Goal: Task Accomplishment & Management: Complete application form

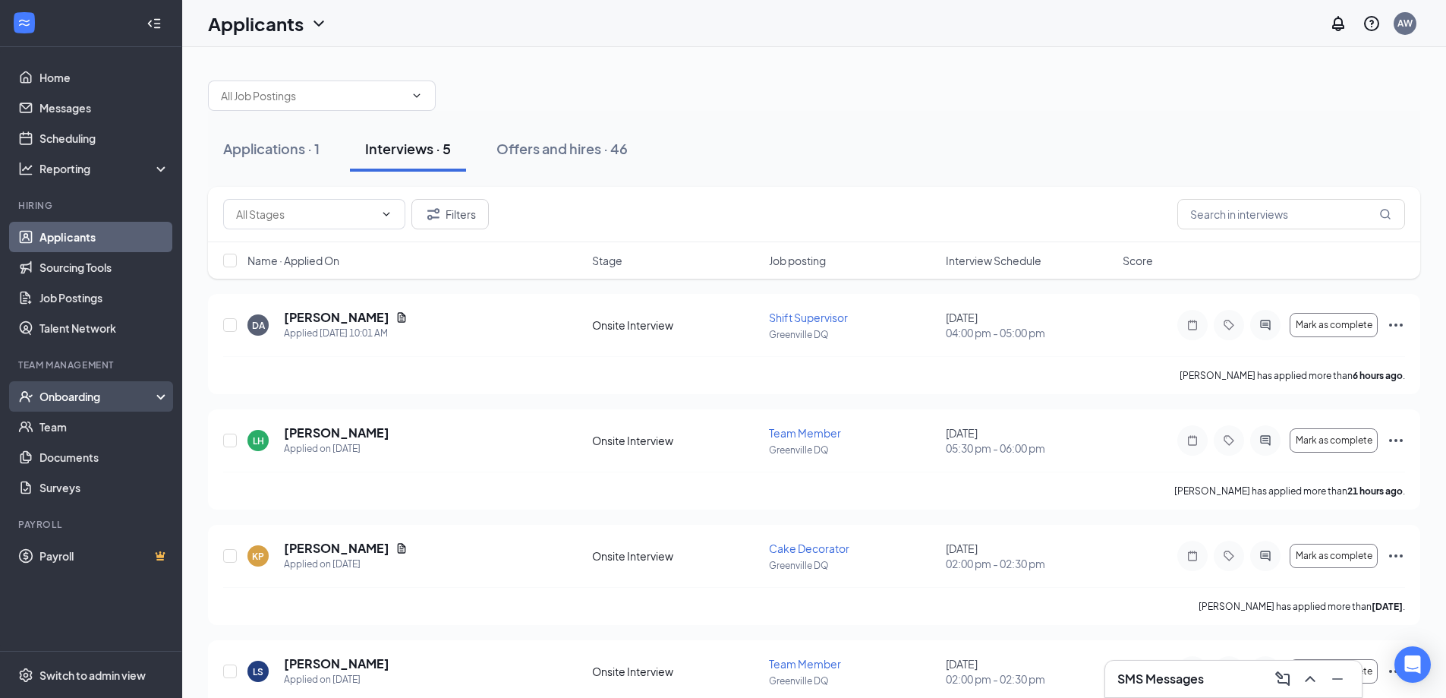
click at [55, 404] on div "Onboarding" at bounding box center [97, 396] width 117 height 15
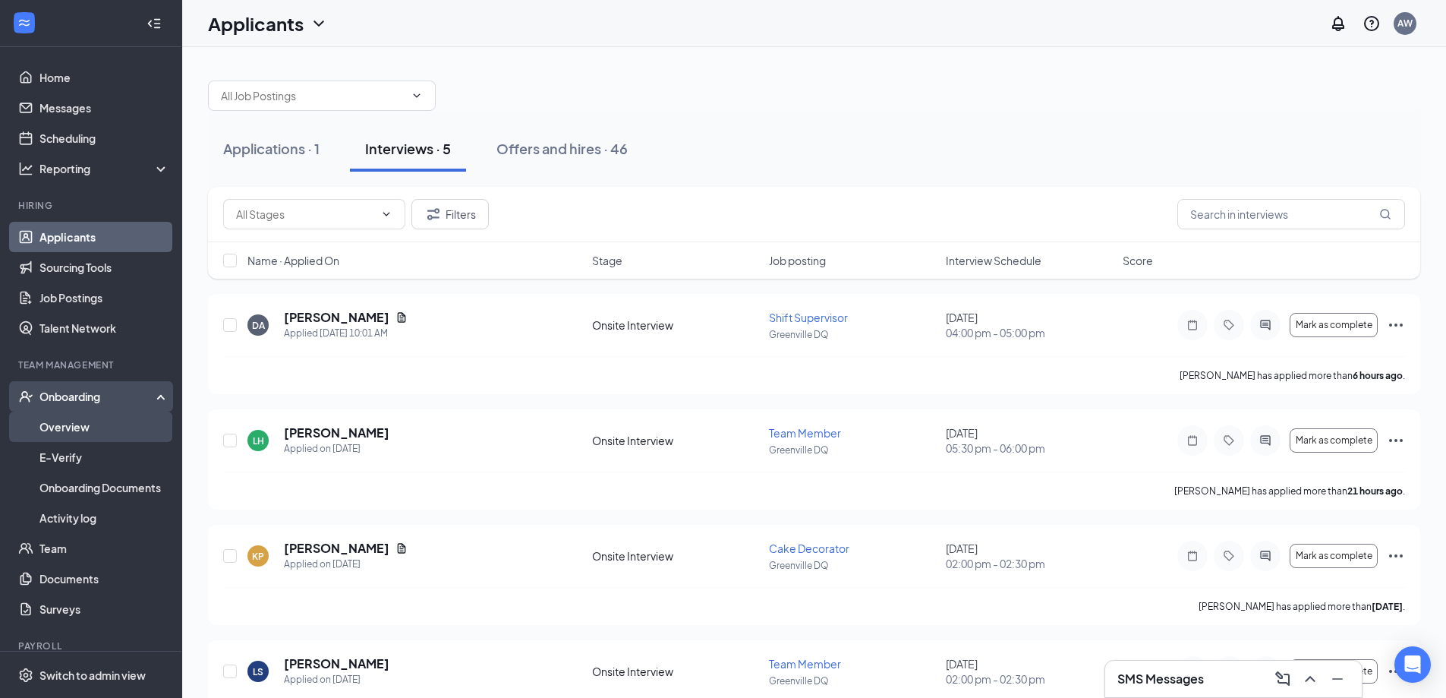
click at [59, 436] on link "Overview" at bounding box center [104, 426] width 130 height 30
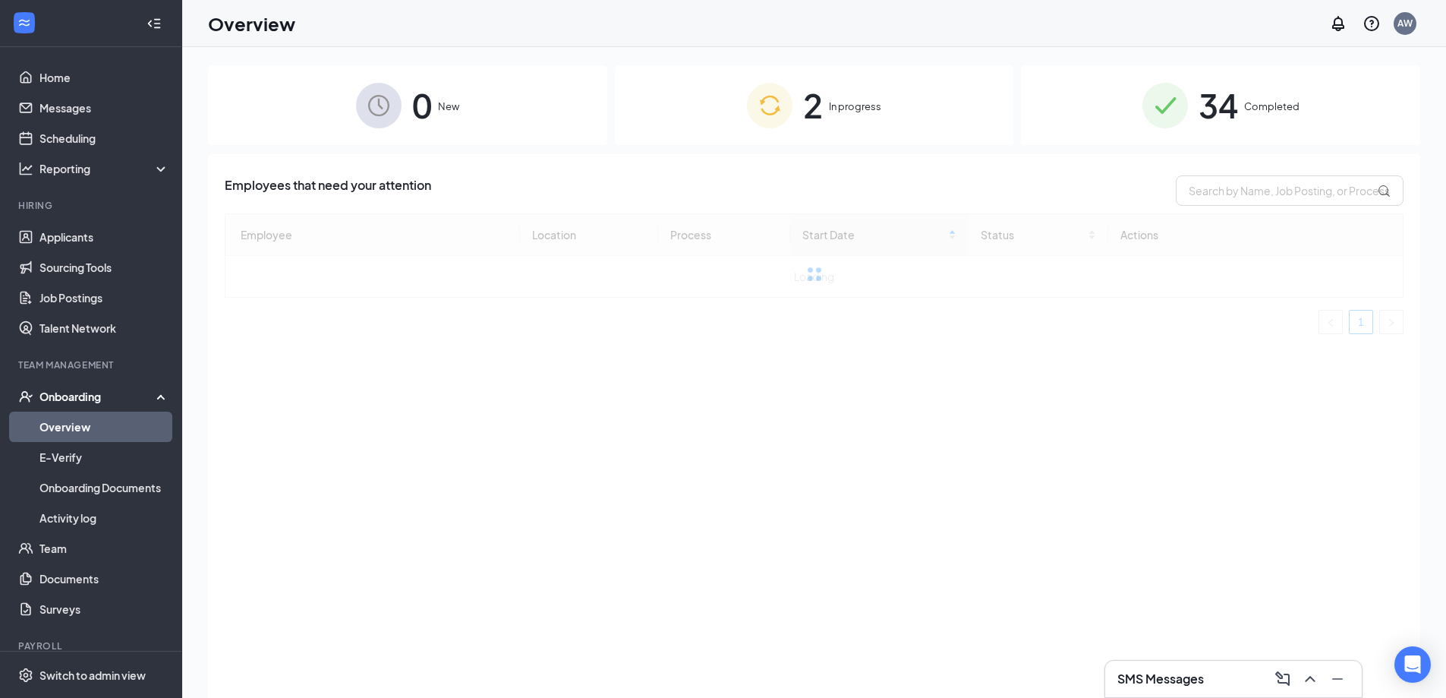
click at [764, 132] on div "2 In progress" at bounding box center [814, 105] width 399 height 80
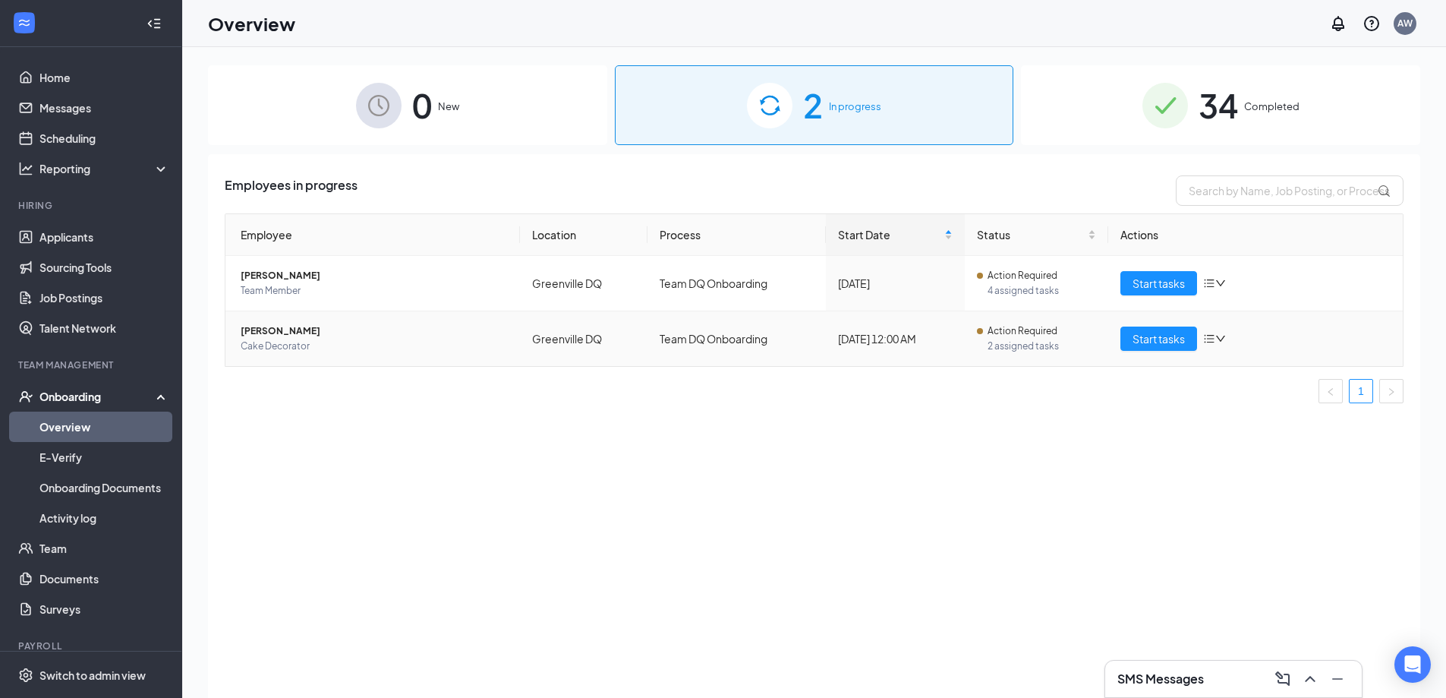
click at [295, 348] on span "Cake Decorator" at bounding box center [374, 346] width 267 height 15
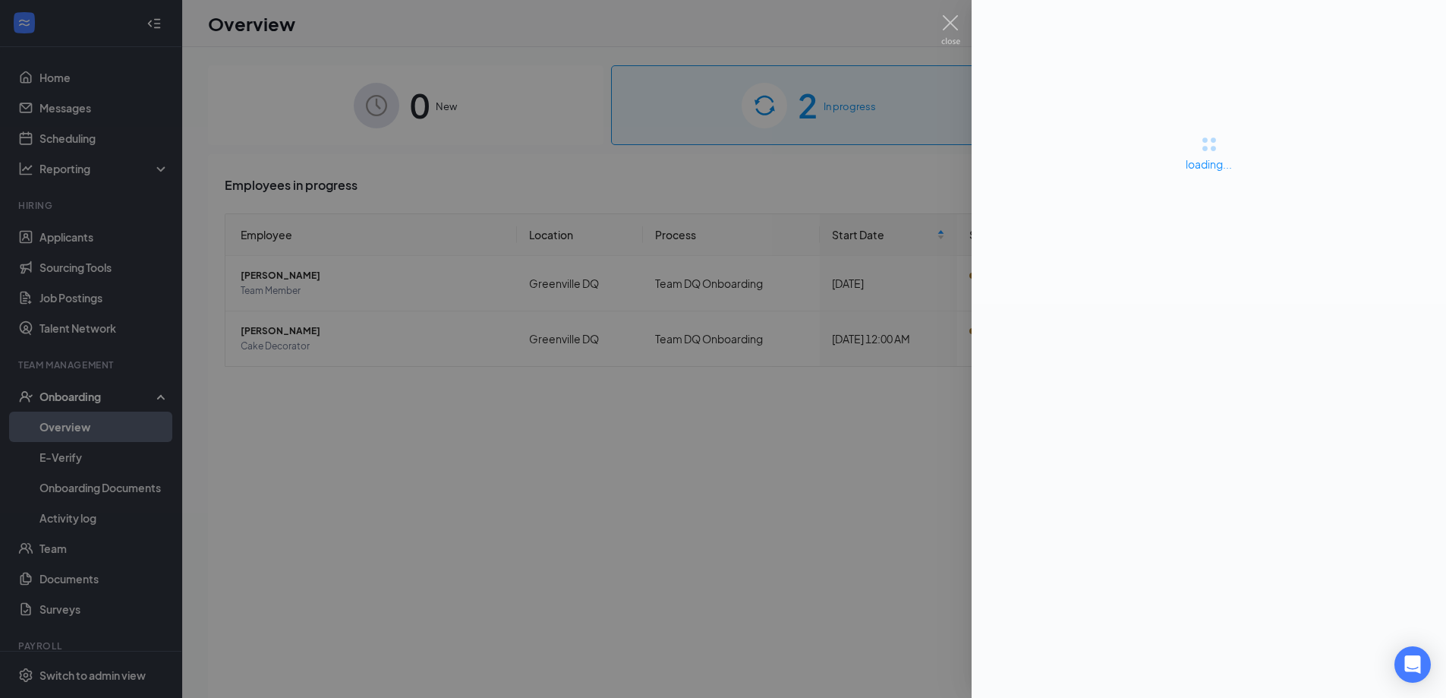
click at [801, 530] on div at bounding box center [723, 349] width 1446 height 698
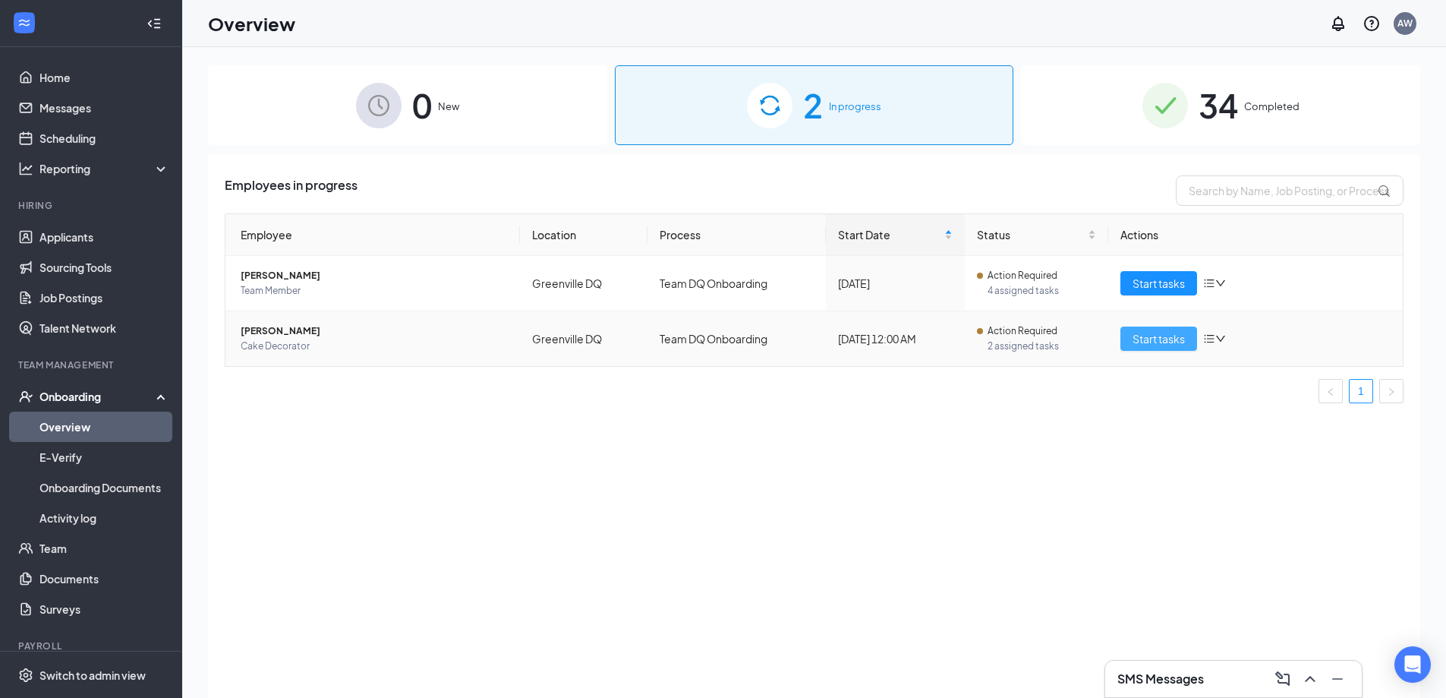
click at [1169, 332] on span "Start tasks" at bounding box center [1159, 338] width 52 height 17
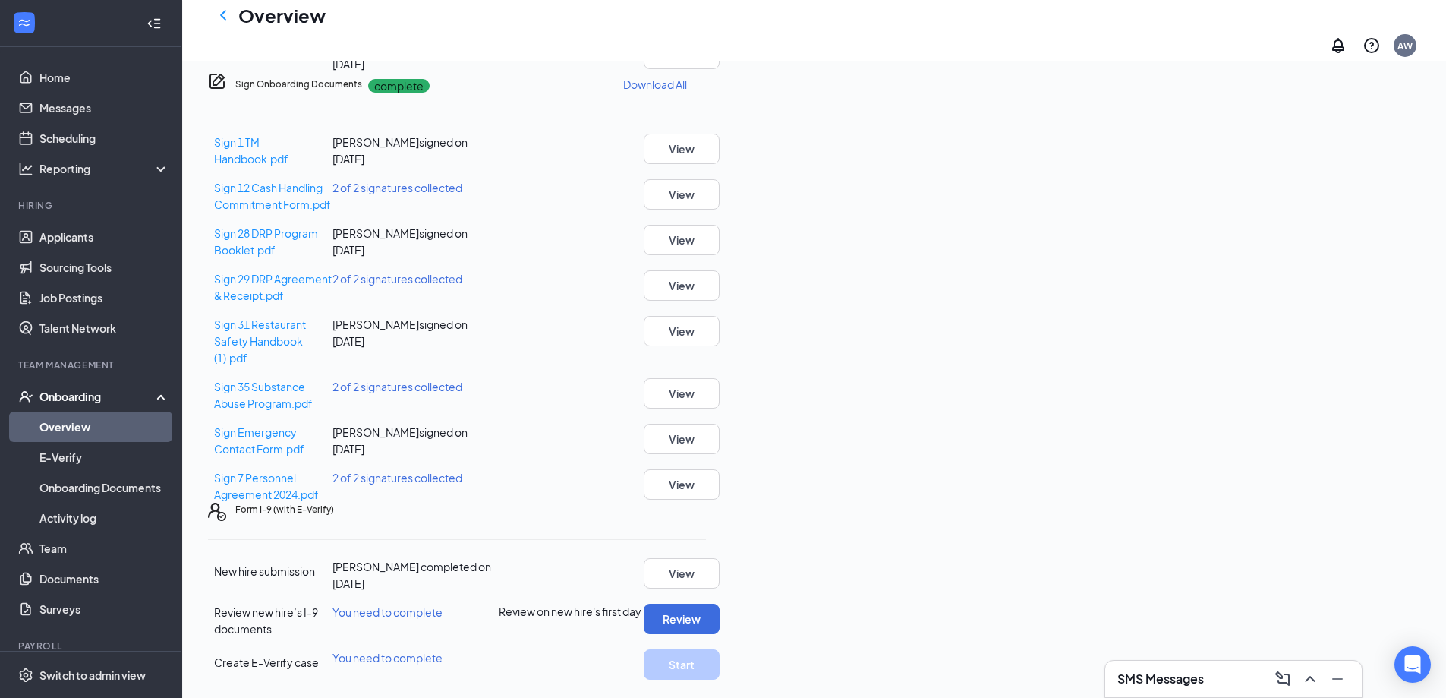
scroll to position [518, 0]
click at [720, 615] on button "Review" at bounding box center [682, 618] width 76 height 30
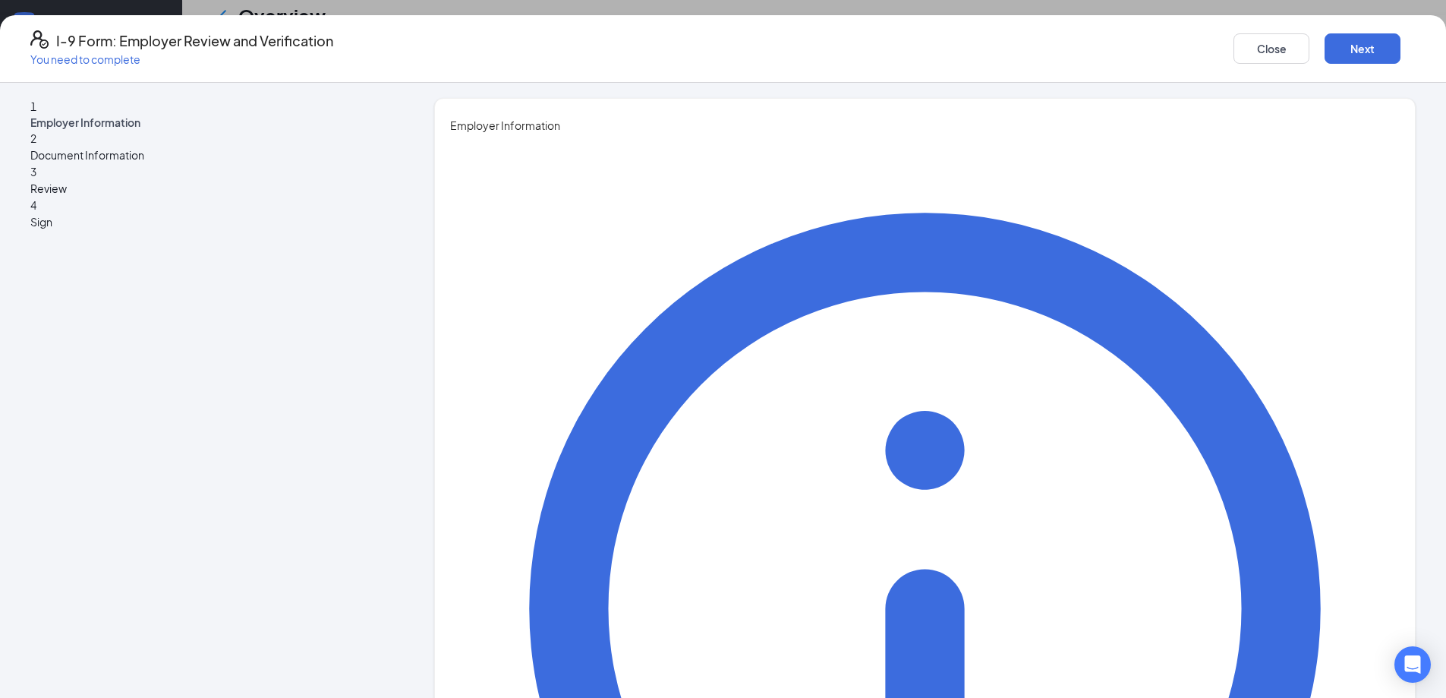
type input "Kayla"
type input "Greenville"
type input "[EMAIL_ADDRESS][DOMAIN_NAME]"
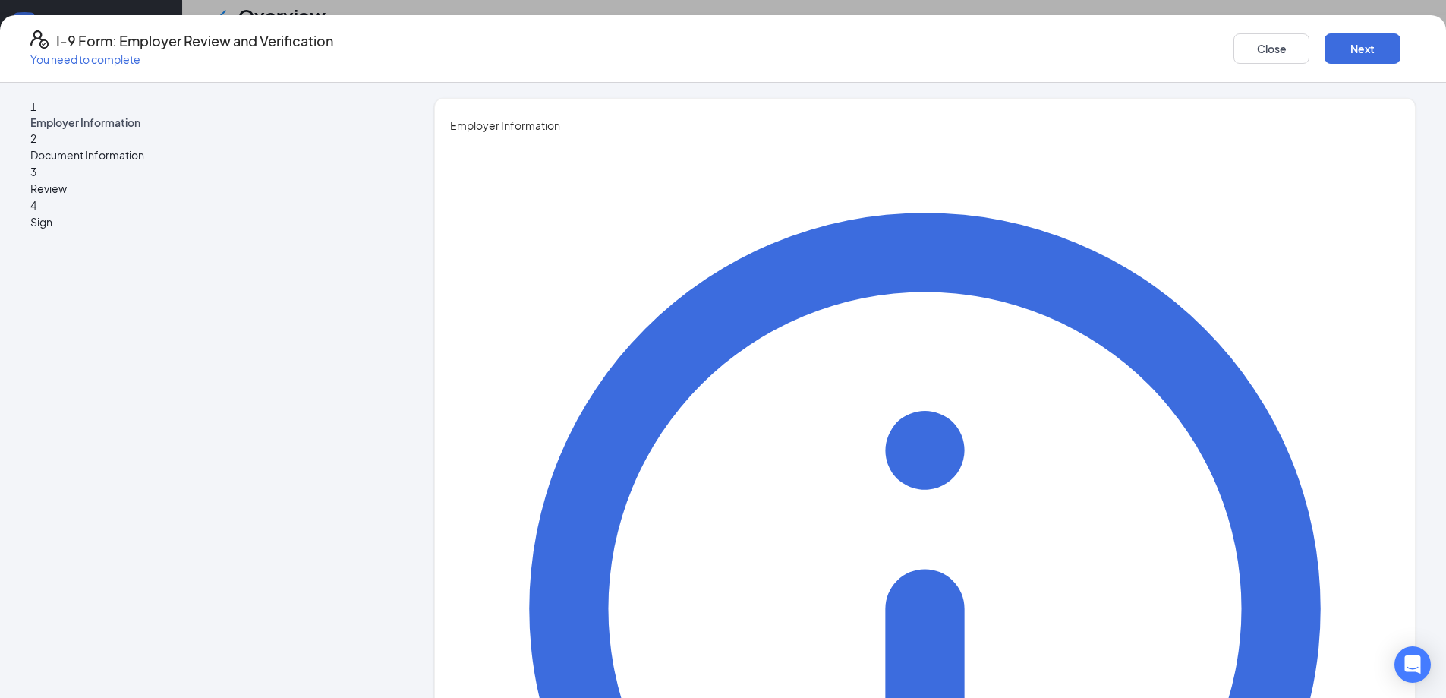
type input "9374594548"
type input "G"
type input "[PERSON_NAME]"
type input "Assistant Manager"
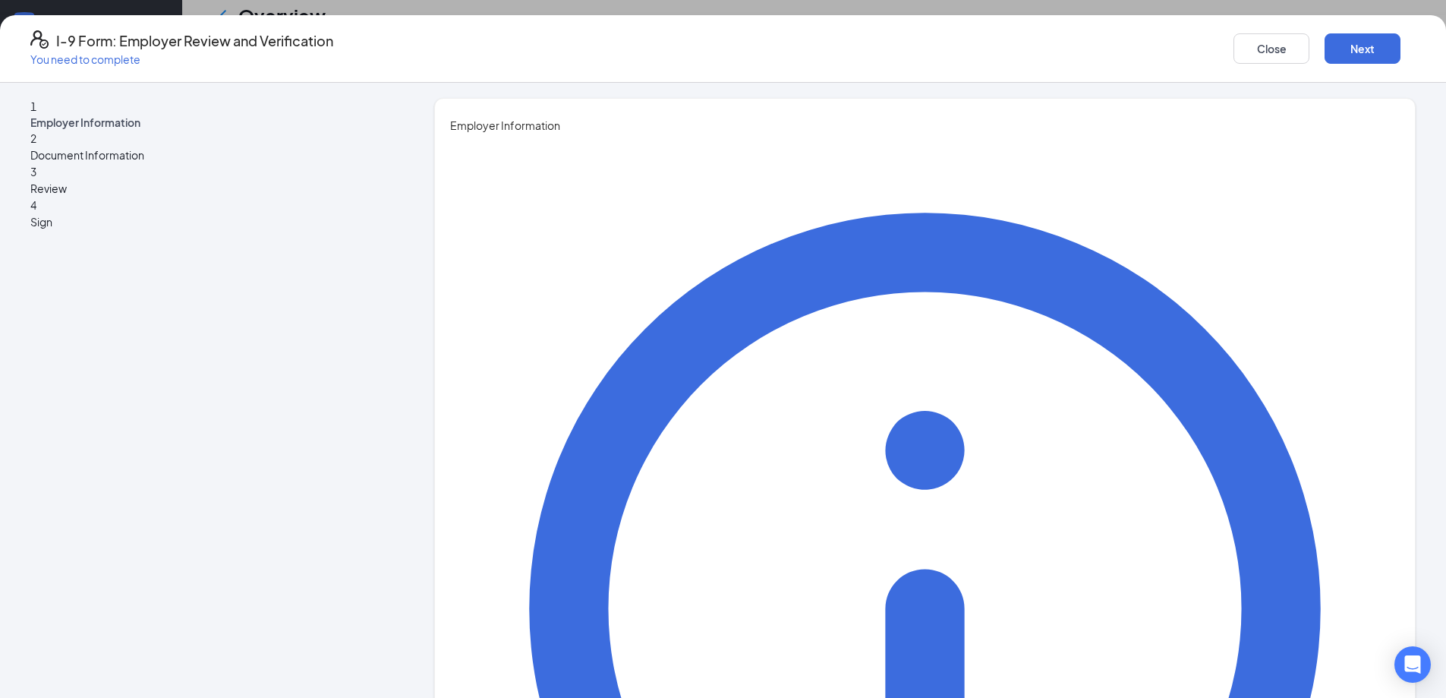
scroll to position [4, 0]
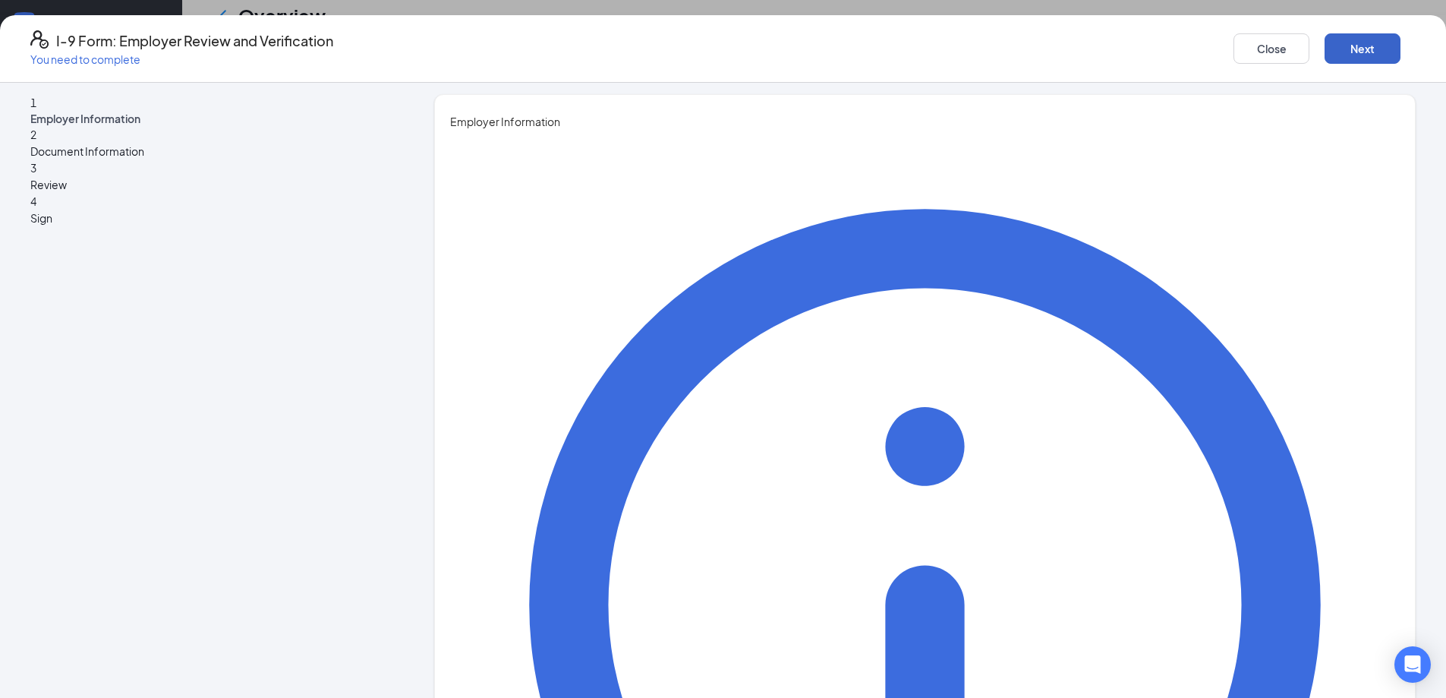
click at [1325, 58] on button "Next" at bounding box center [1363, 48] width 76 height 30
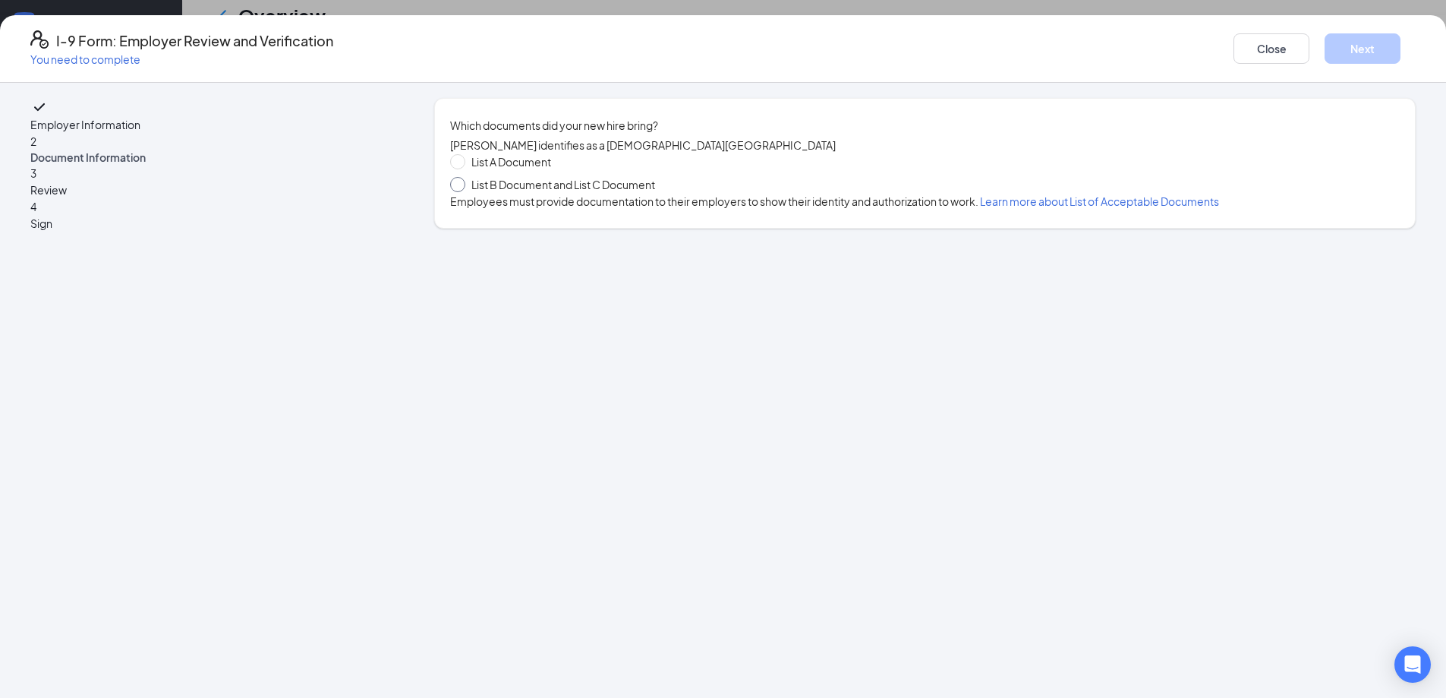
click at [603, 191] on span "List B Document and List C Document" at bounding box center [563, 184] width 196 height 17
click at [461, 187] on input "List B Document and List C Document" at bounding box center [455, 182] width 11 height 11
radio input "true"
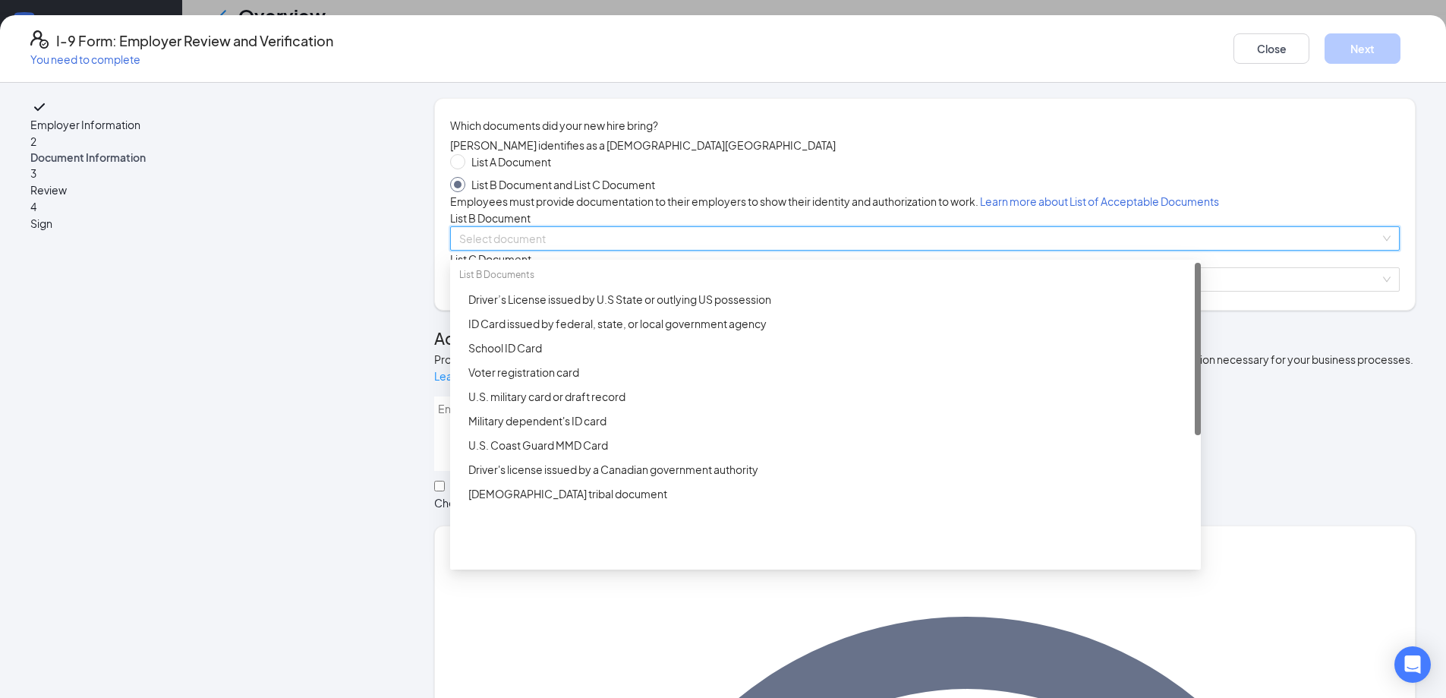
click at [644, 250] on input "search" at bounding box center [919, 238] width 921 height 23
click at [635, 307] on div "Driver’s License issued by U.S State or outlying US possession" at bounding box center [829, 299] width 723 height 17
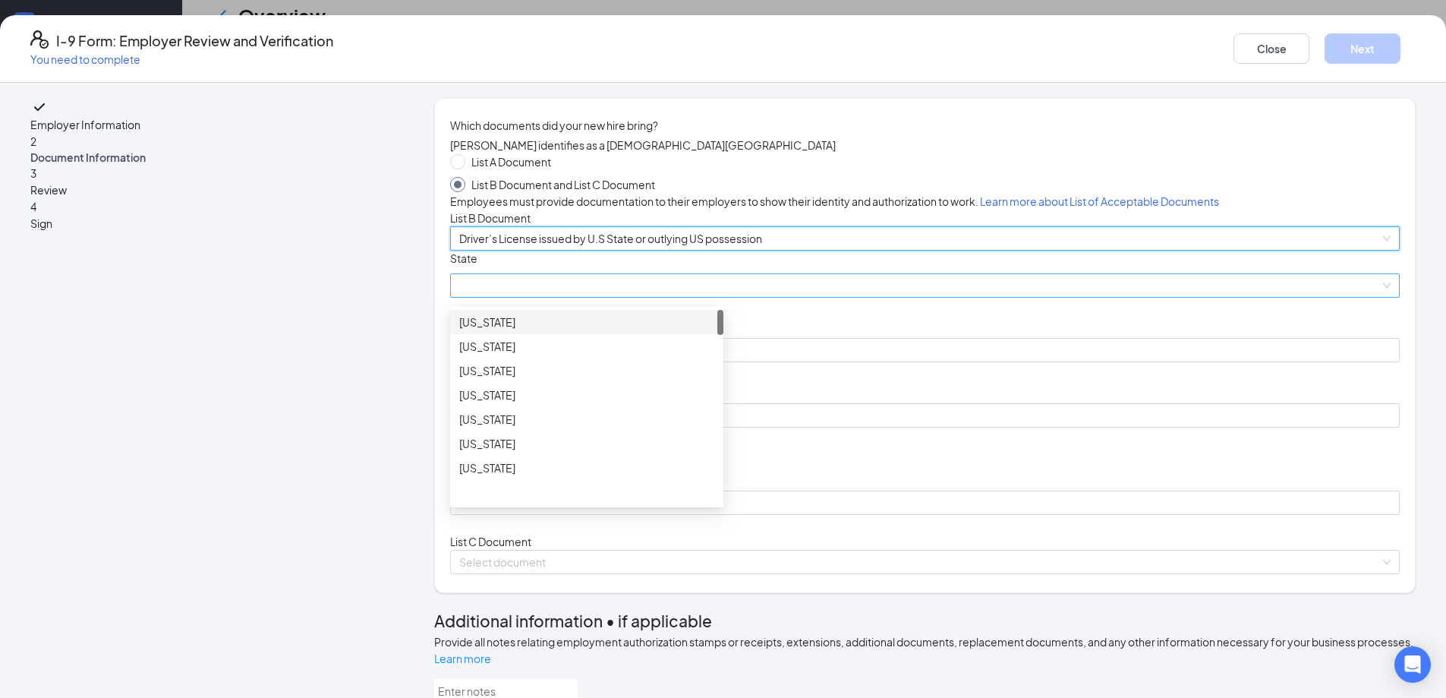
click at [572, 297] on span at bounding box center [924, 285] width 931 height 23
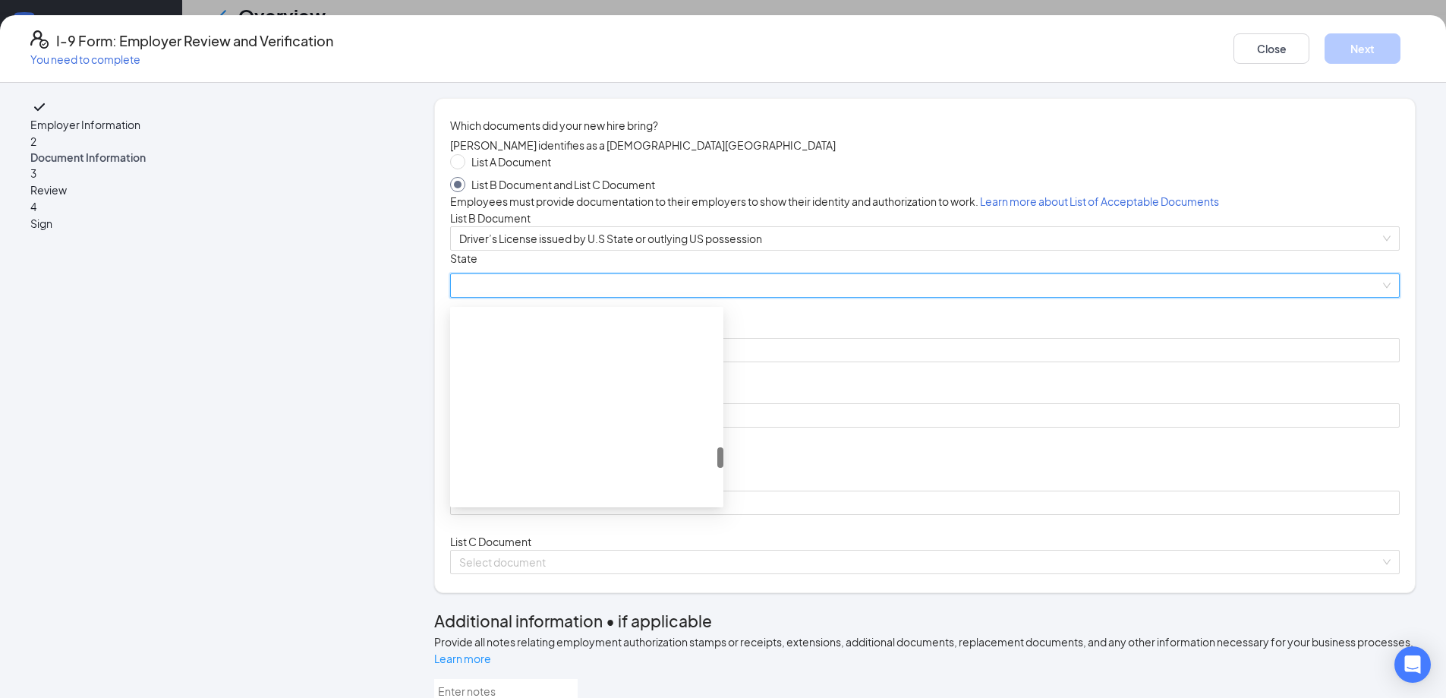
scroll to position [1290, 0]
click at [594, 345] on div "[US_STATE]" at bounding box center [586, 337] width 255 height 17
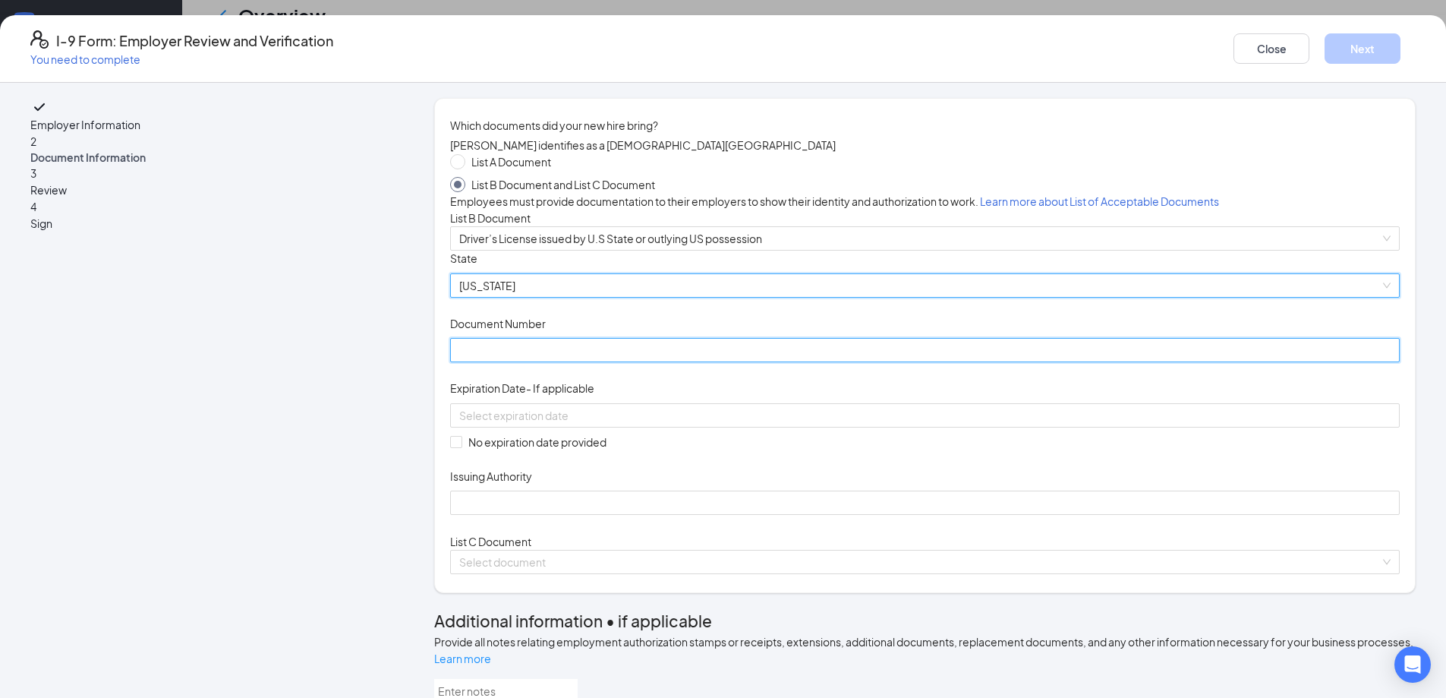
click at [594, 362] on input "Document Number" at bounding box center [925, 350] width 950 height 24
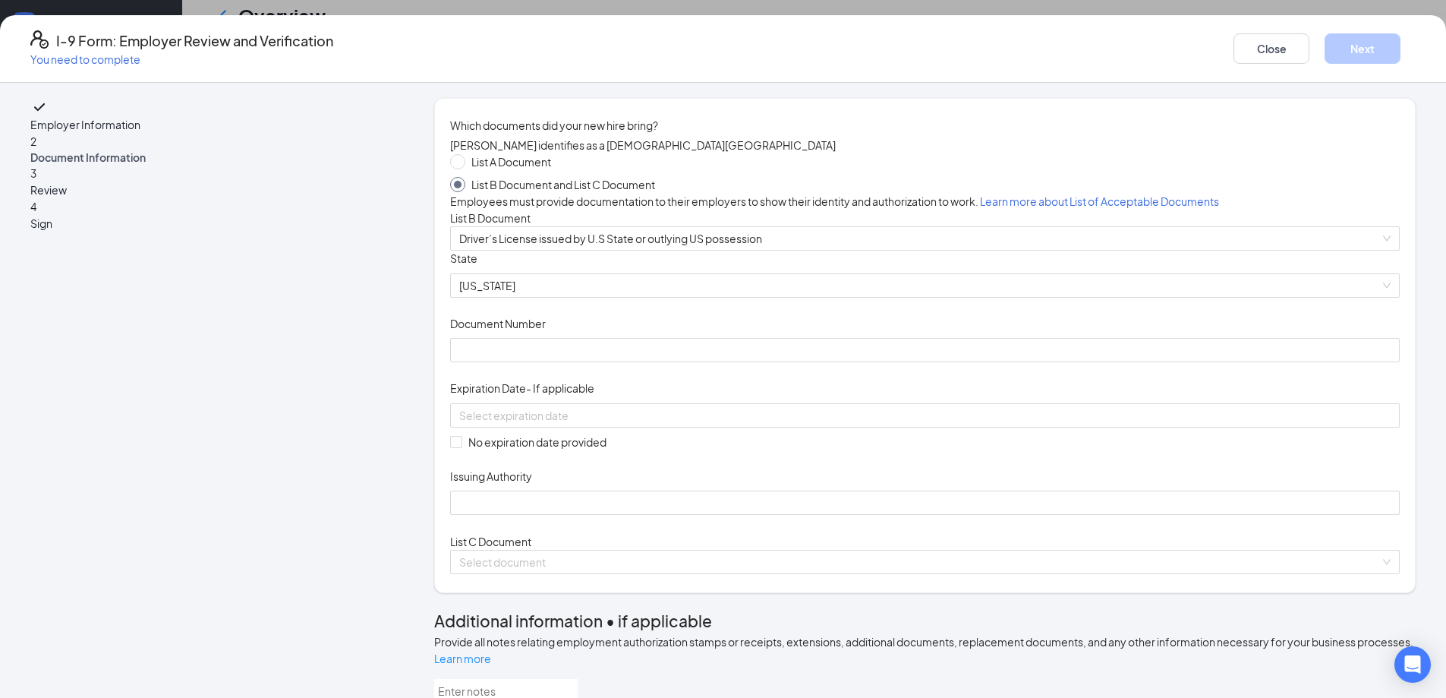
click at [850, 484] on div "Document Title Driver’s License issued by U.S State or outlying US possession S…" at bounding box center [925, 382] width 950 height 264
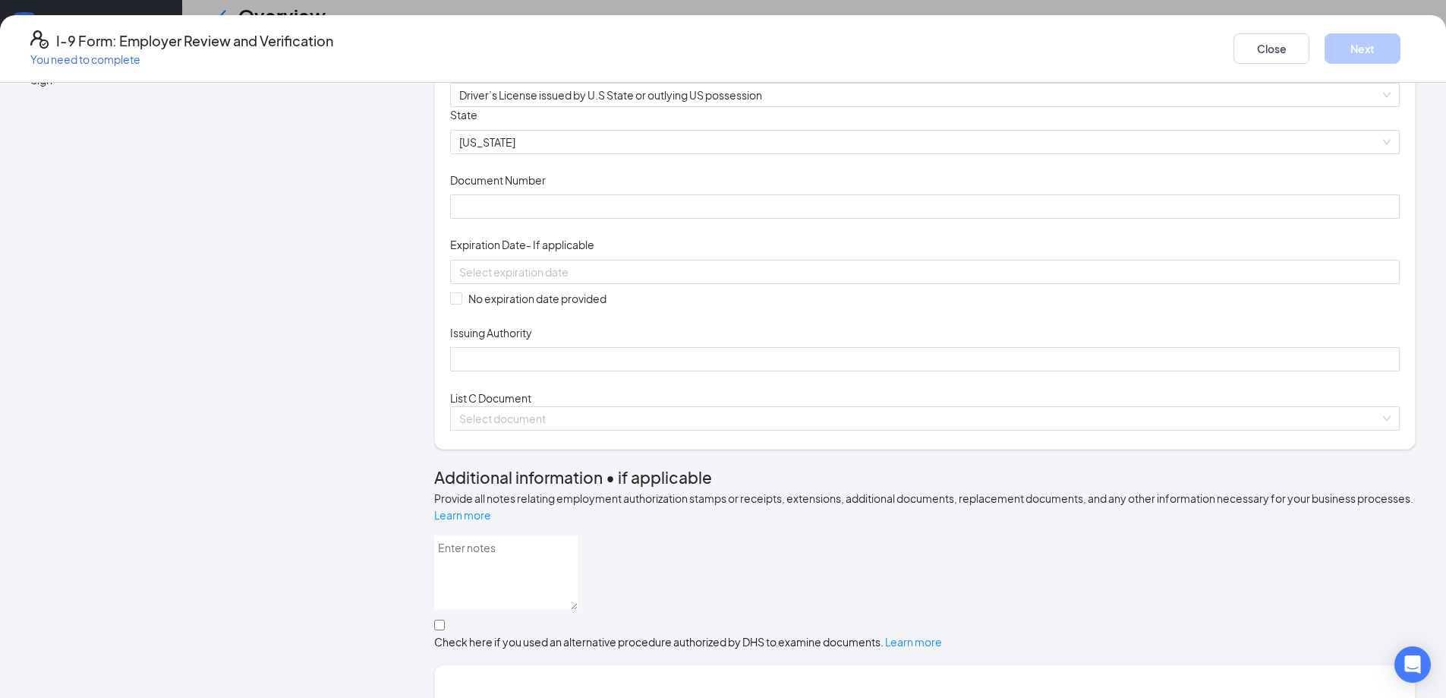
scroll to position [152, 0]
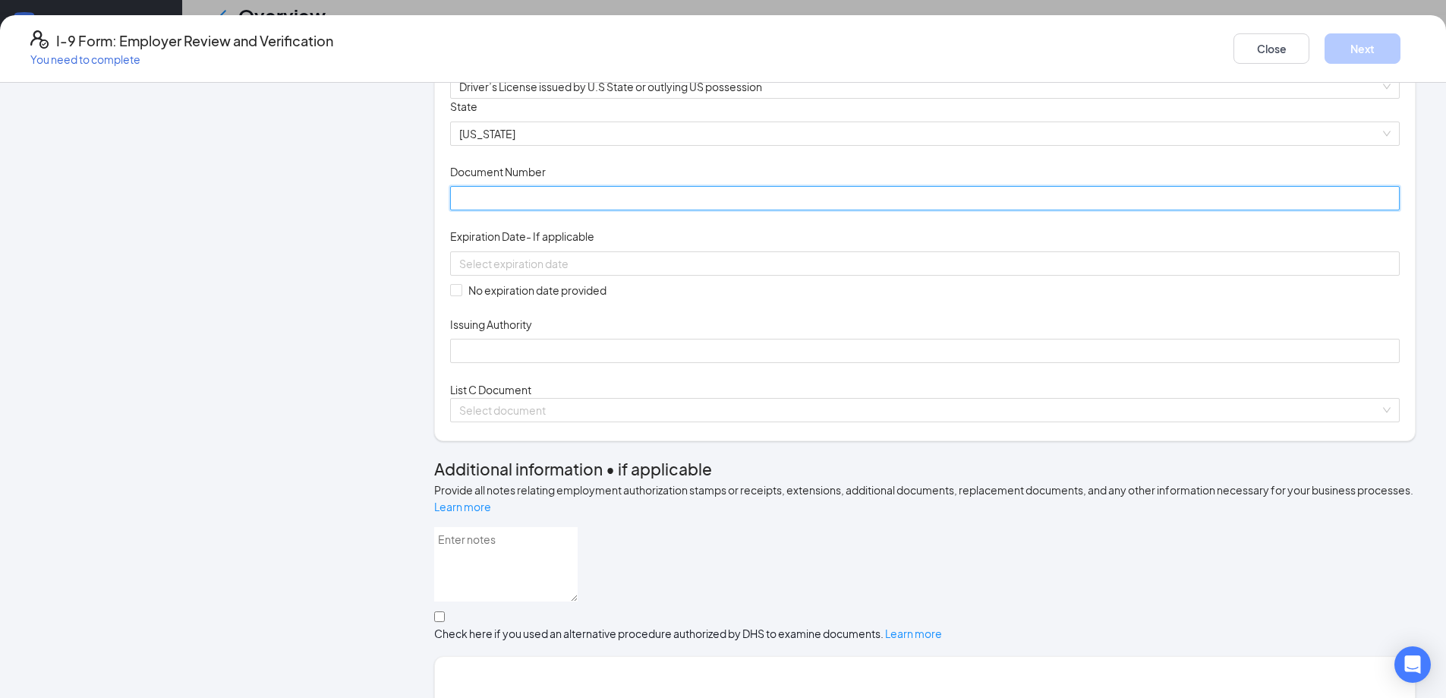
click at [590, 210] on input "Document Number" at bounding box center [925, 198] width 950 height 24
type input "D47772701"
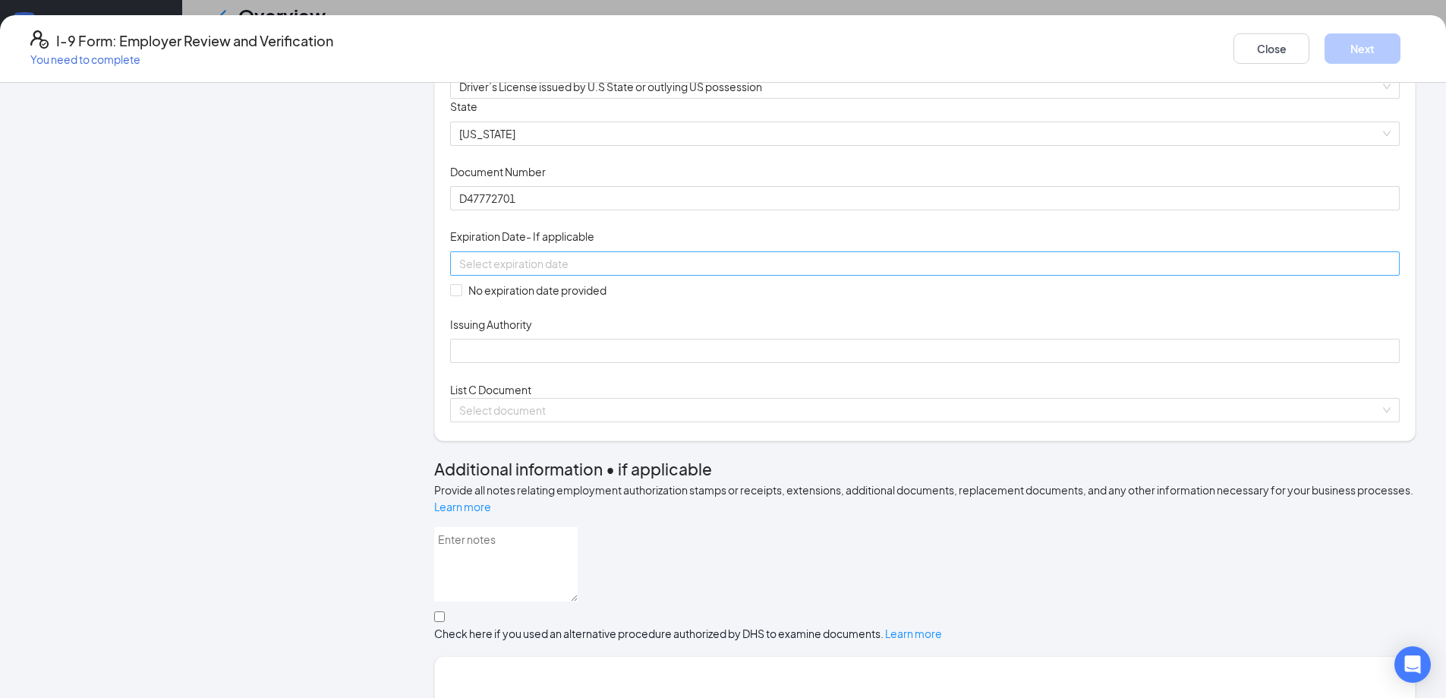
click at [759, 272] on div at bounding box center [924, 263] width 931 height 17
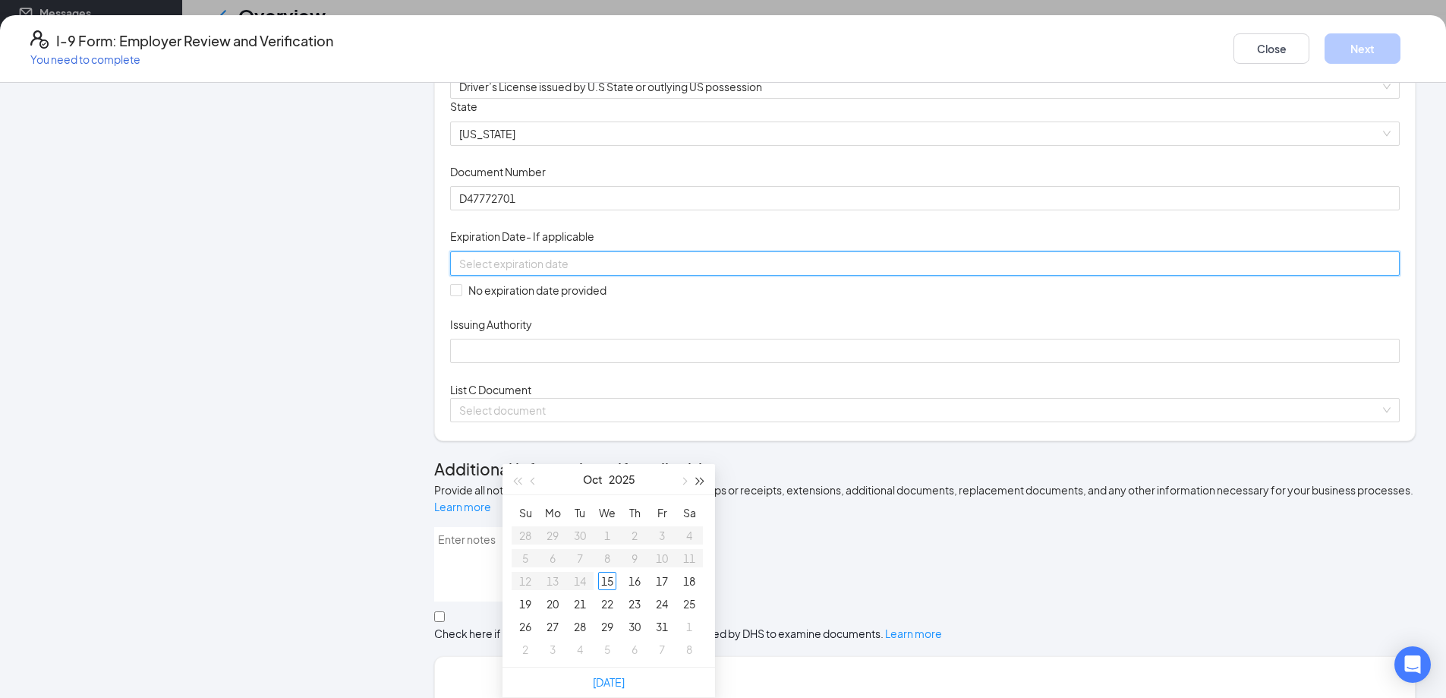
click at [701, 477] on span "button" at bounding box center [701, 481] width 8 height 8
click at [534, 464] on button "button" at bounding box center [533, 479] width 17 height 30
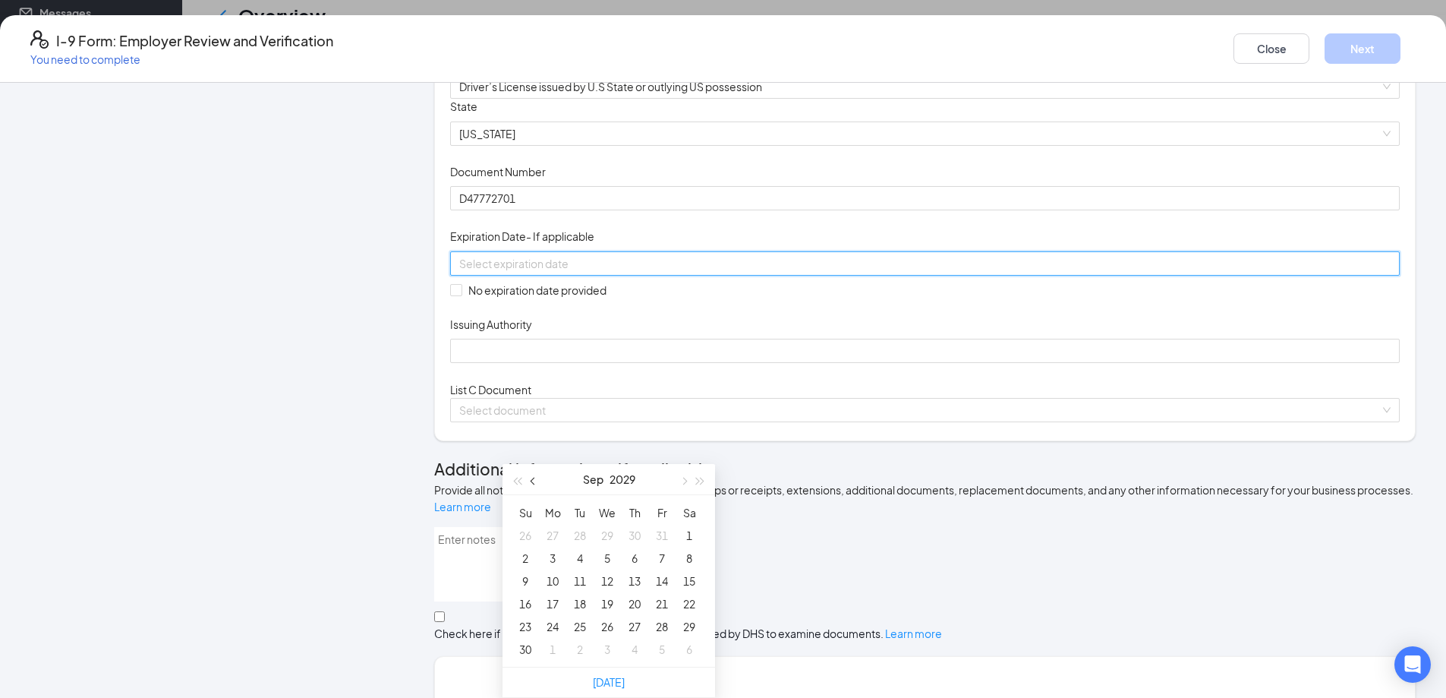
click at [534, 464] on button "button" at bounding box center [533, 479] width 17 height 30
type input "[DATE]"
click at [688, 526] on div "4" at bounding box center [689, 535] width 18 height 18
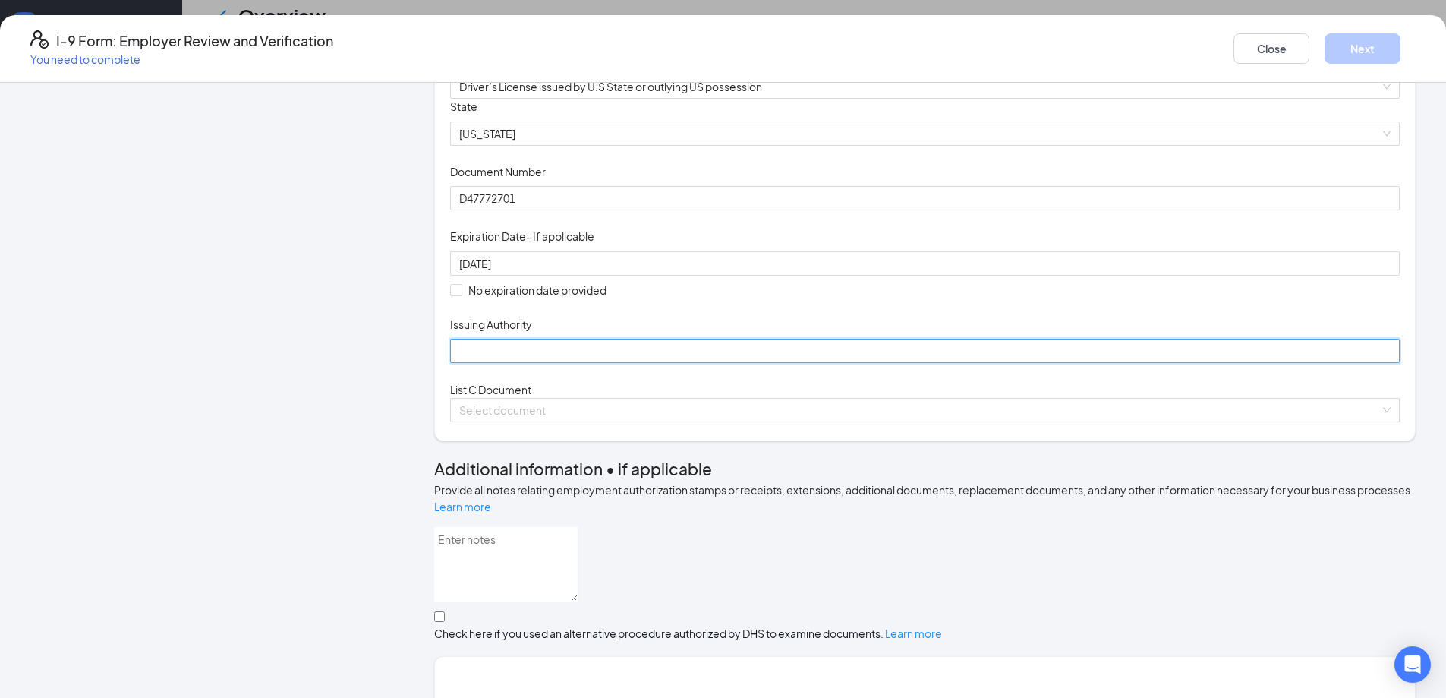
click at [578, 363] on input "Issuing Authority" at bounding box center [925, 351] width 950 height 24
type input "[US_STATE]"
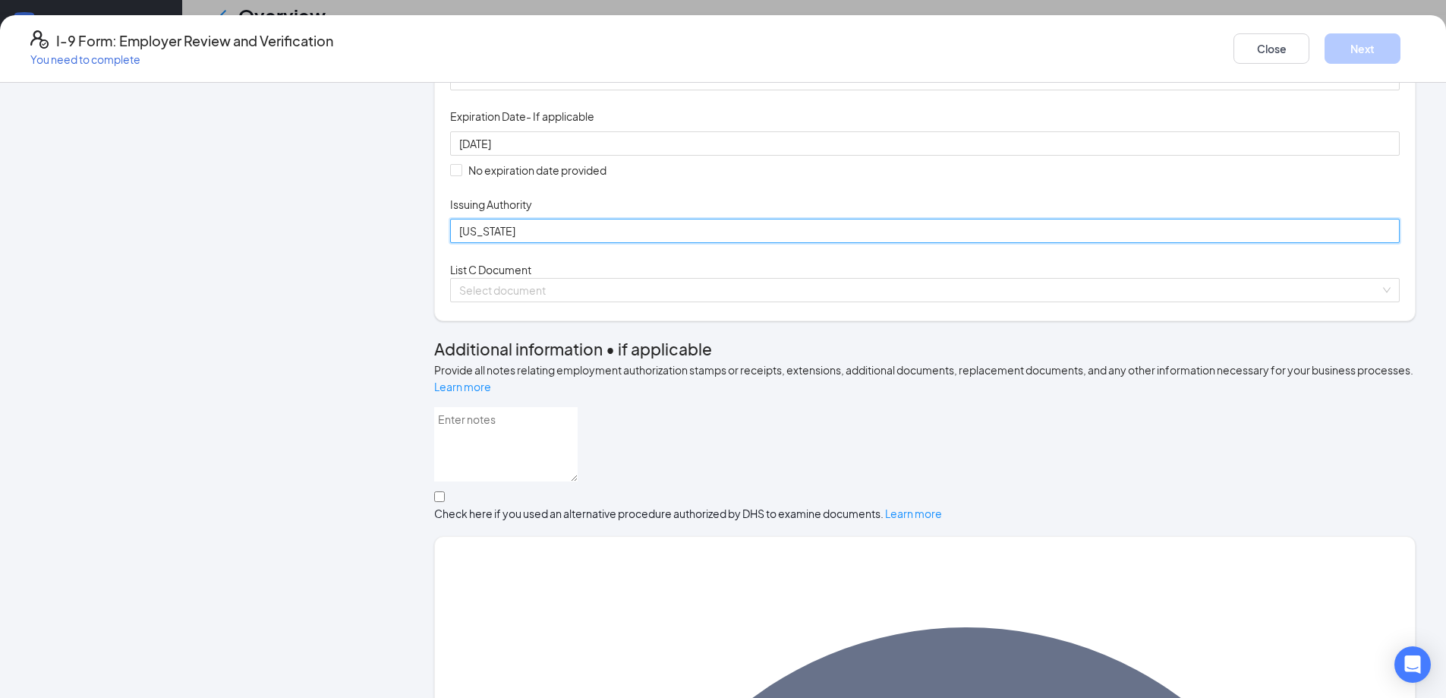
scroll to position [304, 0]
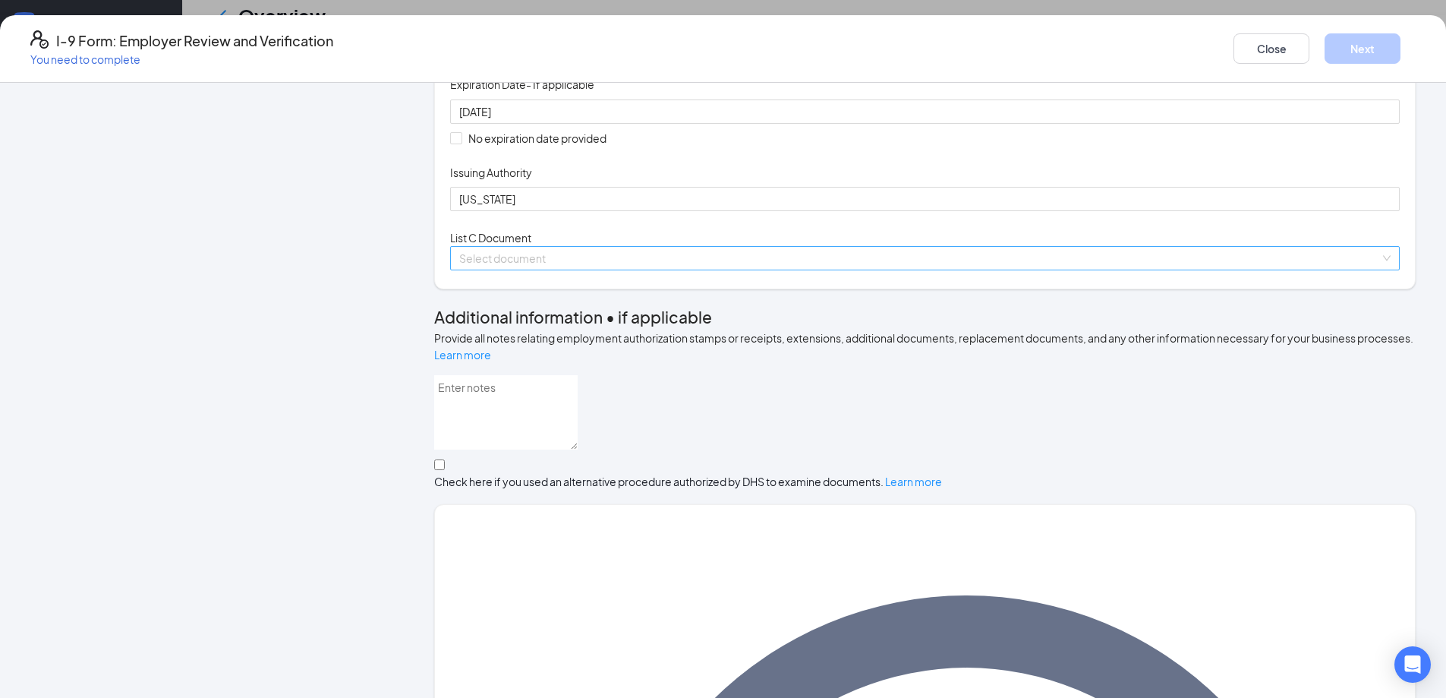
click at [657, 269] on input "search" at bounding box center [919, 258] width 921 height 23
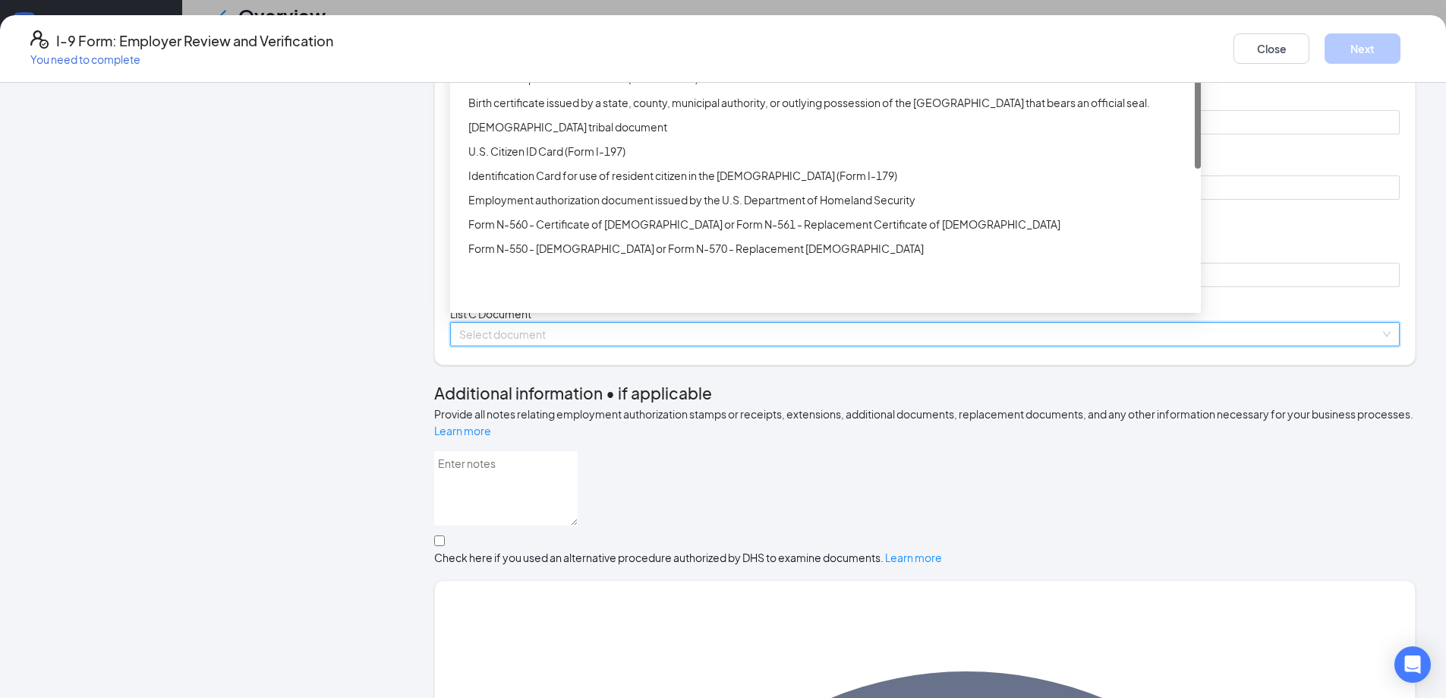
scroll to position [0, 0]
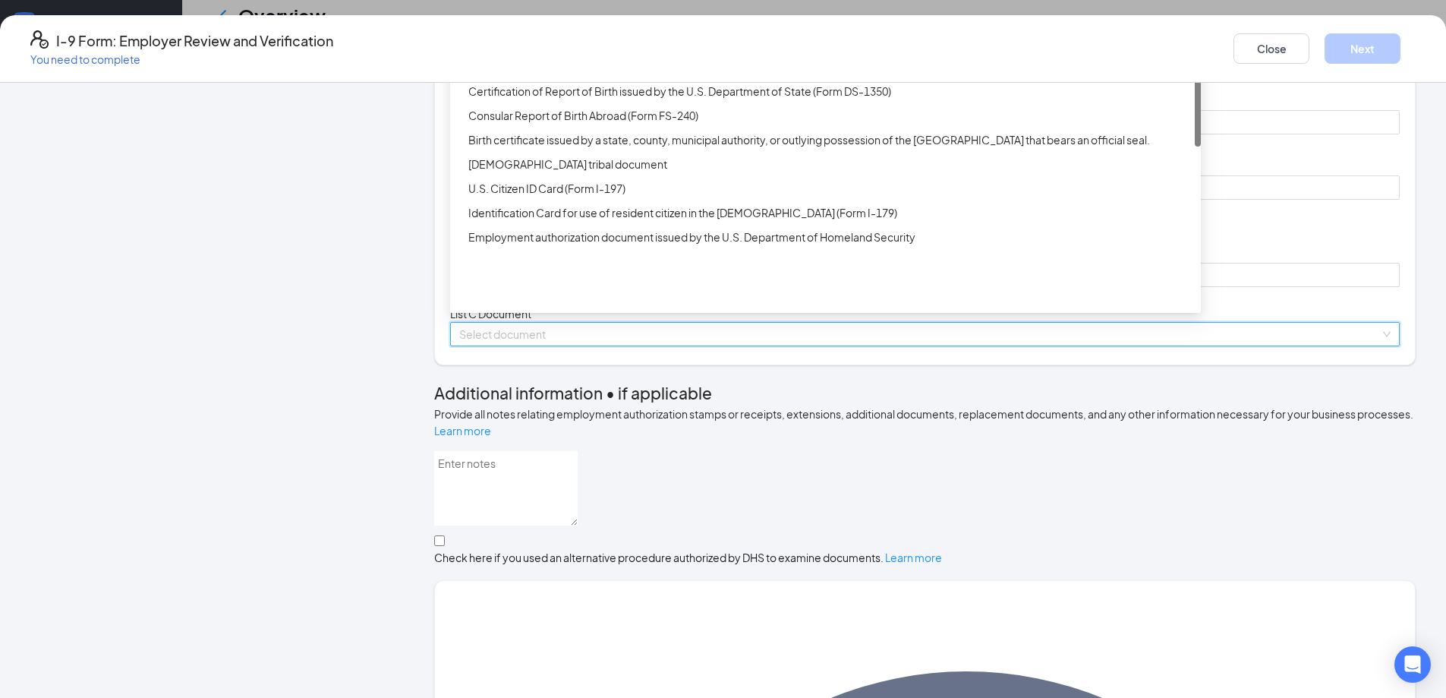
click at [603, 51] on div "Unrestricted Social Security Card" at bounding box center [829, 42] width 723 height 17
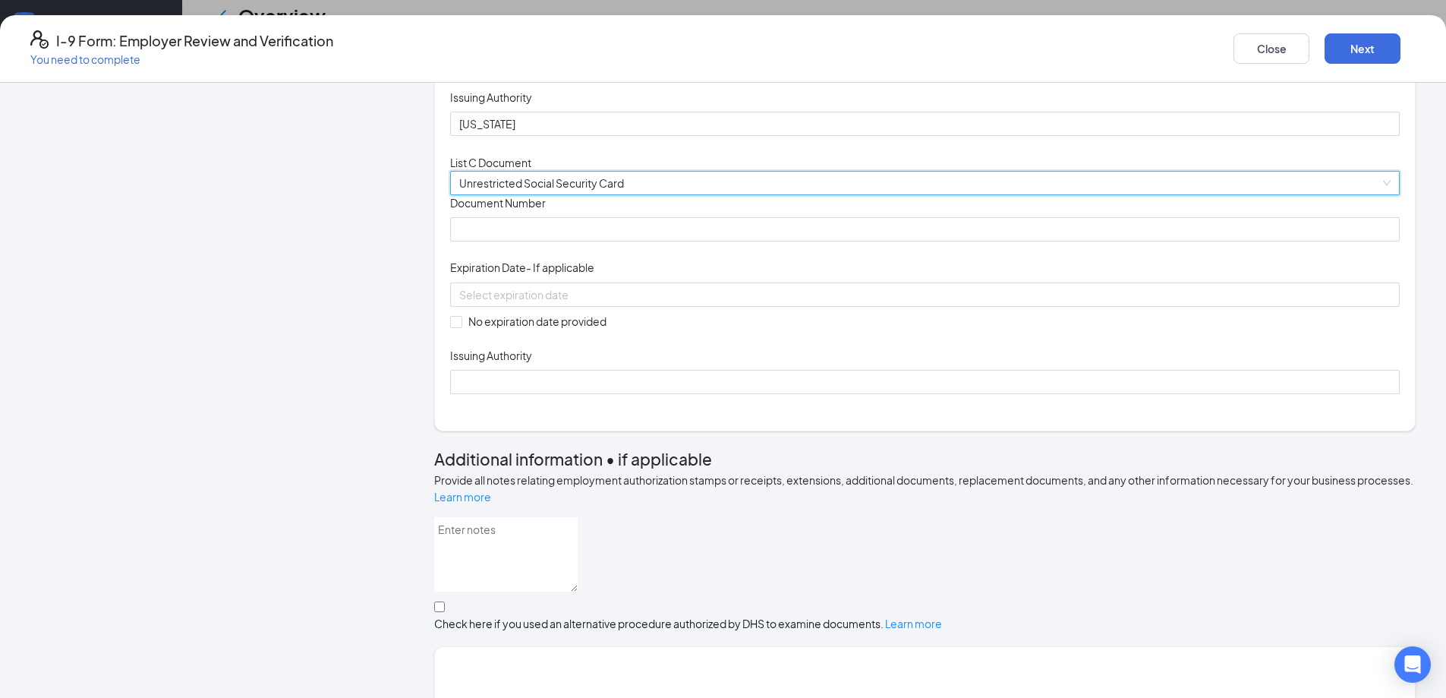
scroll to position [380, 0]
click at [698, 393] on div "Document Title Unrestricted Social Security Card Document Number Expiration Dat…" at bounding box center [925, 293] width 950 height 199
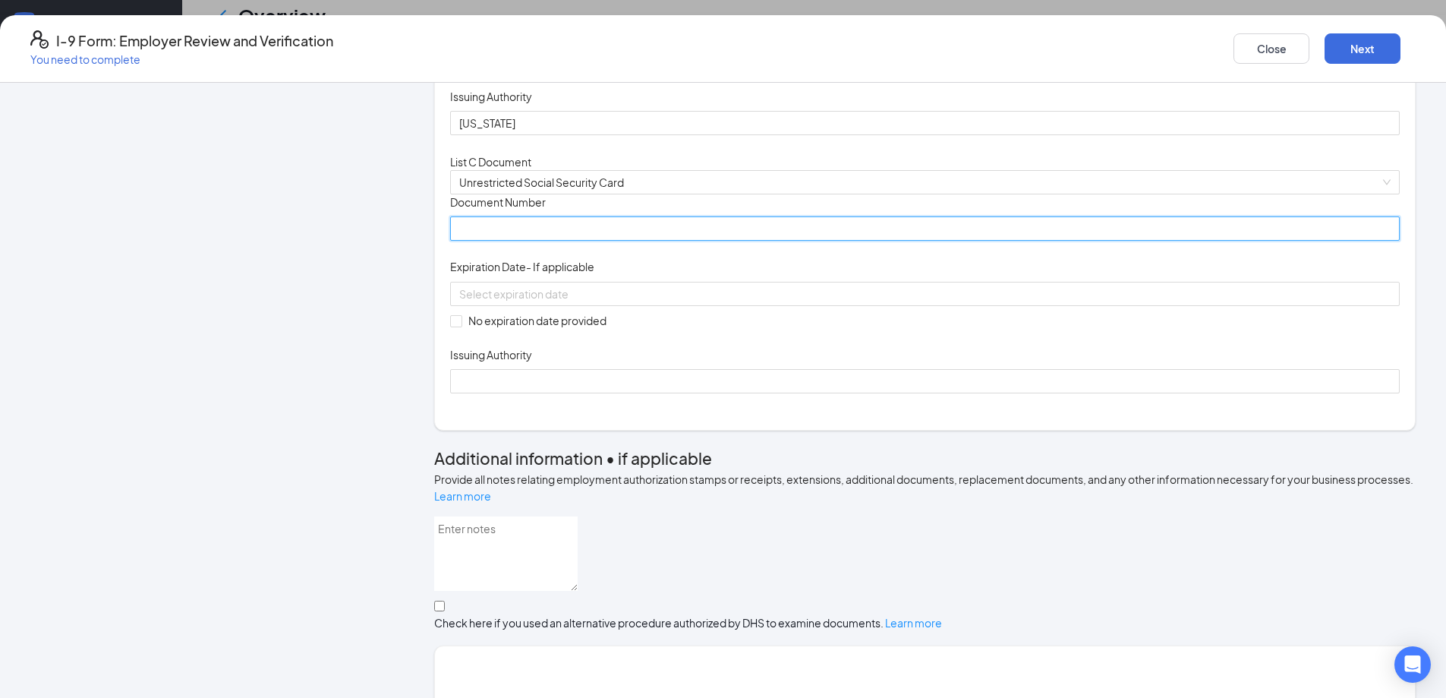
click at [703, 241] on input "Document Number" at bounding box center [925, 228] width 950 height 24
type input "297769872"
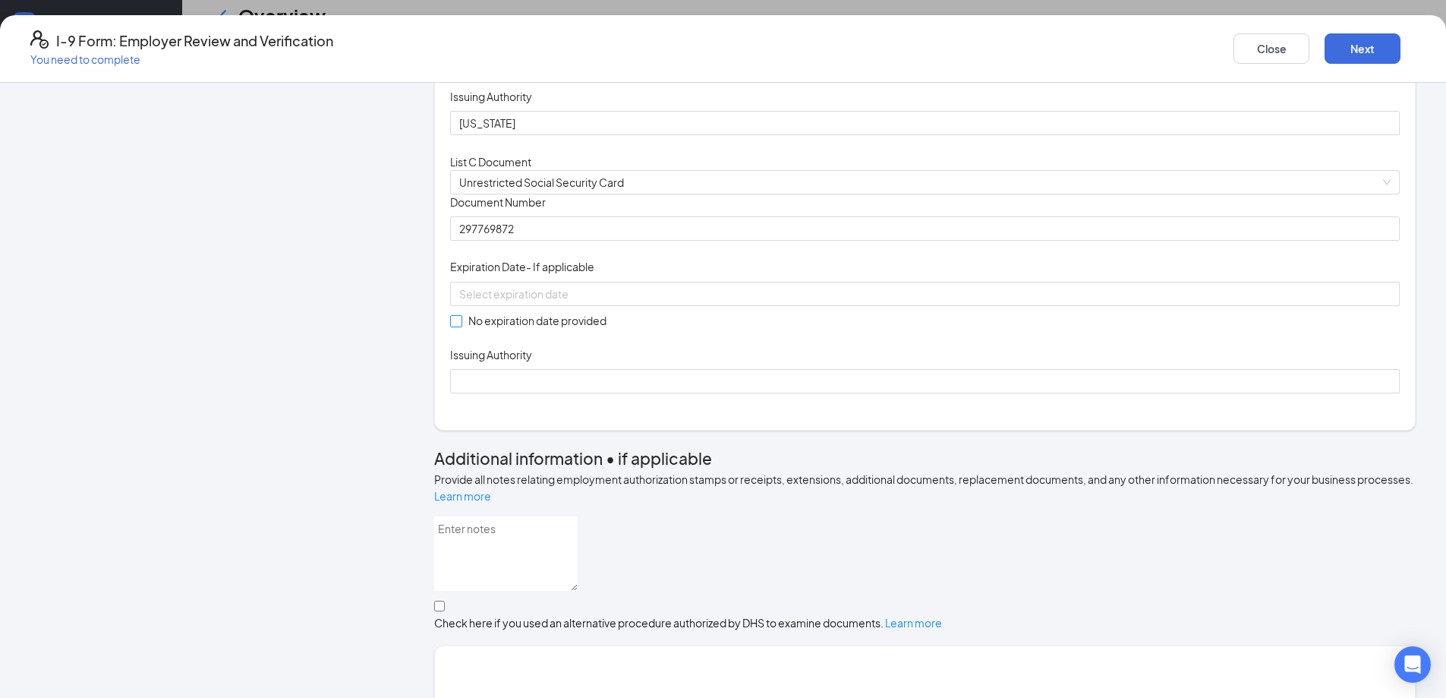
click at [461, 326] on input "No expiration date provided" at bounding box center [455, 320] width 11 height 11
checkbox input "true"
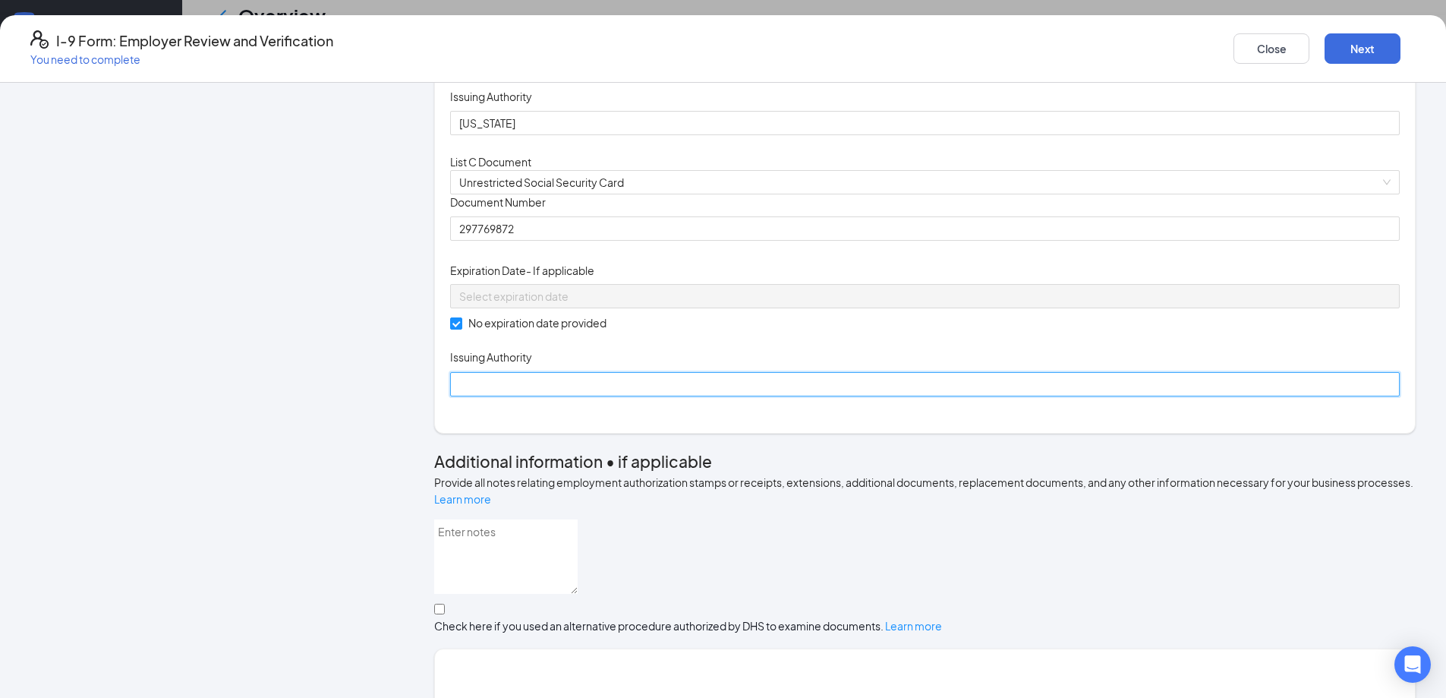
click at [574, 396] on input "Issuing Authority" at bounding box center [925, 384] width 950 height 24
type input "Unrestricted Social Security"
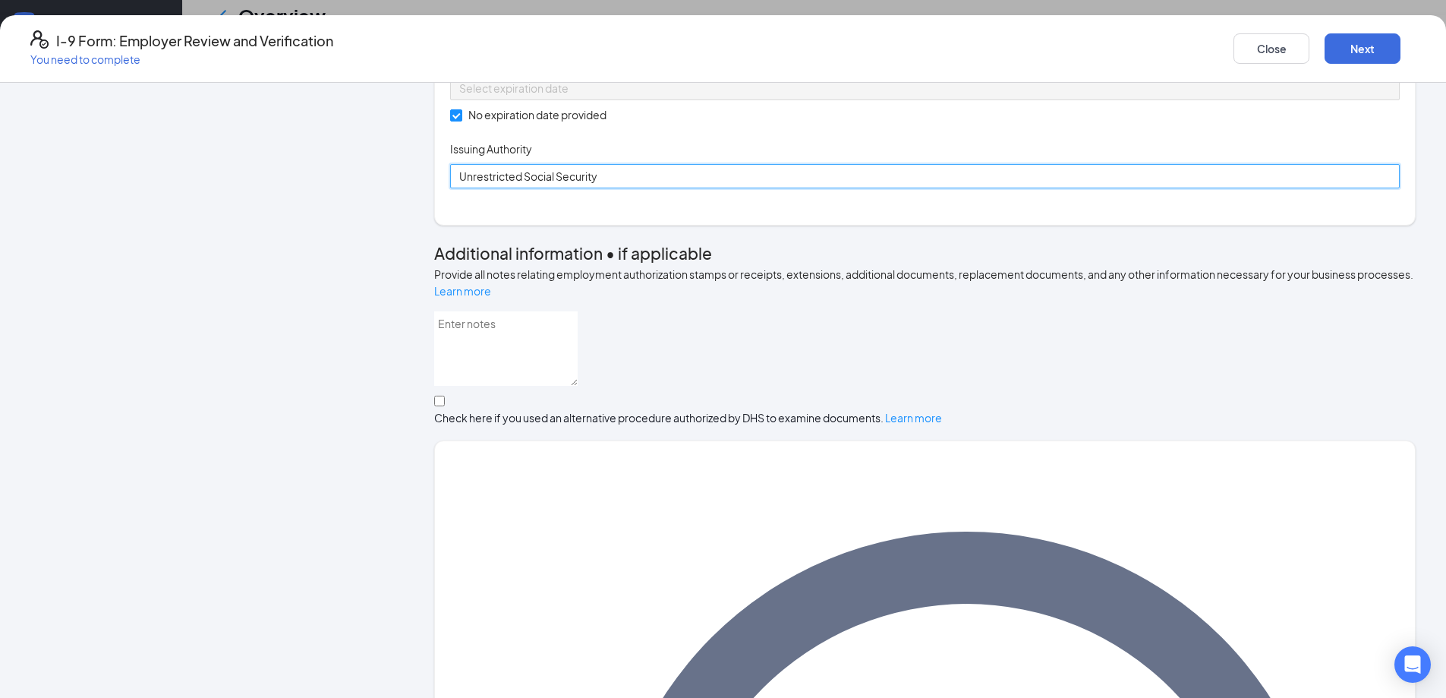
scroll to position [424, 0]
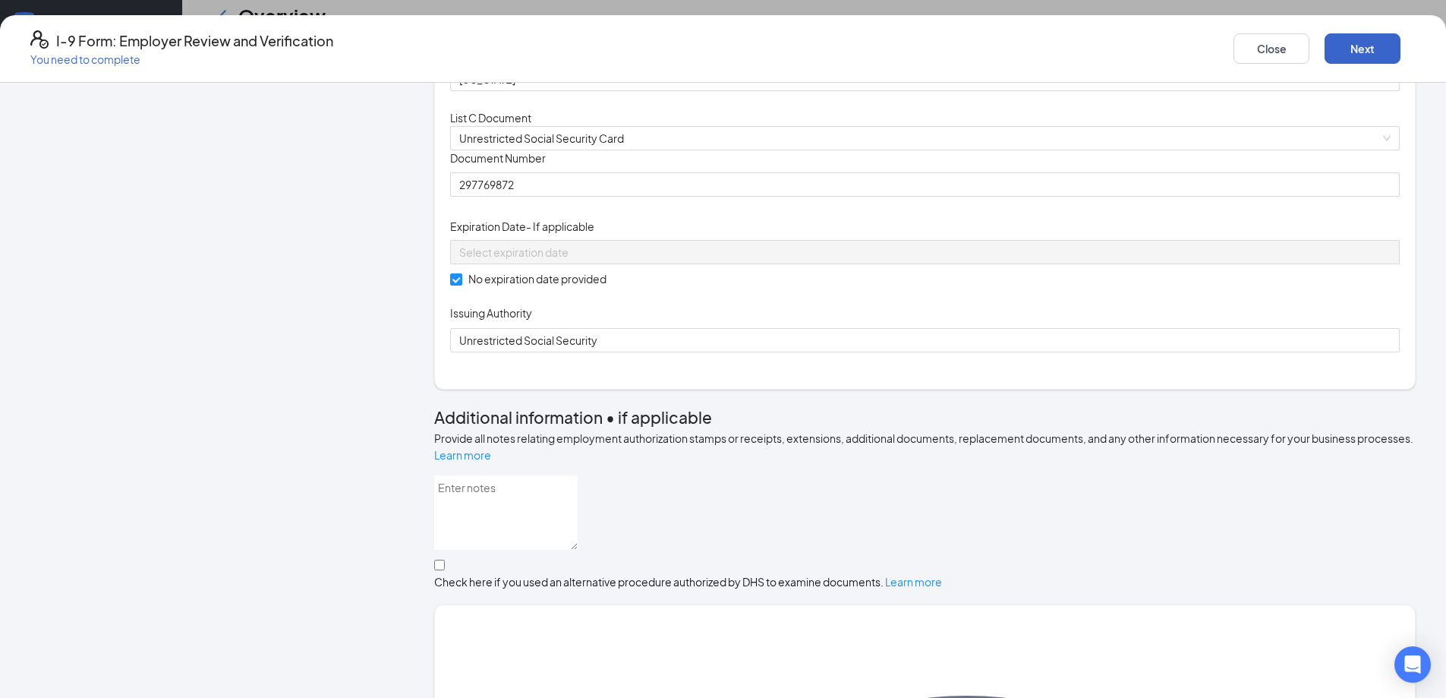
click at [1325, 38] on button "Next" at bounding box center [1363, 48] width 76 height 30
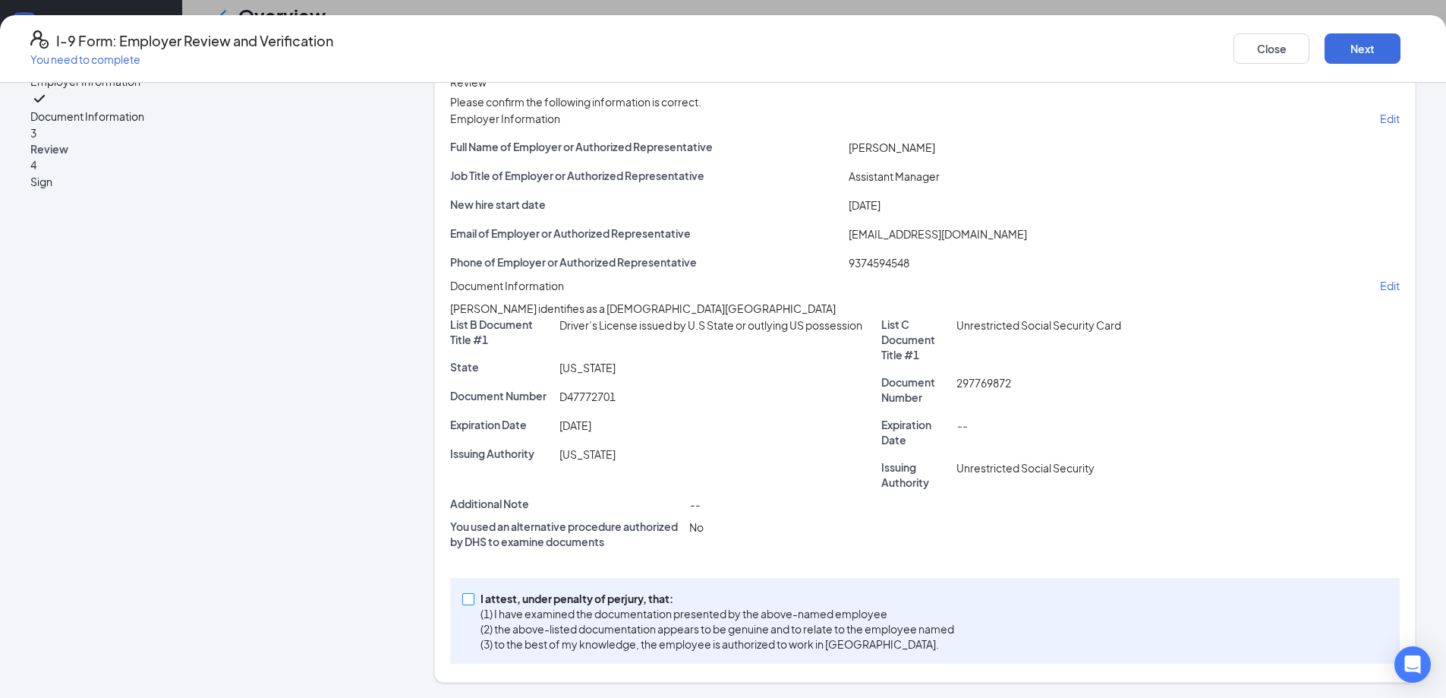
click at [529, 603] on span "I attest, under penalty of [PERSON_NAME], that: (1) I have examined the documen…" at bounding box center [717, 621] width 486 height 61
click at [473, 603] on input "I attest, under penalty of [PERSON_NAME], that: (1) I have examined the documen…" at bounding box center [467, 598] width 11 height 11
checkbox input "true"
click at [1325, 41] on button "Next" at bounding box center [1363, 48] width 76 height 30
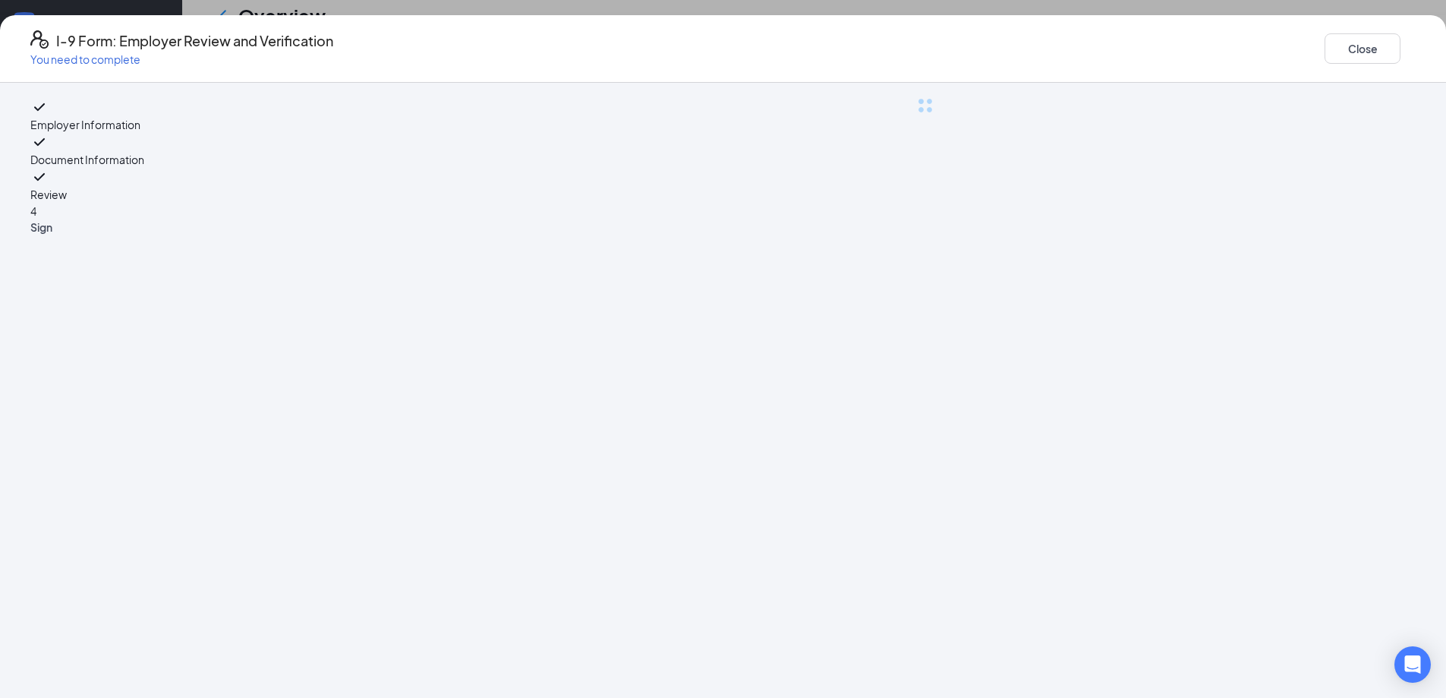
scroll to position [0, 0]
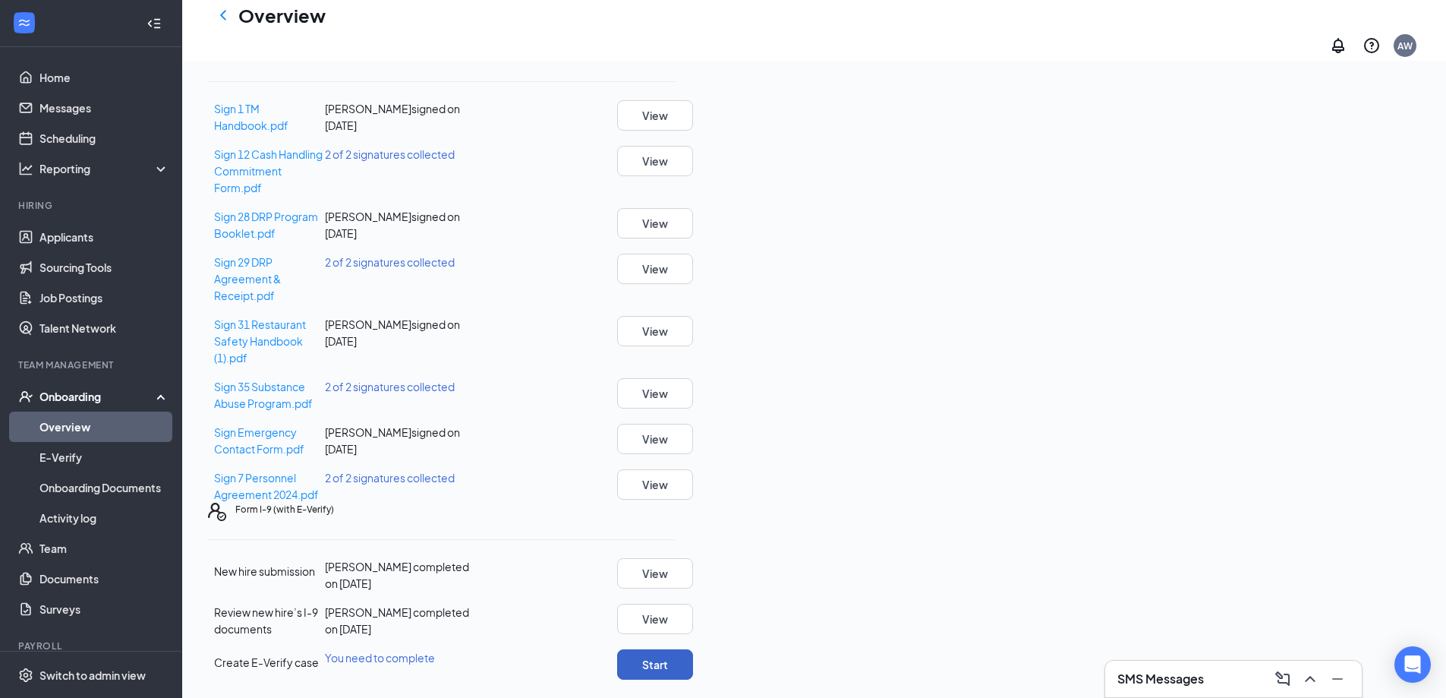
click at [693, 649] on button "Start" at bounding box center [655, 664] width 76 height 30
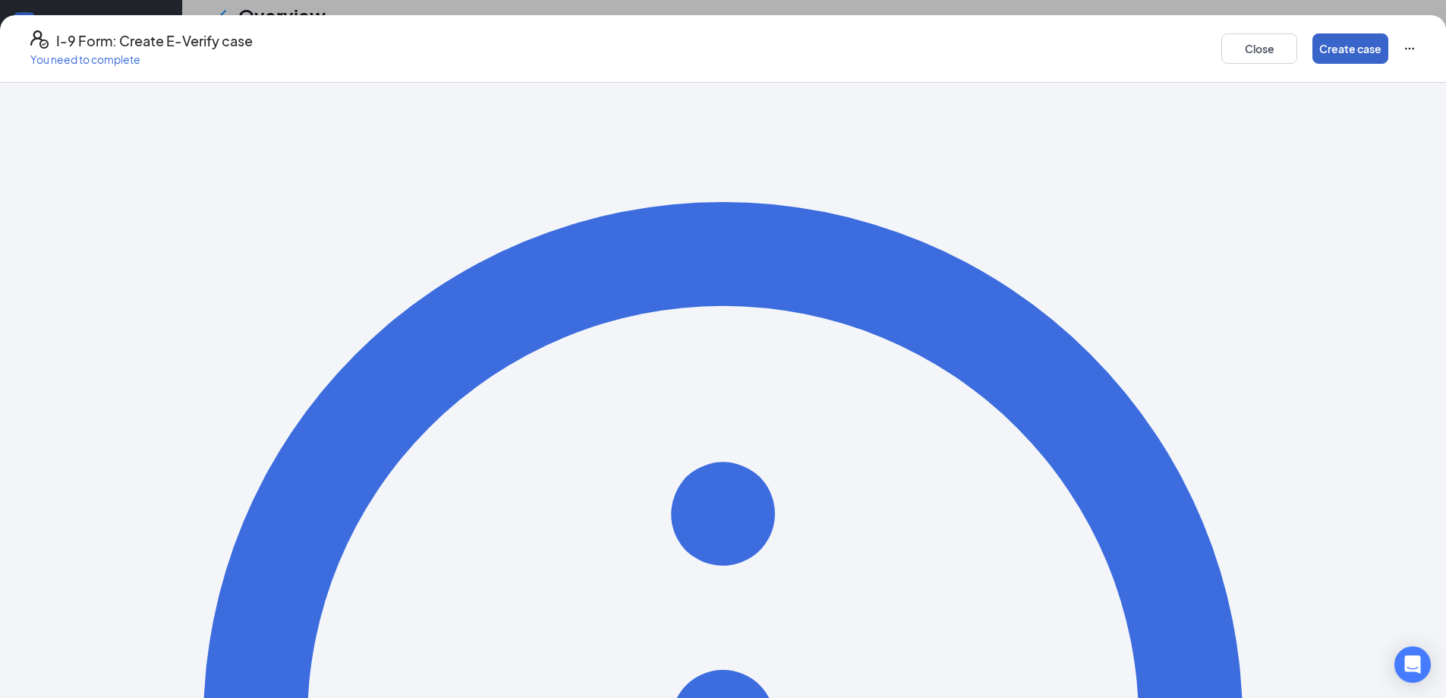
click at [1312, 41] on button "Create case" at bounding box center [1350, 48] width 76 height 30
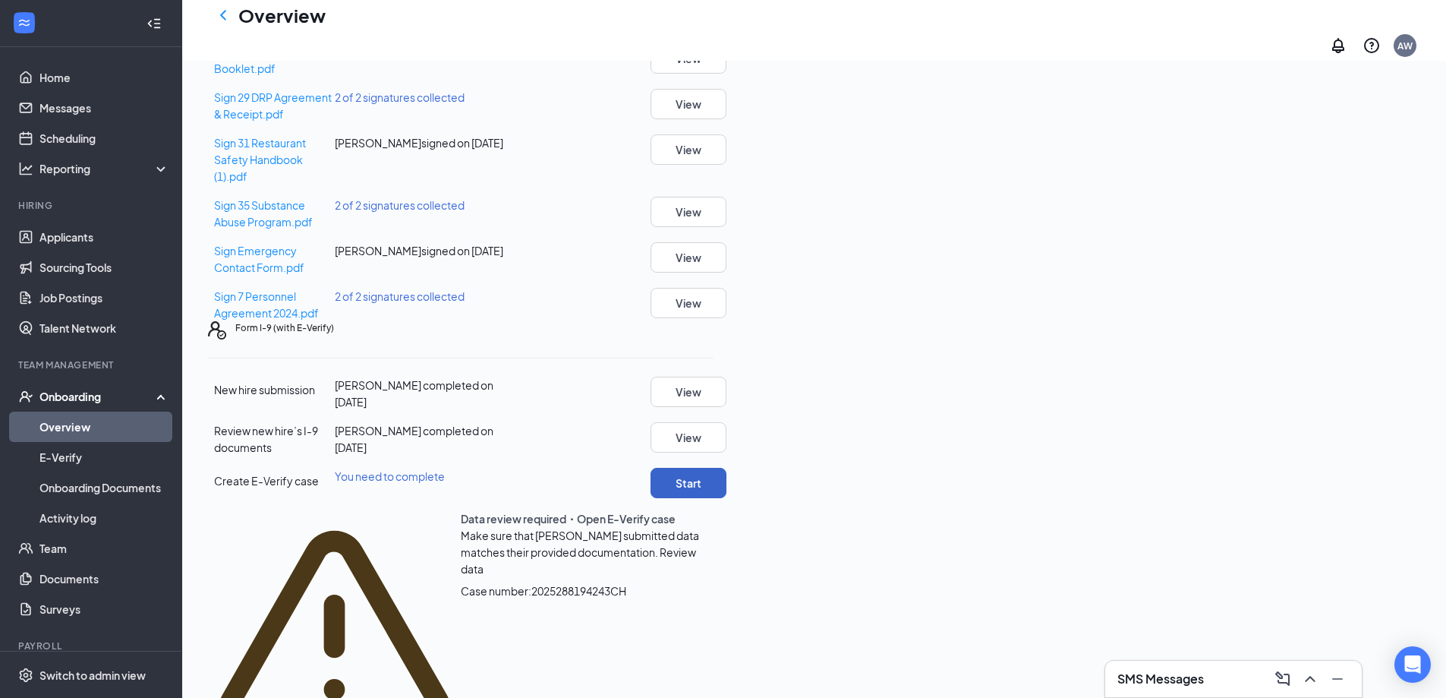
scroll to position [608, 0]
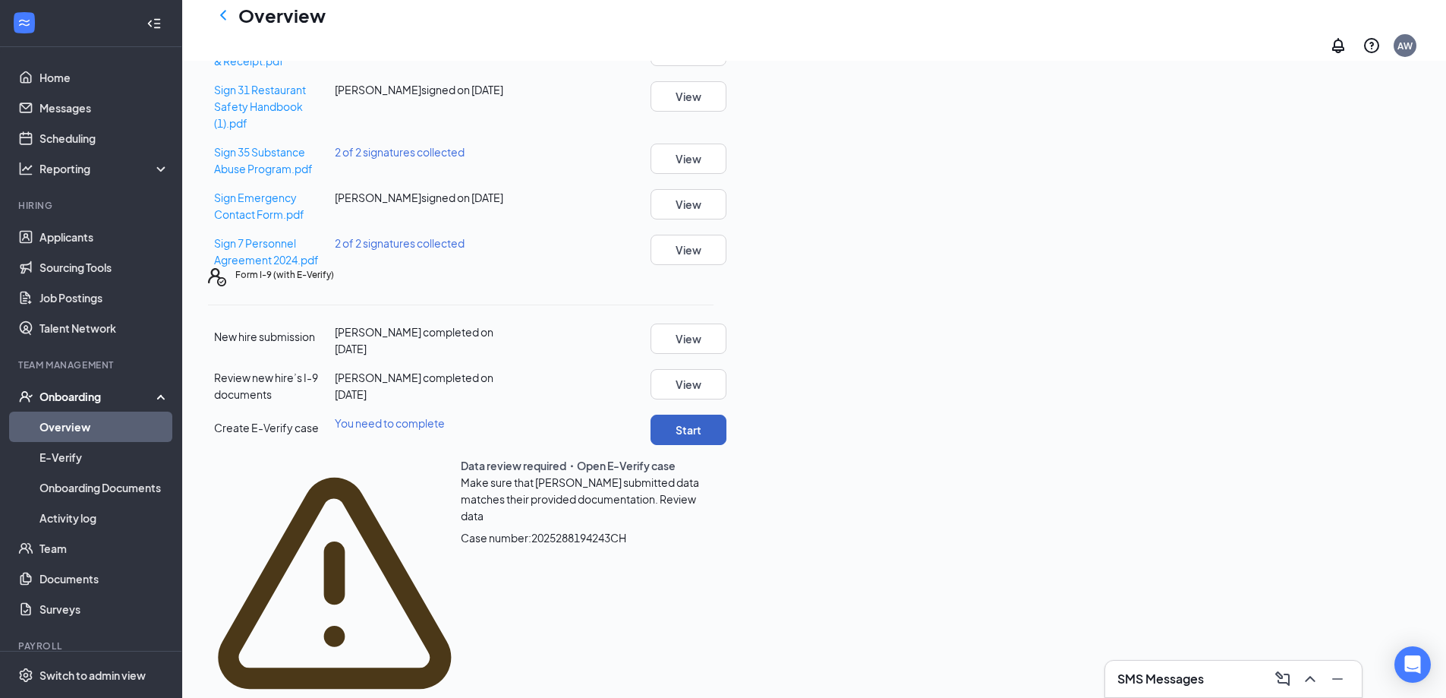
click at [726, 445] on button "Start" at bounding box center [689, 429] width 76 height 30
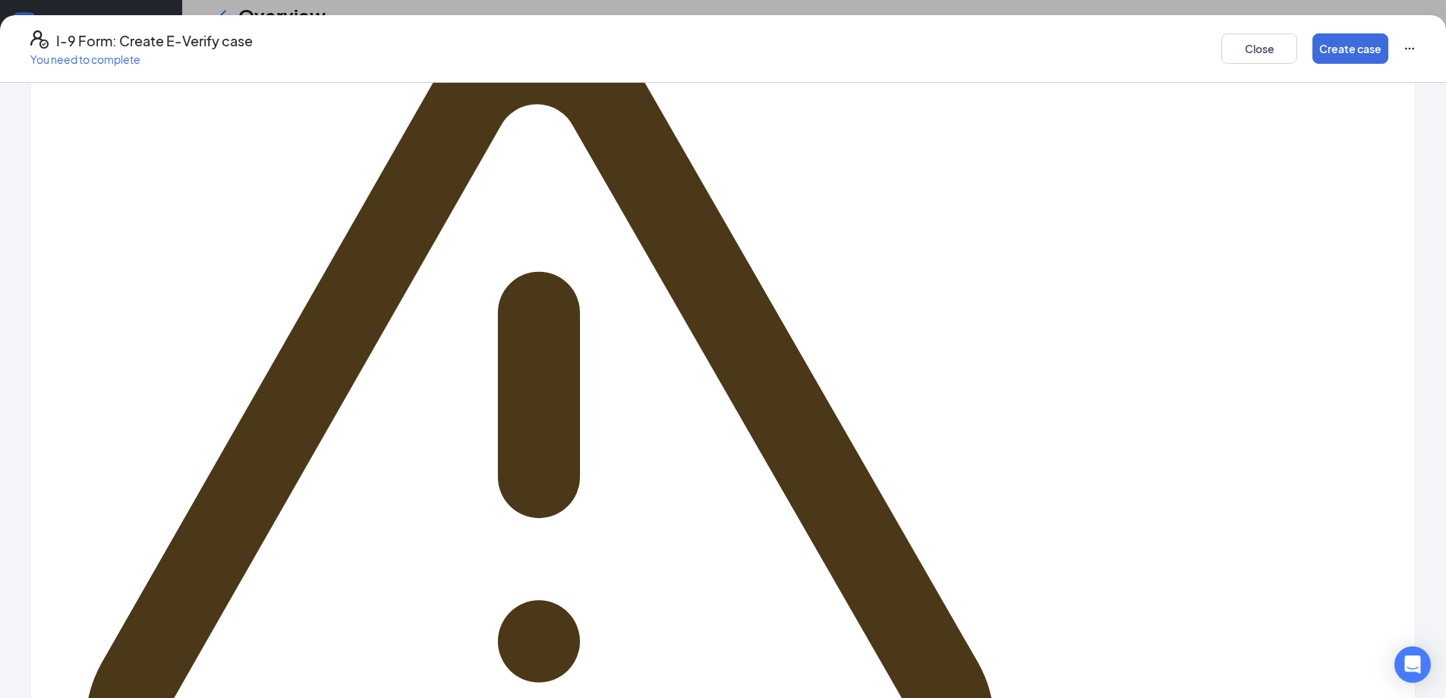
scroll to position [88, 0]
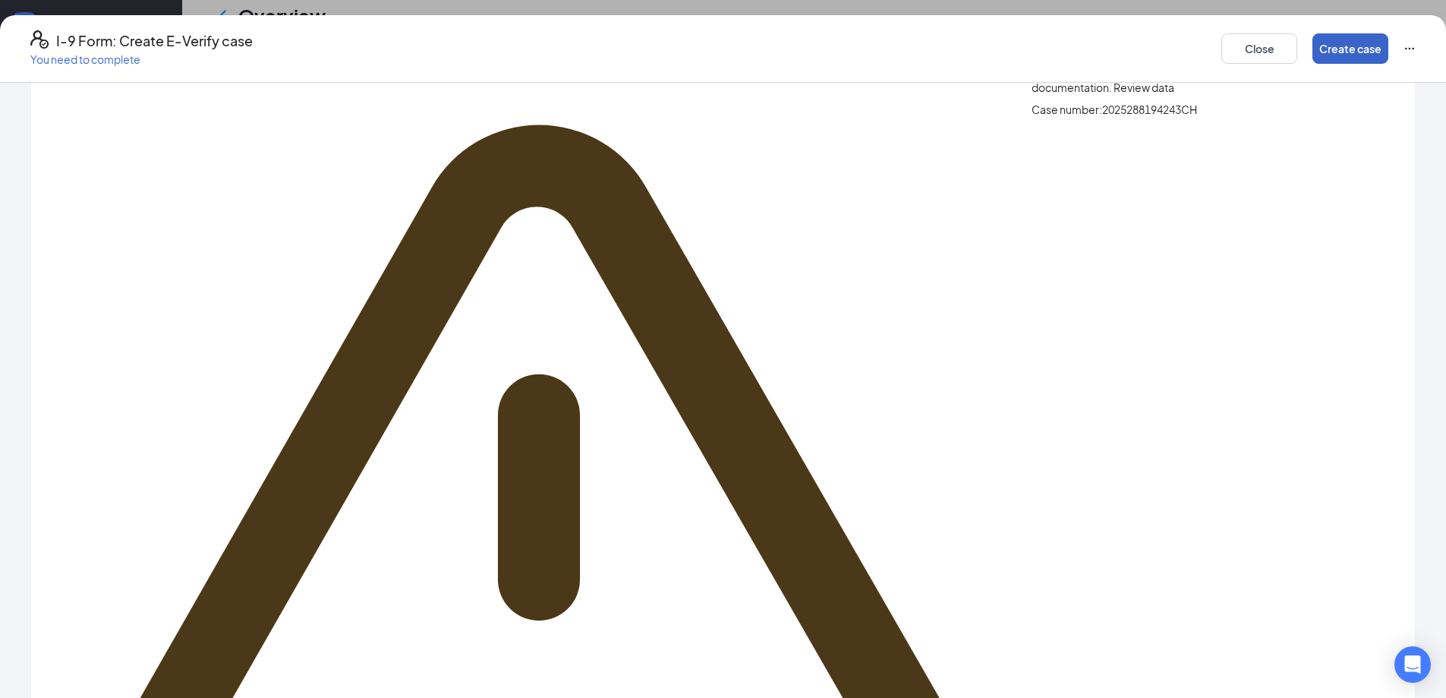
click at [1312, 39] on button "Create case" at bounding box center [1350, 48] width 76 height 30
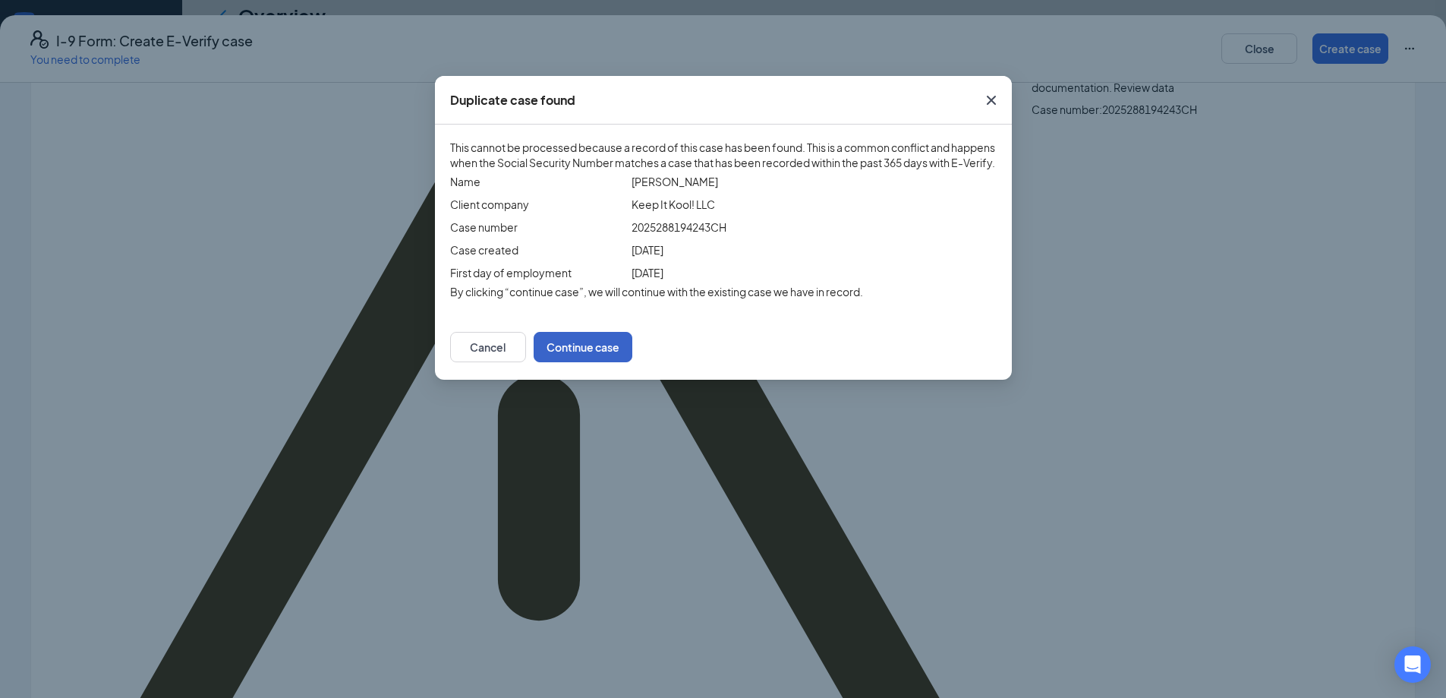
click at [632, 362] on button "Continue case" at bounding box center [583, 347] width 99 height 30
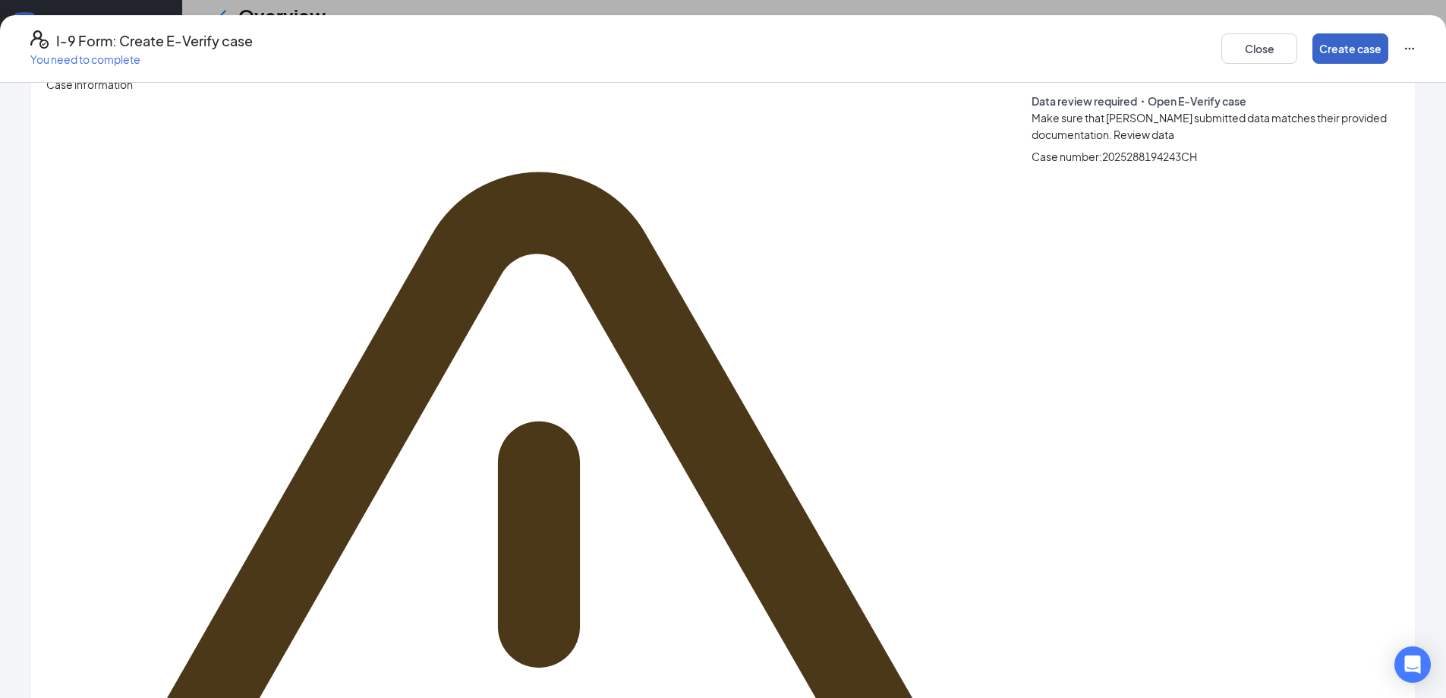
scroll to position [0, 0]
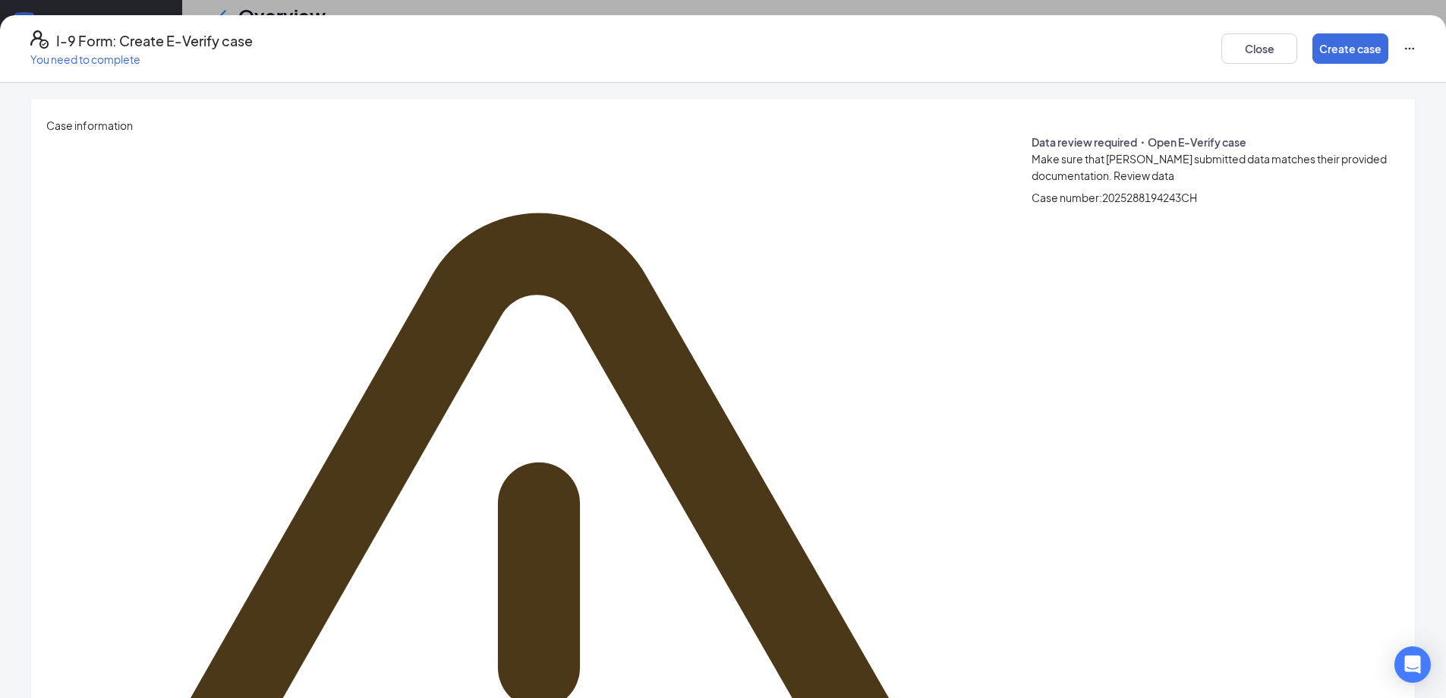
click at [1114, 174] on span "Review data" at bounding box center [1144, 176] width 61 height 14
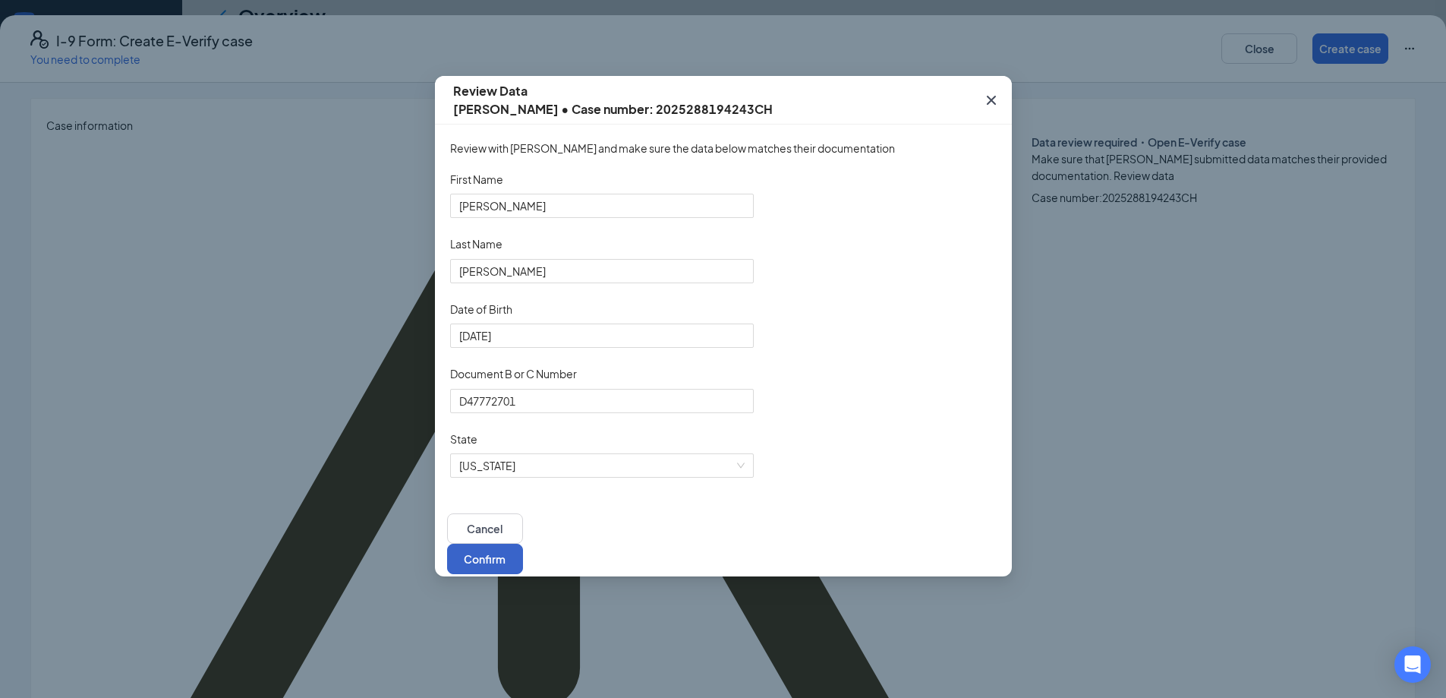
click at [523, 572] on button "Confirm" at bounding box center [485, 558] width 76 height 30
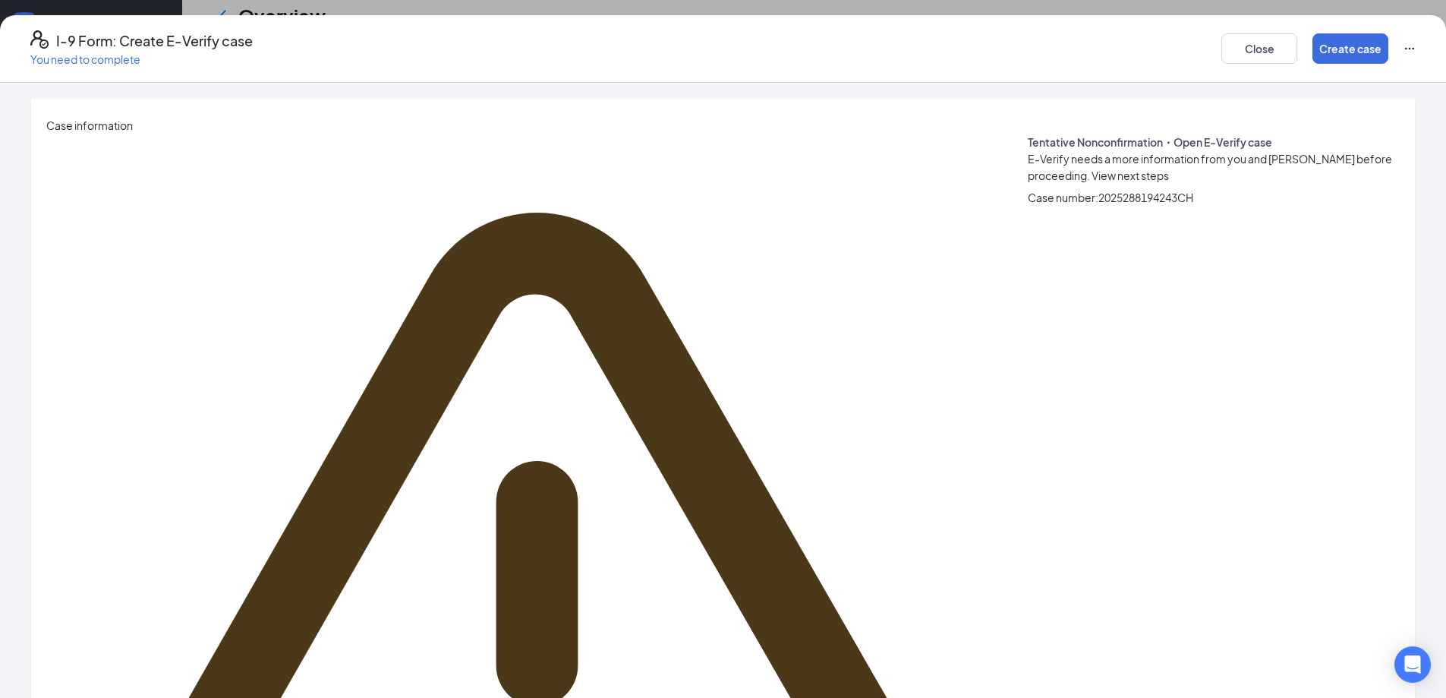
click at [1092, 177] on span "View next steps" at bounding box center [1130, 176] width 77 height 14
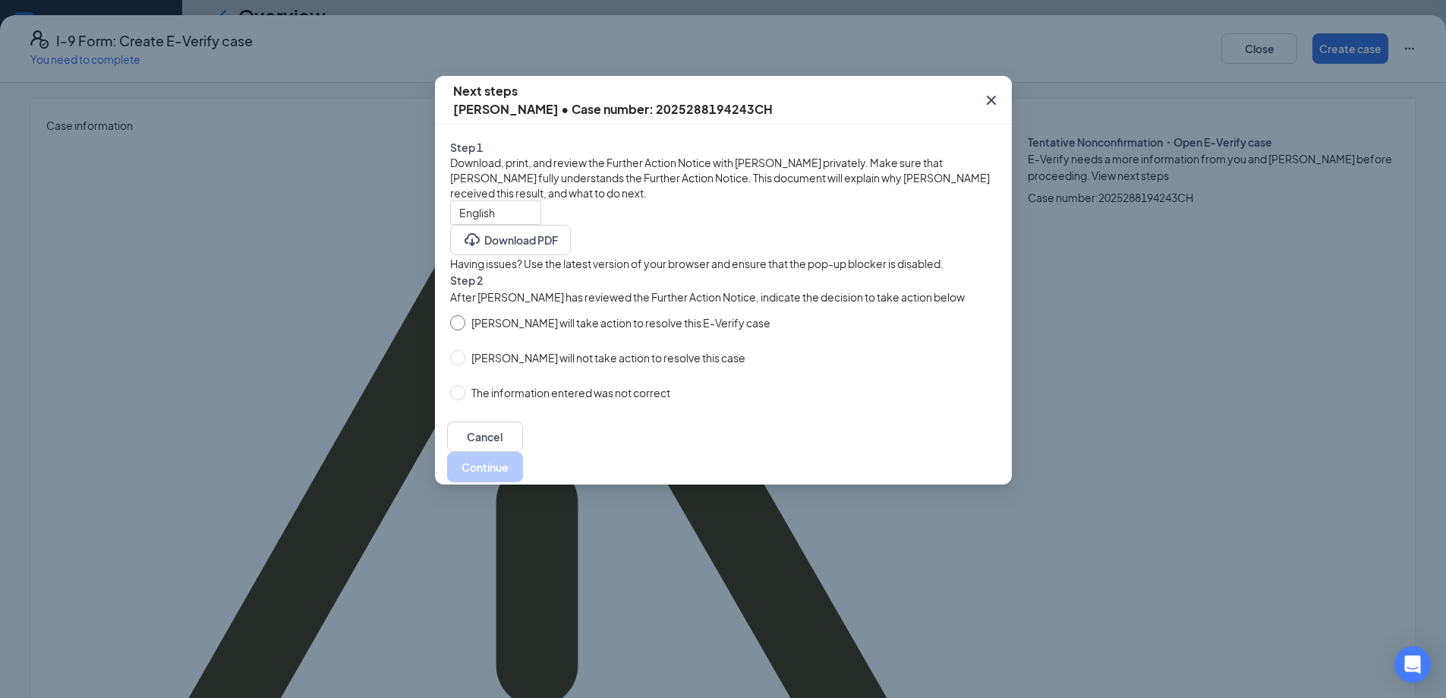
click at [572, 331] on span "Janell Randall will take action to resolve this E-Verify case" at bounding box center [620, 322] width 311 height 17
click at [465, 330] on input "Janell Randall will take action to resolve this E-Verify case" at bounding box center [457, 322] width 15 height 15
radio input "true"
click at [523, 482] on button "Continue" at bounding box center [485, 467] width 76 height 30
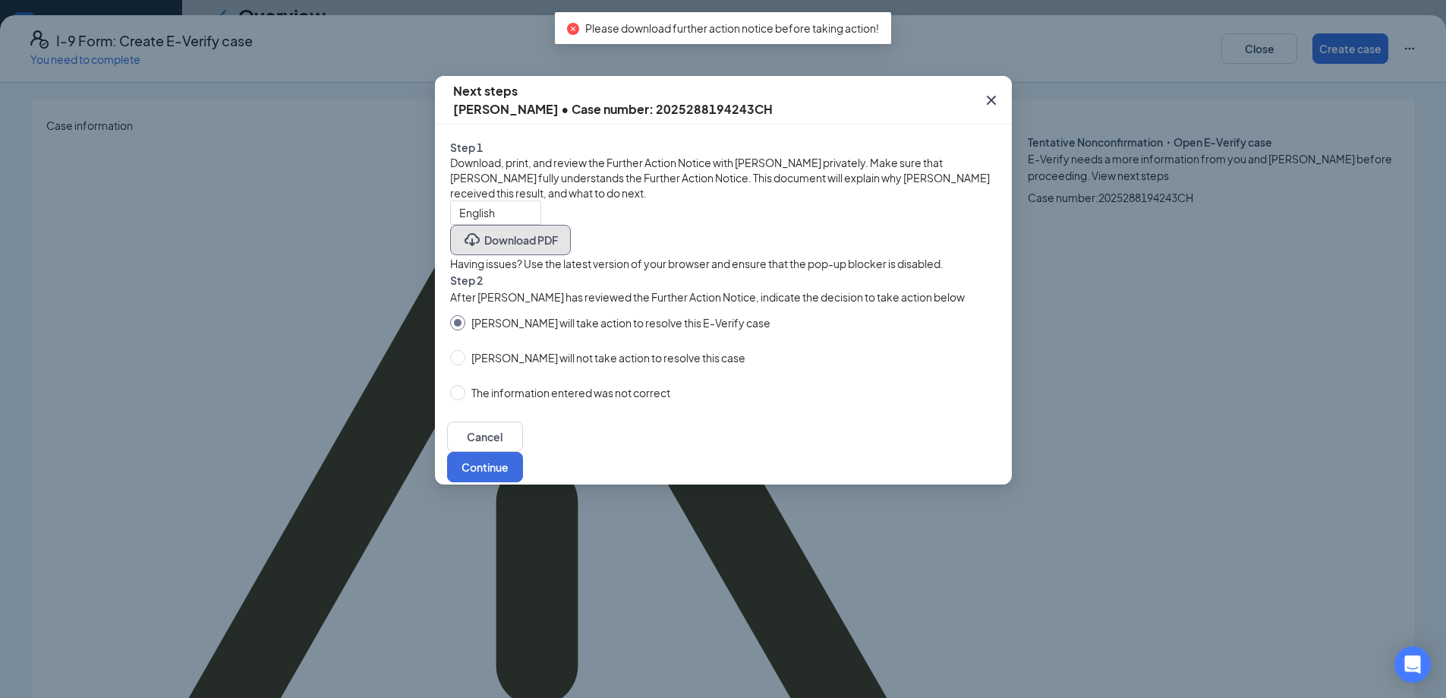
click at [571, 250] on button "Download PDF" at bounding box center [510, 240] width 121 height 30
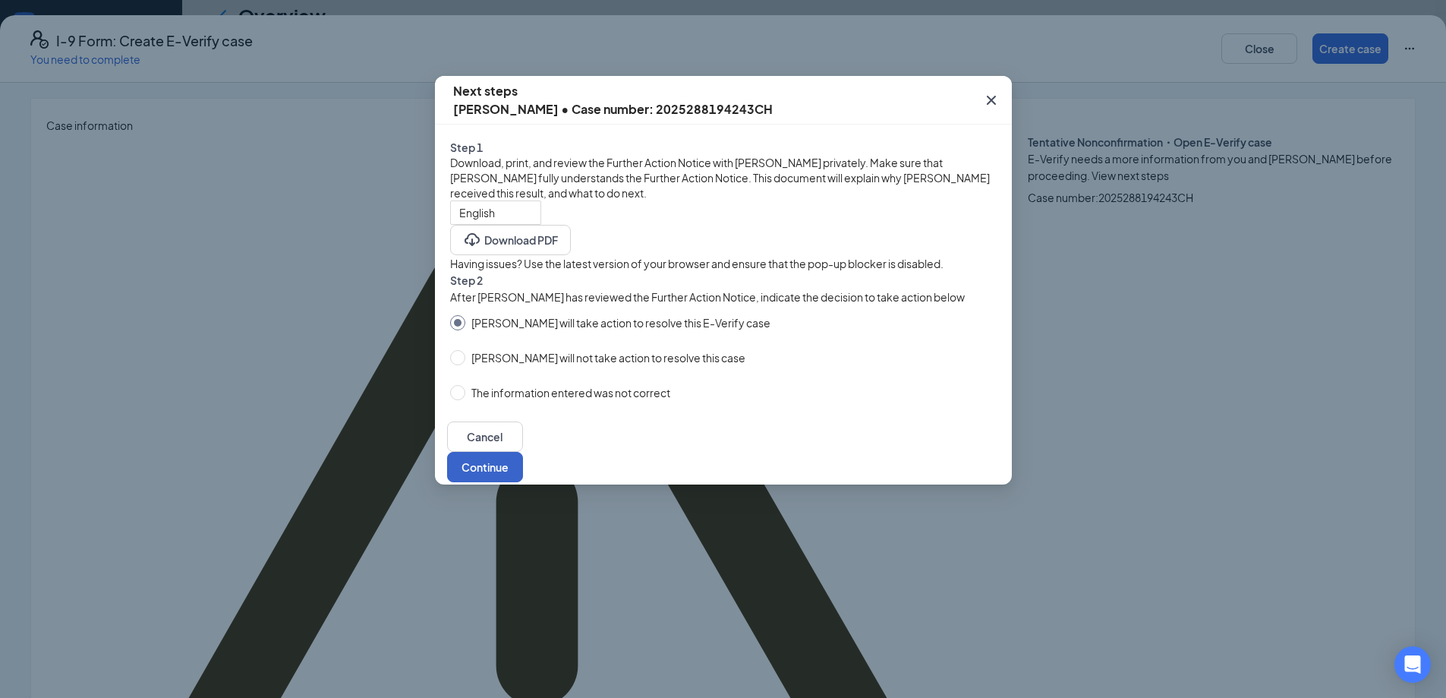
click at [523, 482] on button "Continue" at bounding box center [485, 467] width 76 height 30
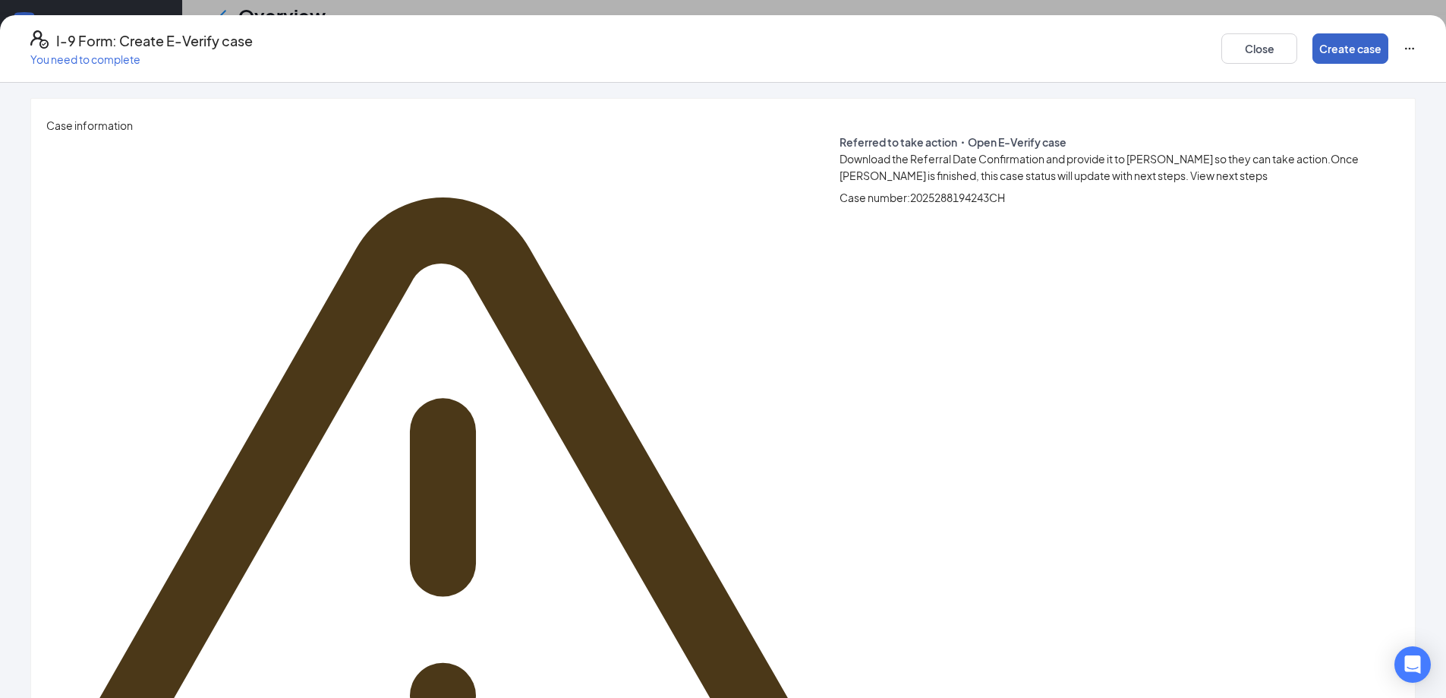
click at [1312, 42] on button "Create case" at bounding box center [1350, 48] width 76 height 30
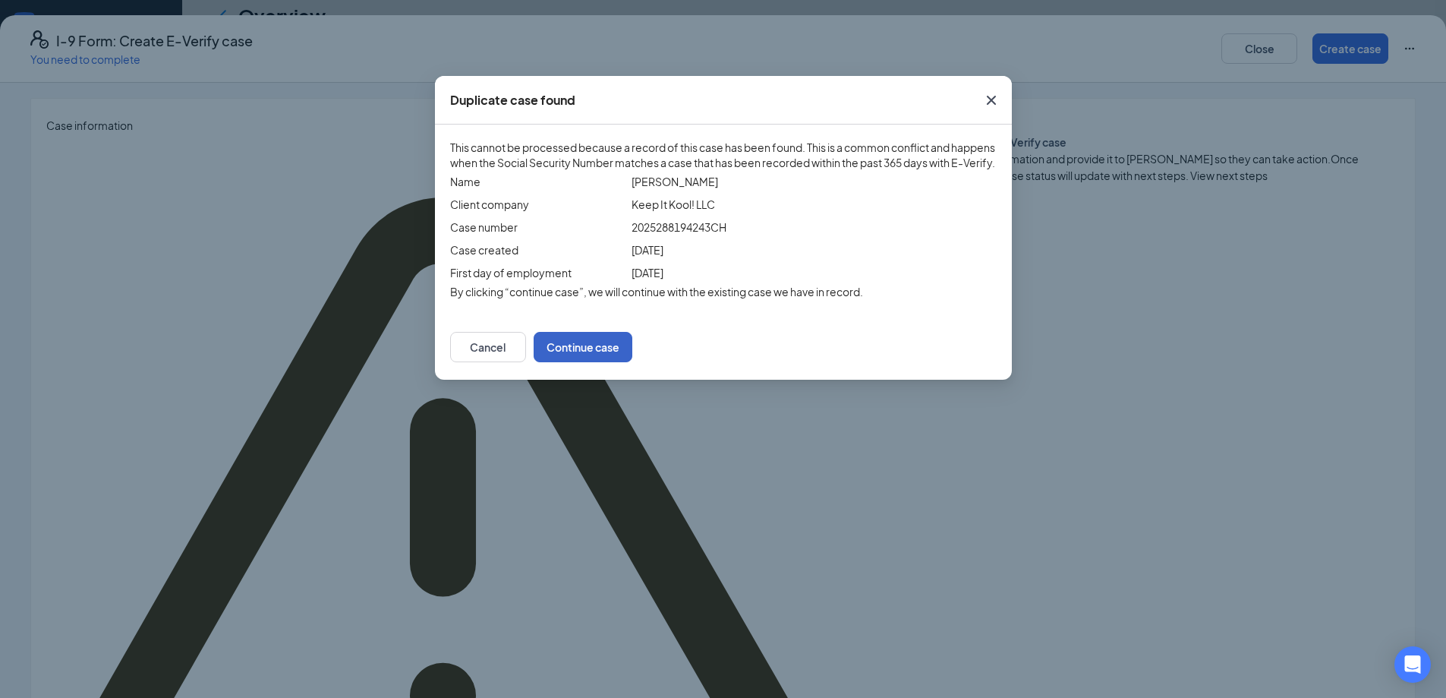
click at [632, 362] on button "Continue case" at bounding box center [583, 347] width 99 height 30
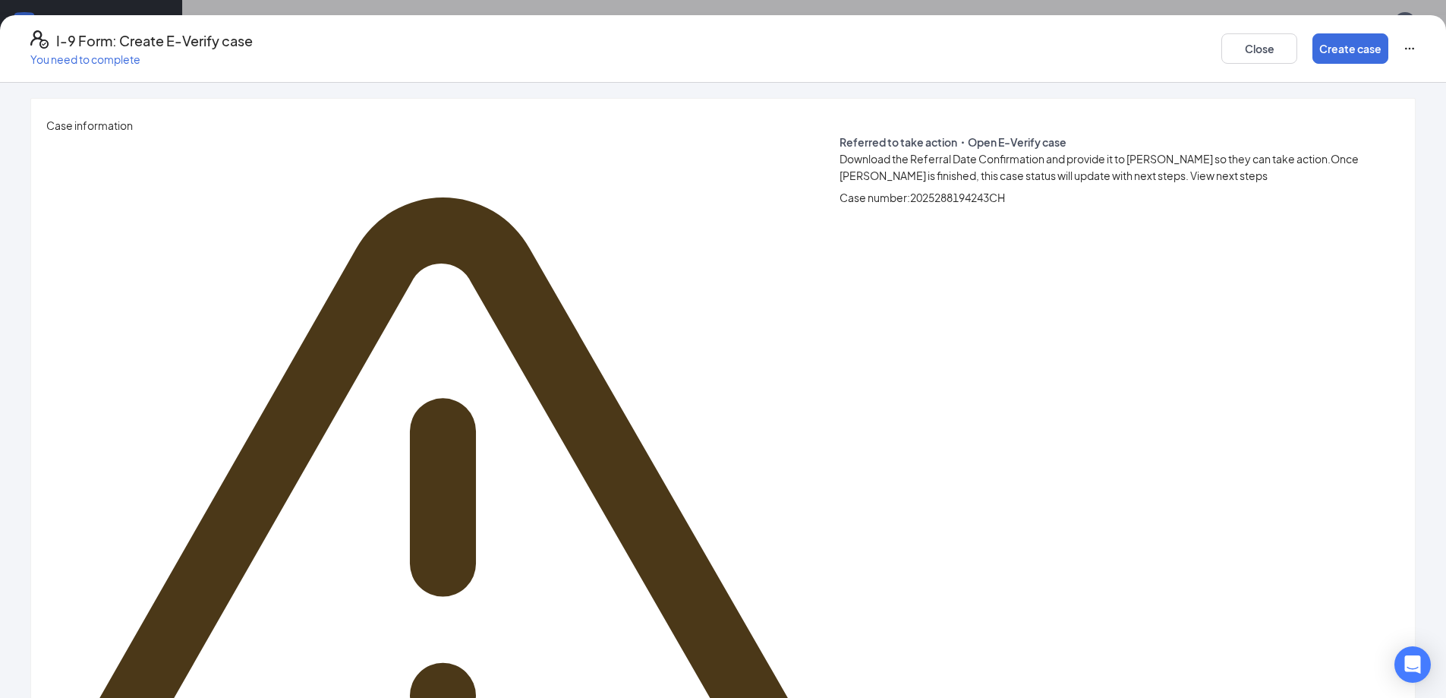
click at [1190, 169] on span "View next steps" at bounding box center [1228, 176] width 77 height 14
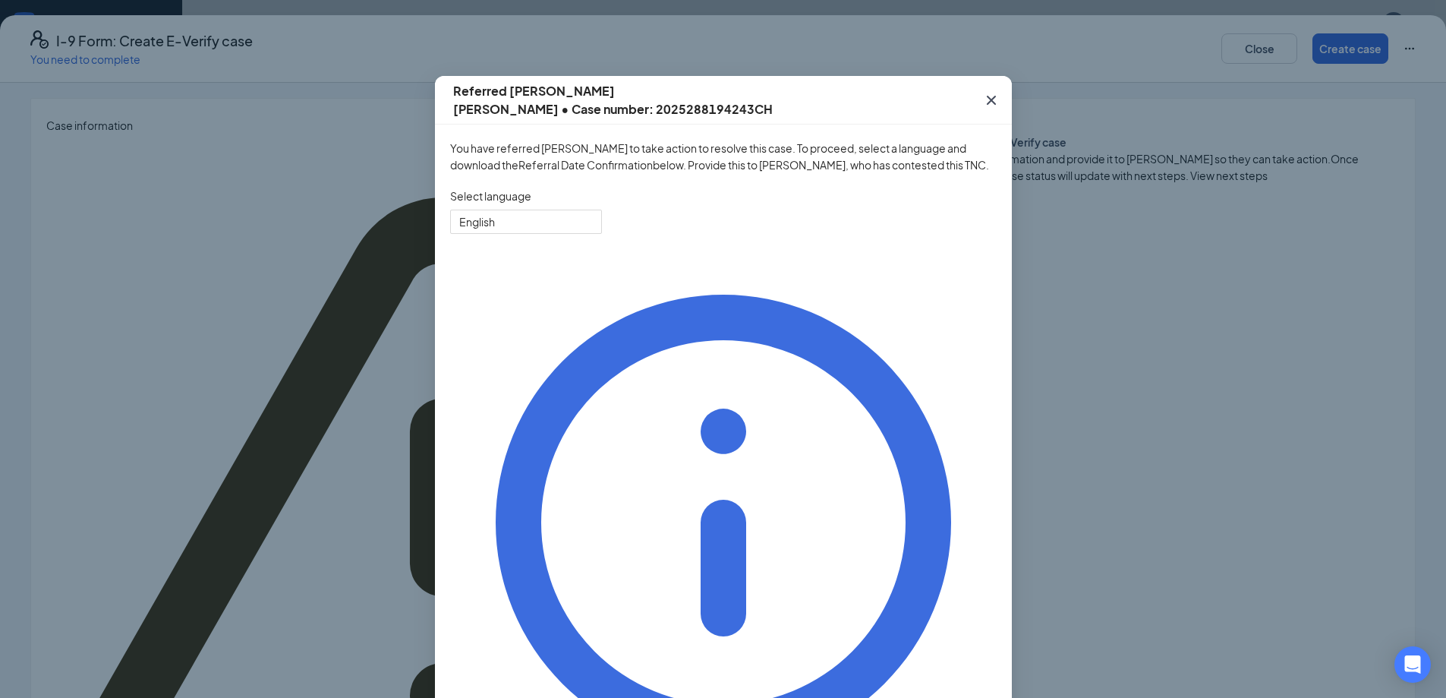
click at [980, 96] on span "Close" at bounding box center [991, 100] width 41 height 41
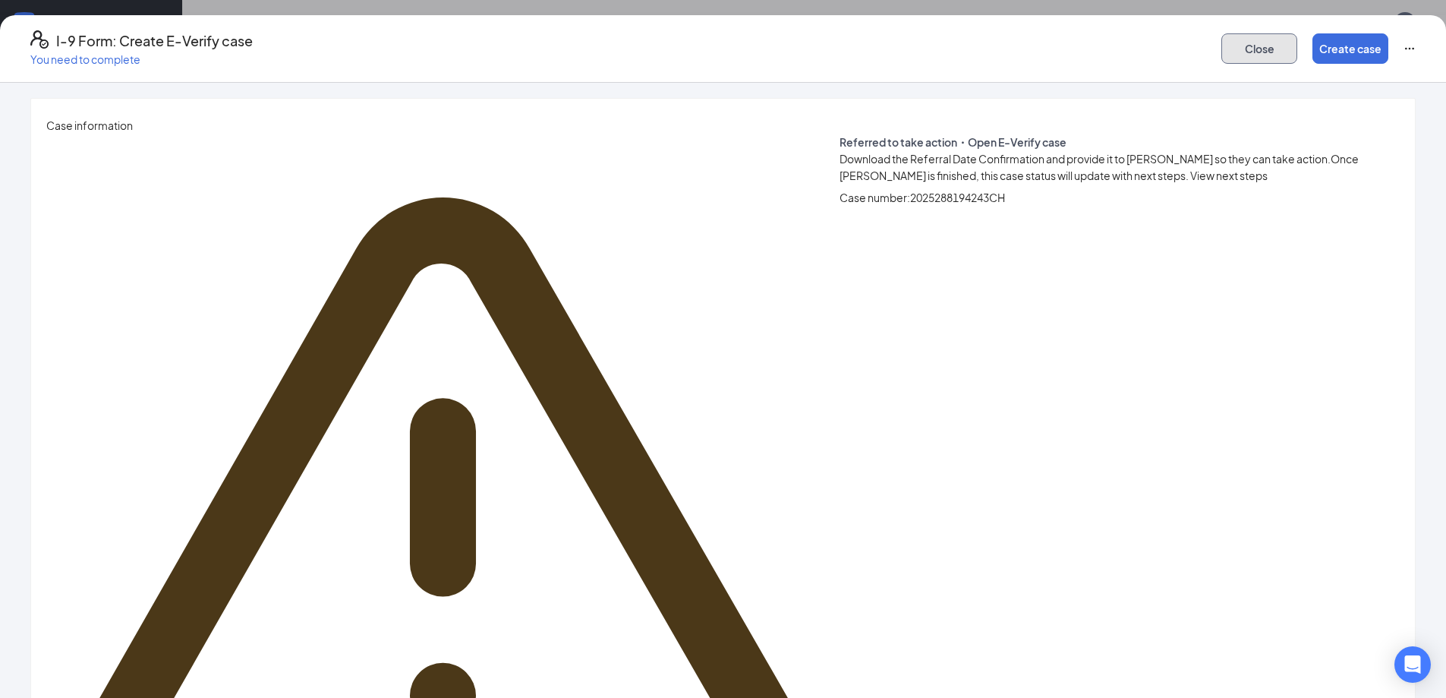
click at [1221, 46] on button "Close" at bounding box center [1259, 48] width 76 height 30
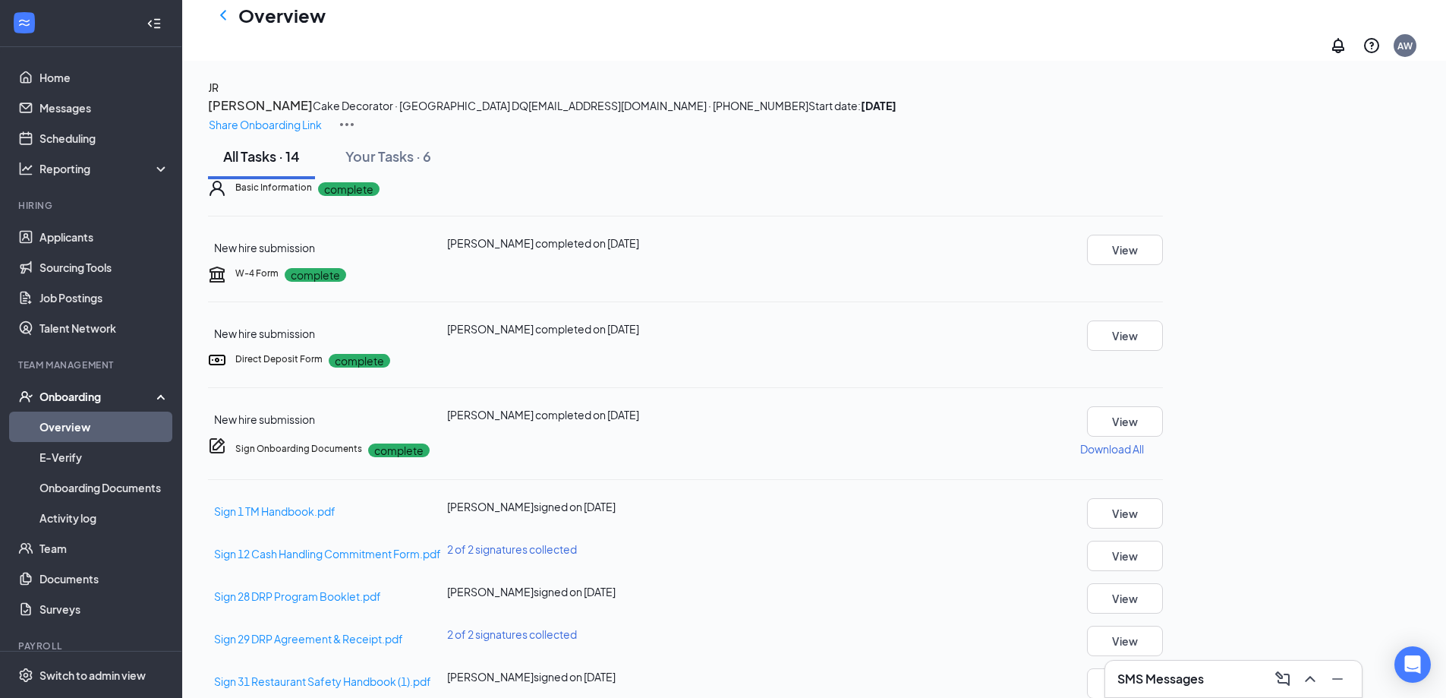
scroll to position [608, 0]
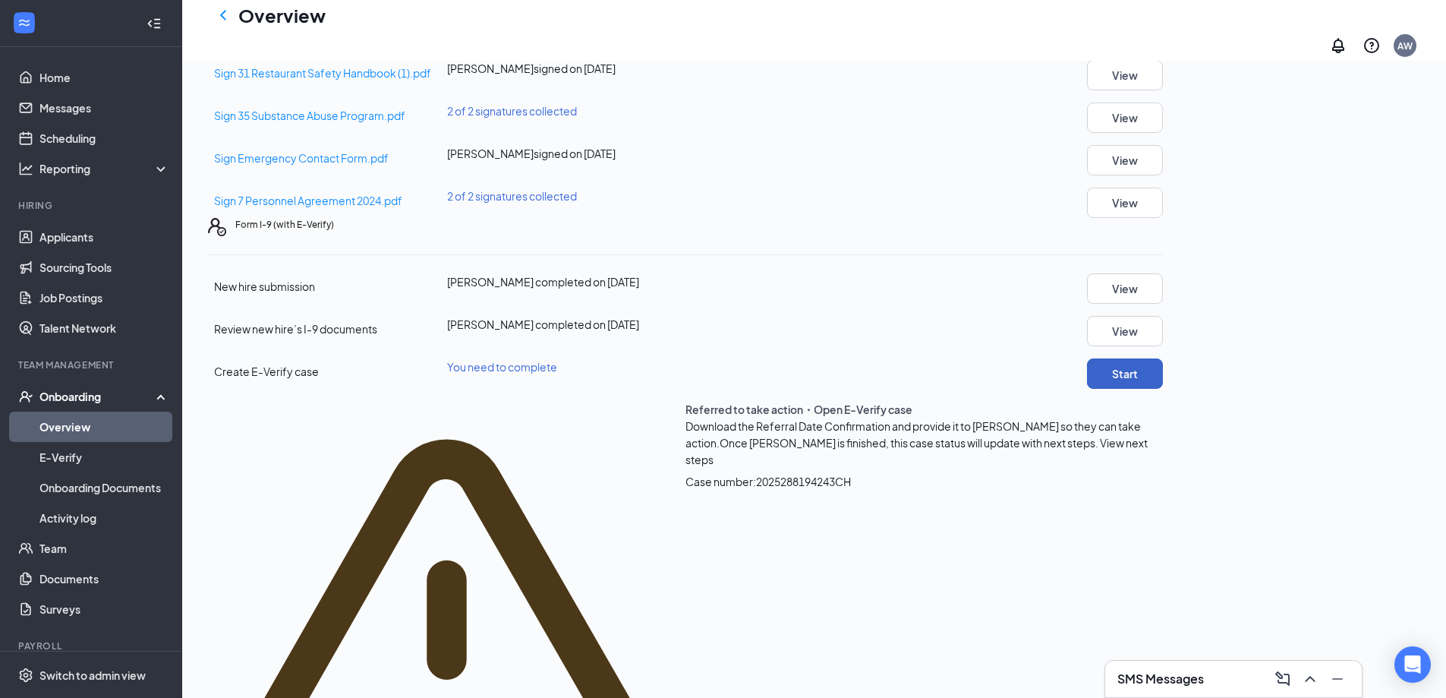
click at [1163, 389] on button "Start" at bounding box center [1125, 373] width 76 height 30
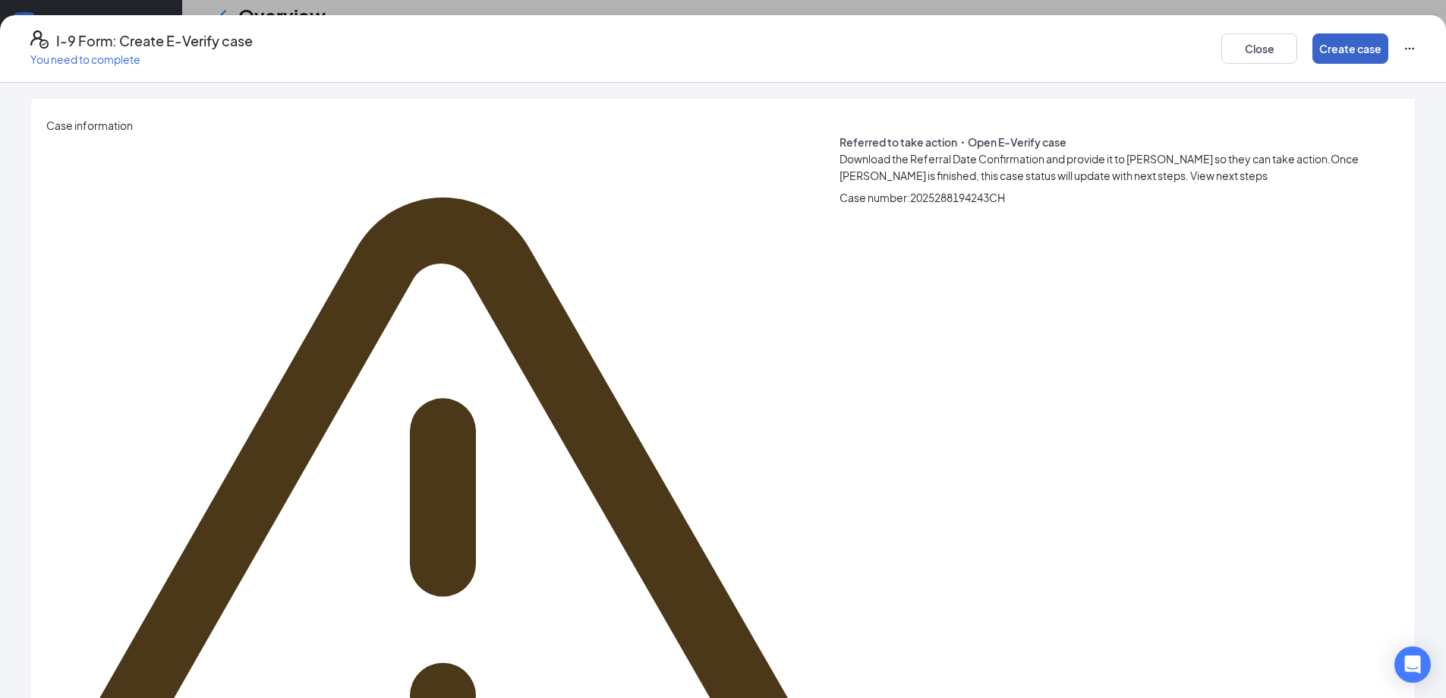
click at [1312, 45] on button "Create case" at bounding box center [1350, 48] width 76 height 30
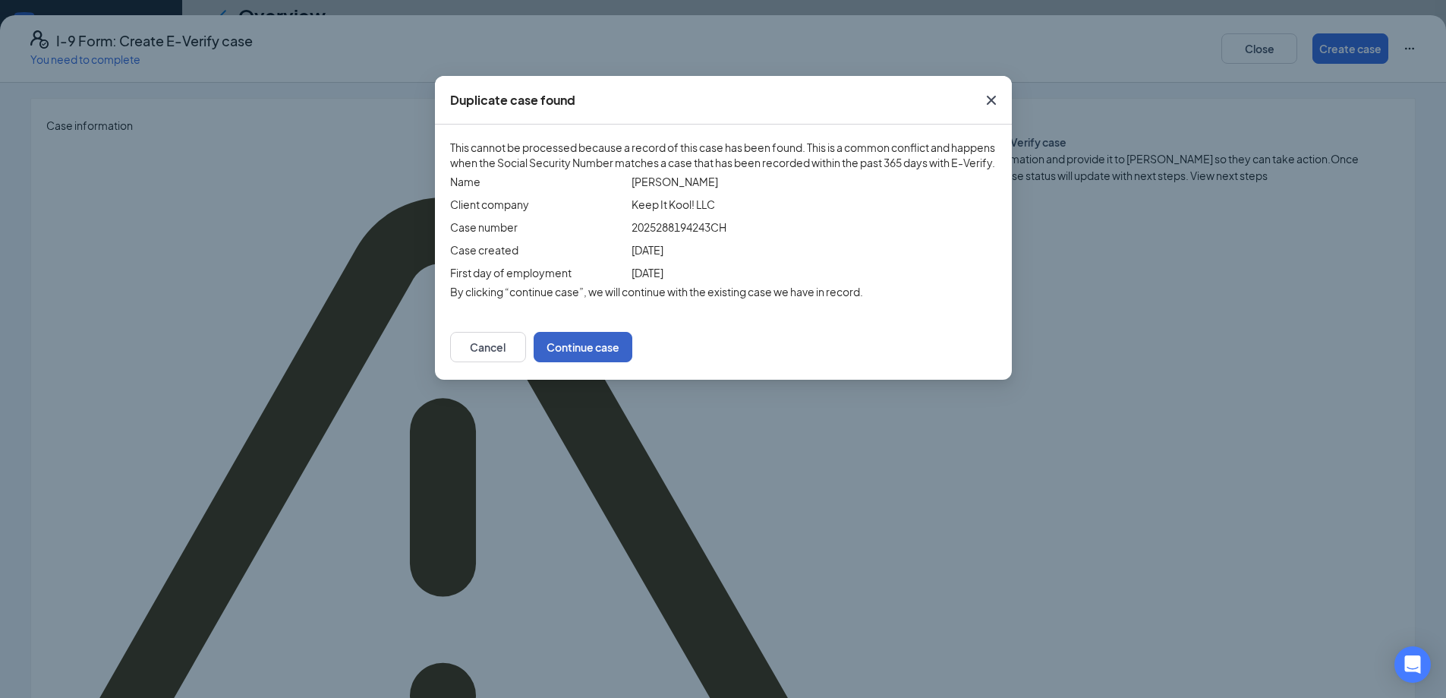
click at [632, 362] on button "Continue case" at bounding box center [583, 347] width 99 height 30
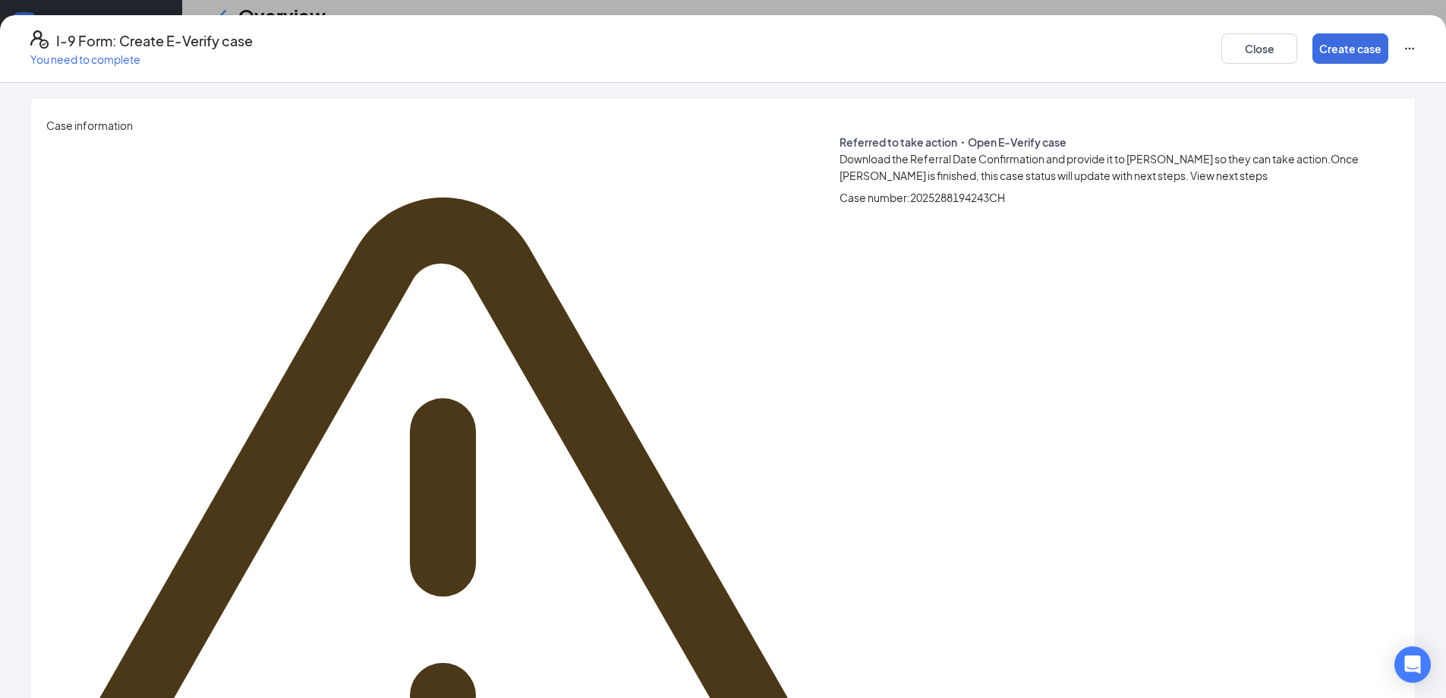
click at [1190, 179] on span "View next steps" at bounding box center [1228, 176] width 77 height 14
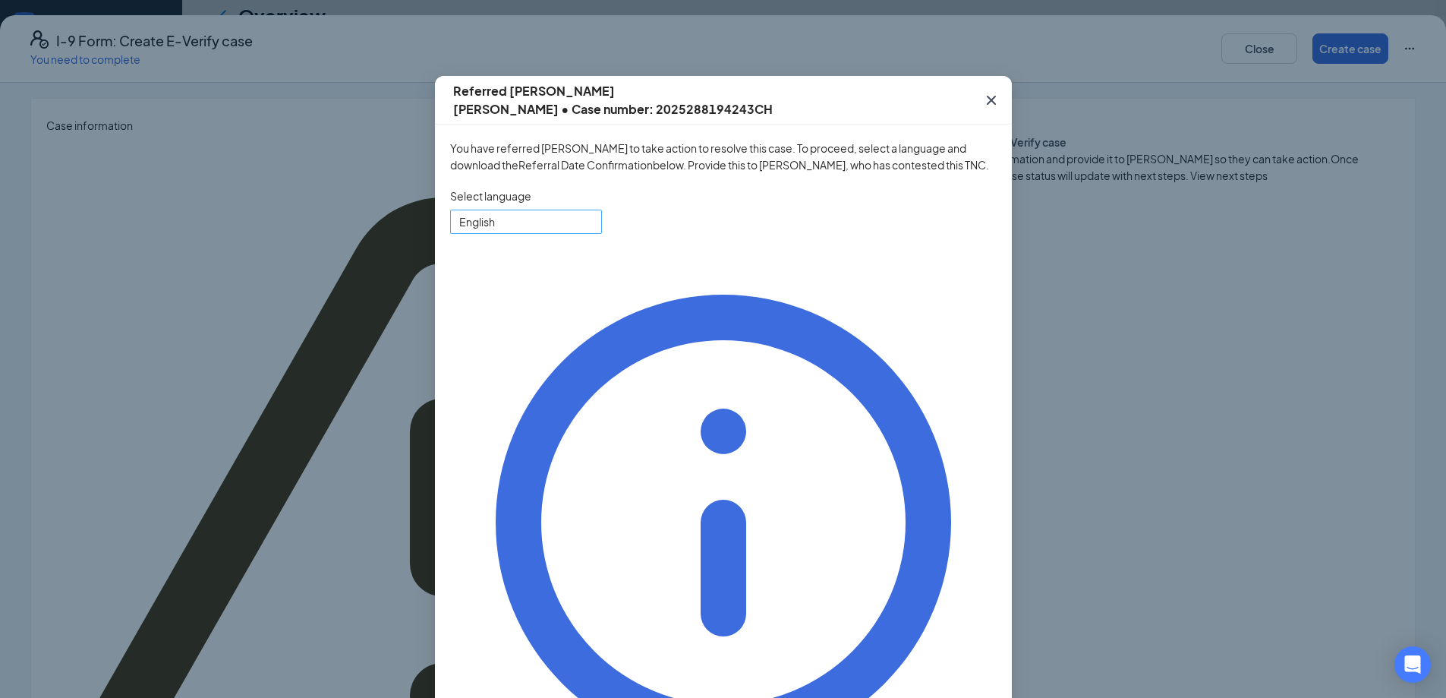
click at [531, 225] on span "English" at bounding box center [519, 221] width 120 height 23
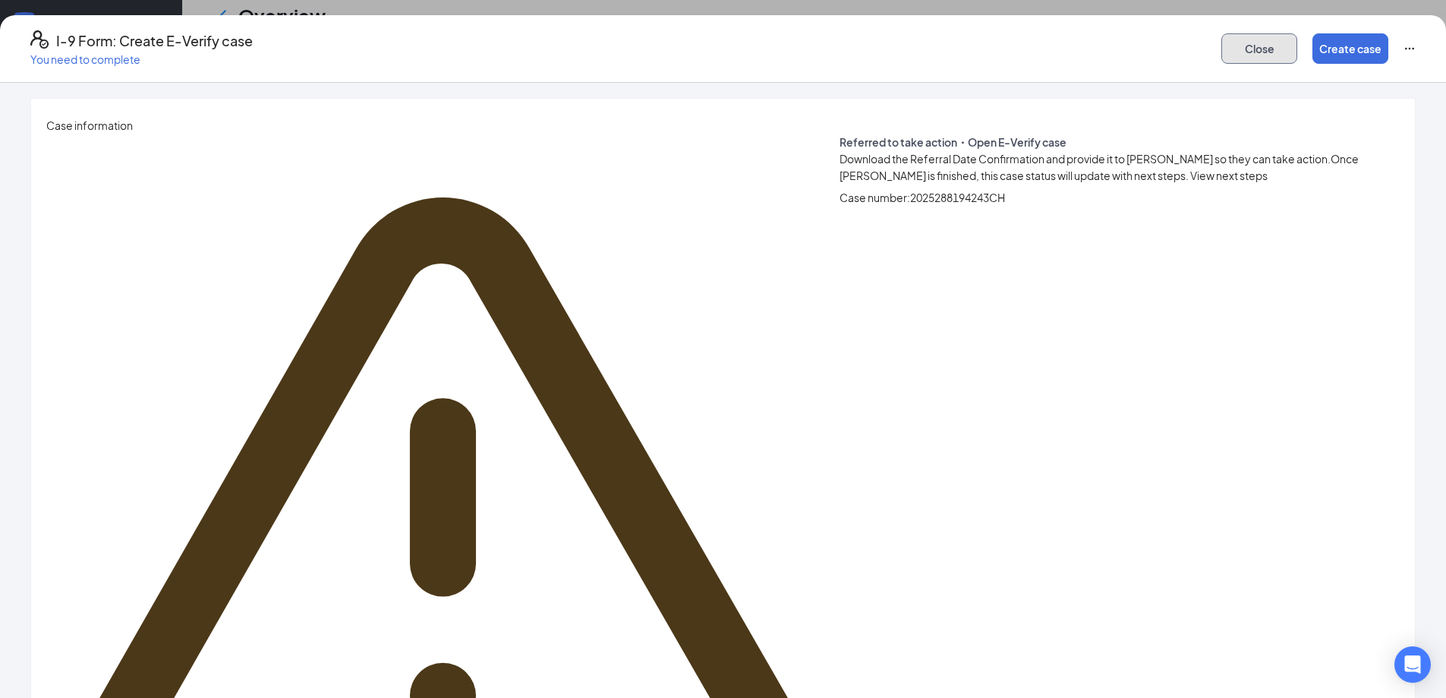
click at [1221, 48] on button "Close" at bounding box center [1259, 48] width 76 height 30
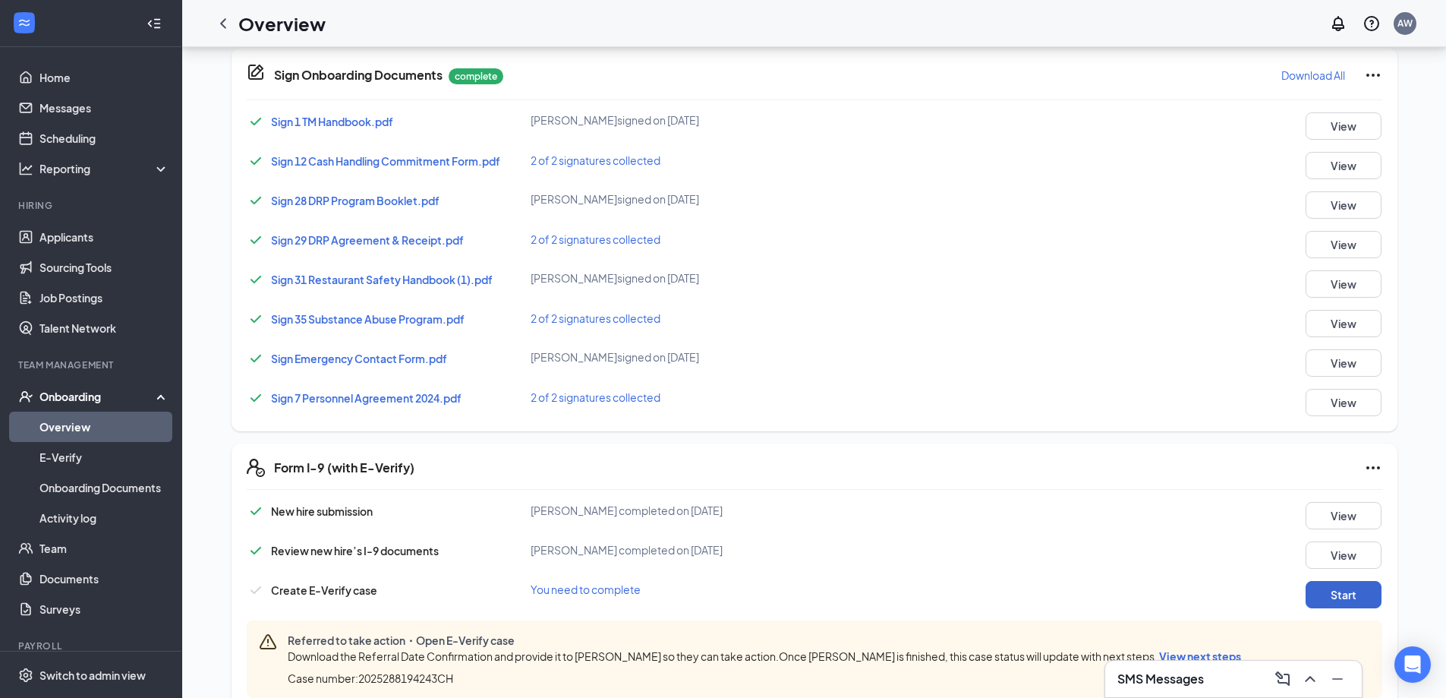
scroll to position [608, 0]
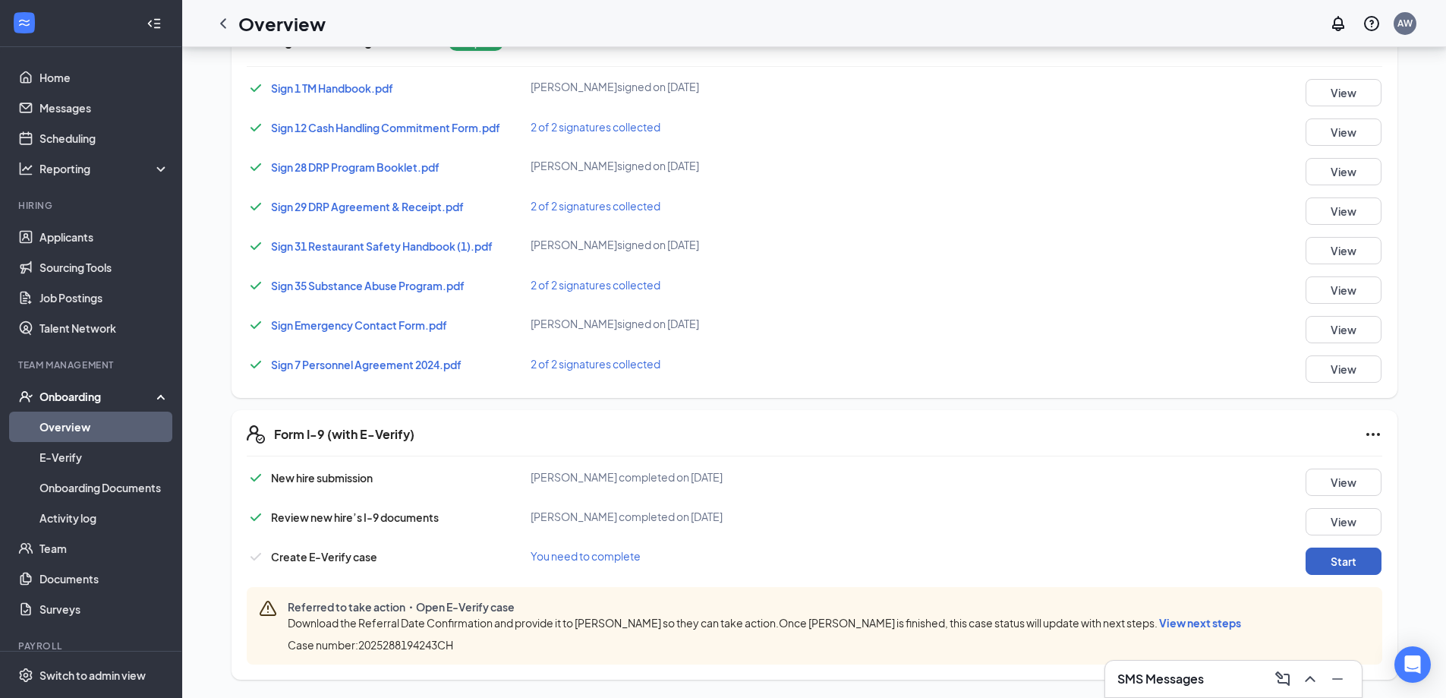
click at [1337, 565] on button "Start" at bounding box center [1344, 560] width 76 height 27
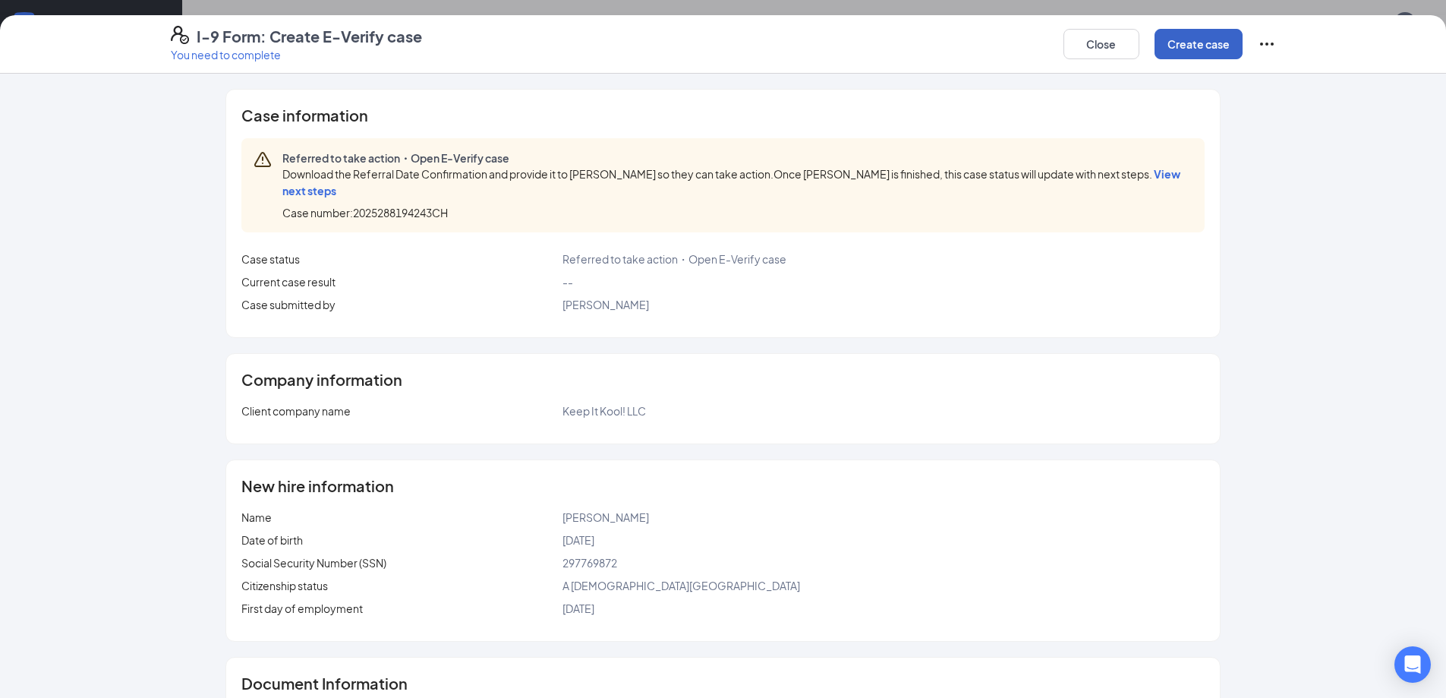
click at [1162, 46] on button "Create case" at bounding box center [1199, 44] width 88 height 30
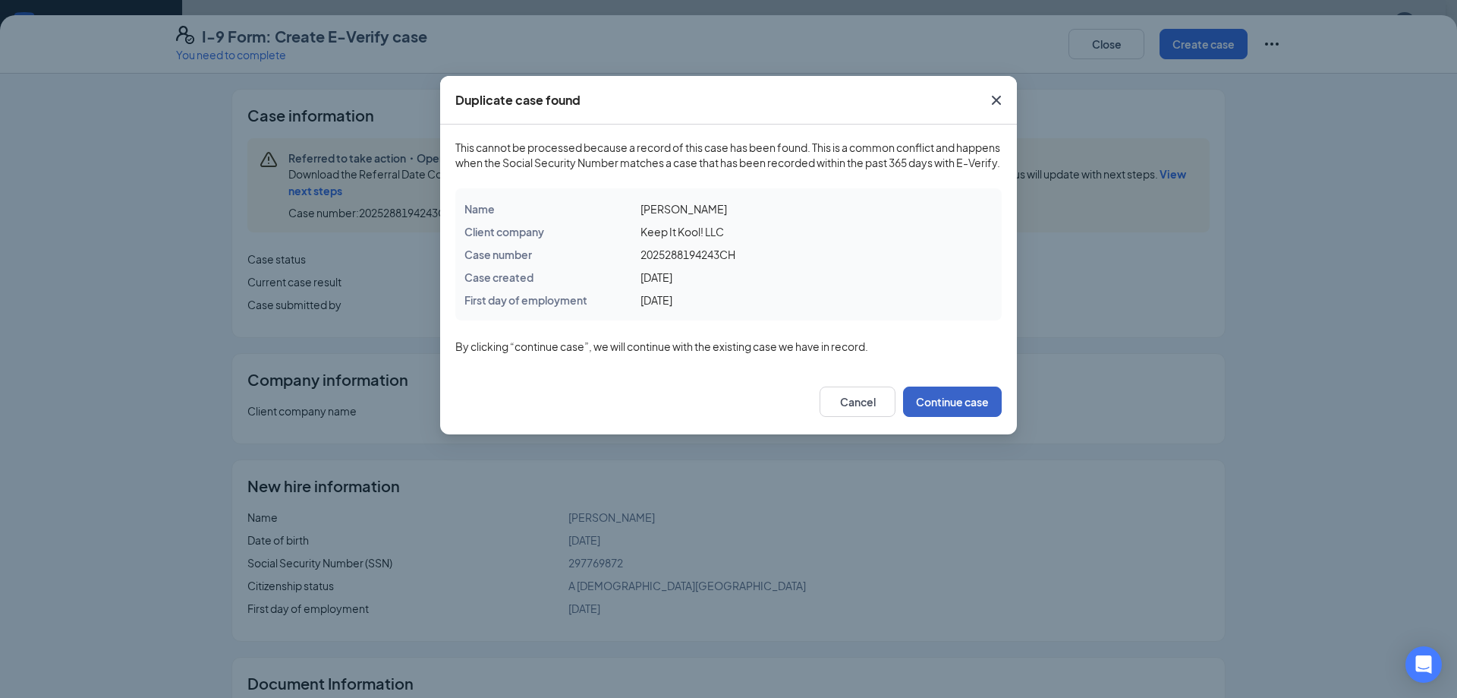
click at [928, 417] on button "Continue case" at bounding box center [952, 401] width 99 height 30
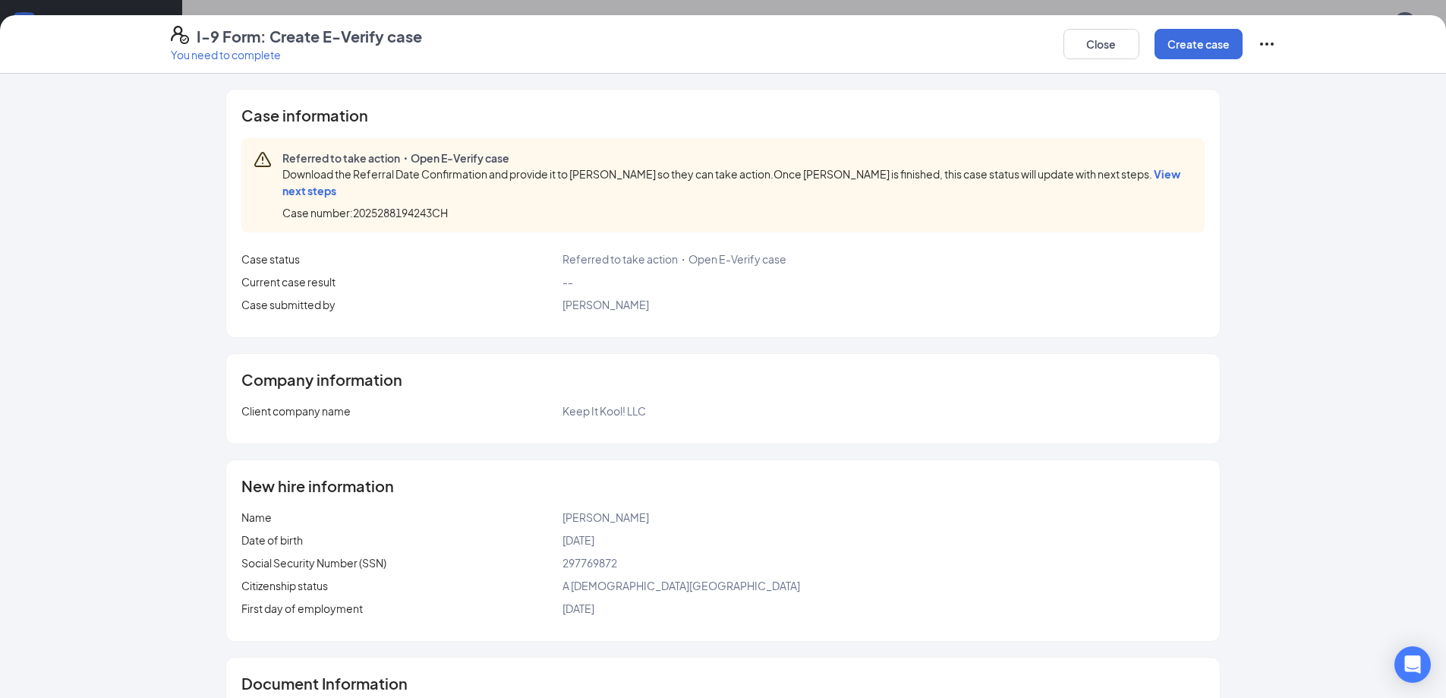
click at [1255, 45] on div "Close Create case" at bounding box center [1169, 44] width 213 height 36
click at [1262, 46] on icon "Ellipses" at bounding box center [1267, 44] width 18 height 18
click at [1252, 42] on div "Close Create case" at bounding box center [1169, 44] width 213 height 36
click at [1259, 45] on icon "Ellipses" at bounding box center [1267, 44] width 18 height 18
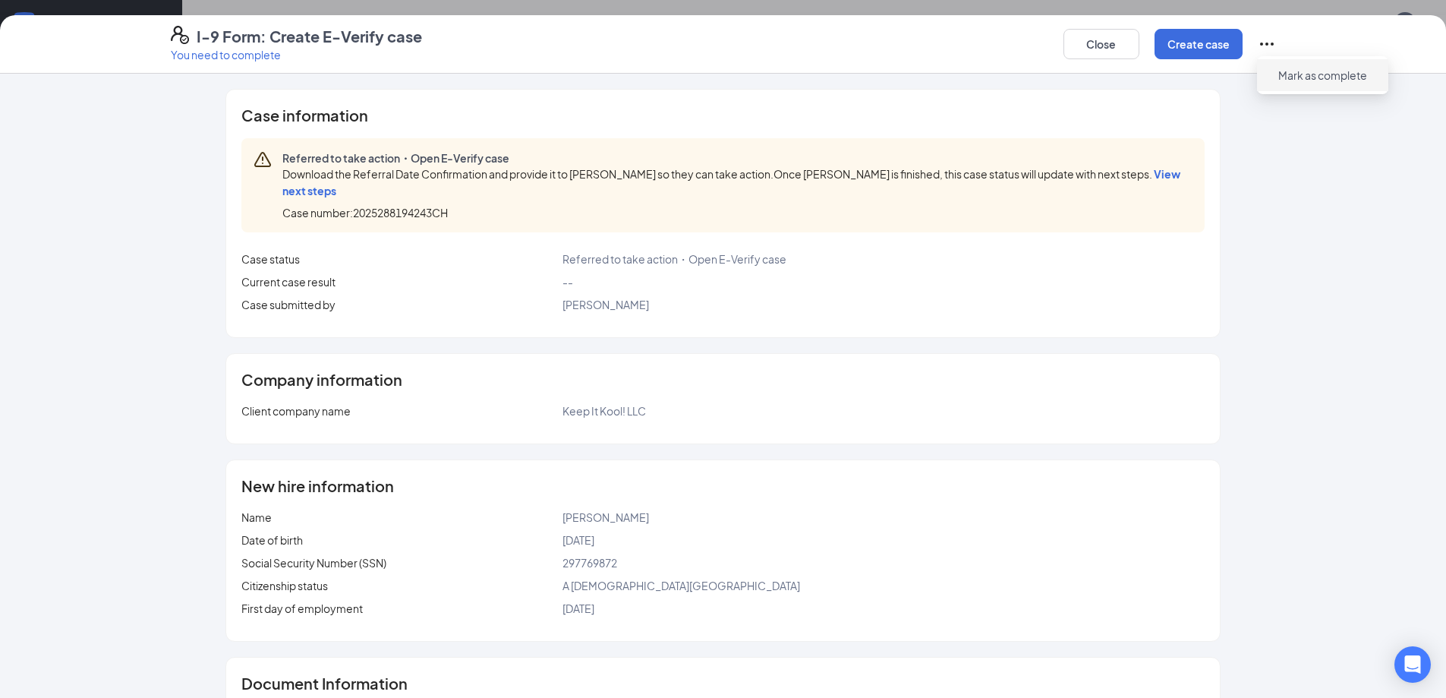
click at [1313, 77] on span "Mark as complete" at bounding box center [1322, 75] width 89 height 15
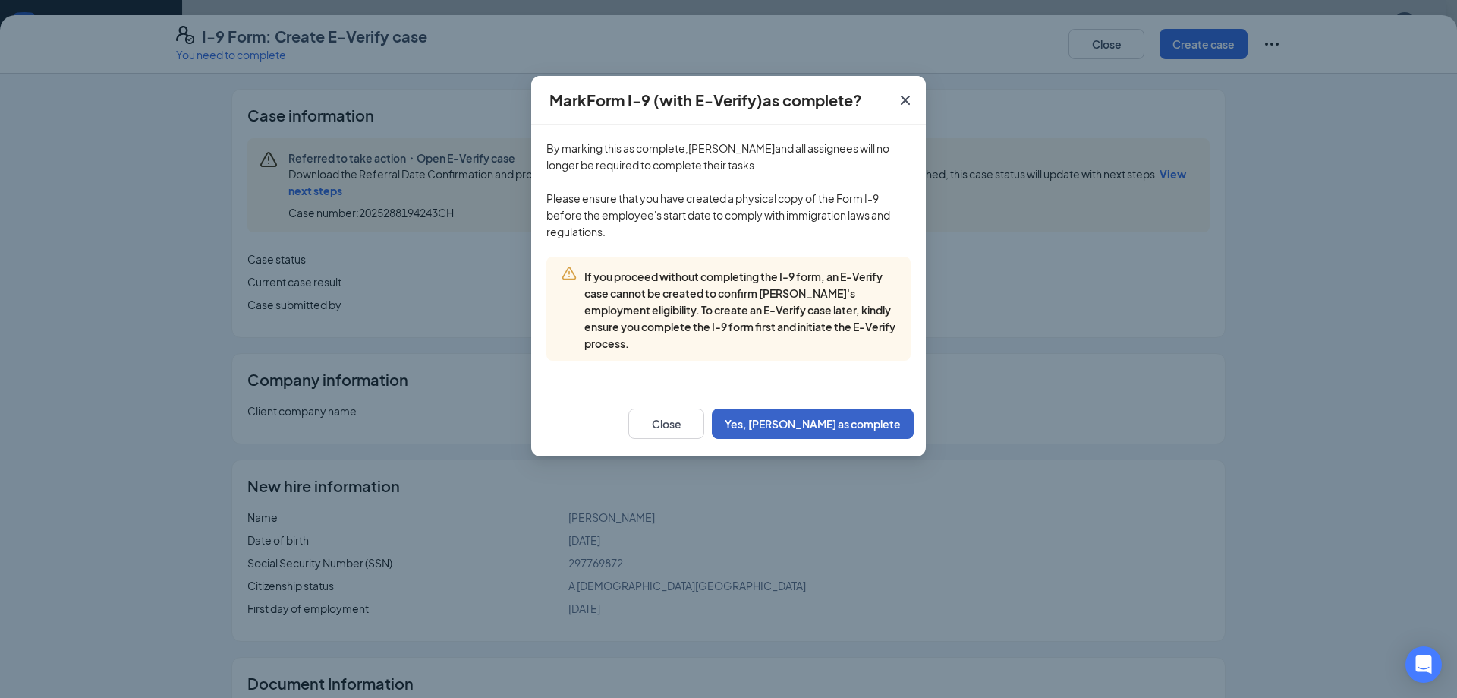
click at [880, 428] on button "Yes, mark as complete" at bounding box center [813, 423] width 202 height 30
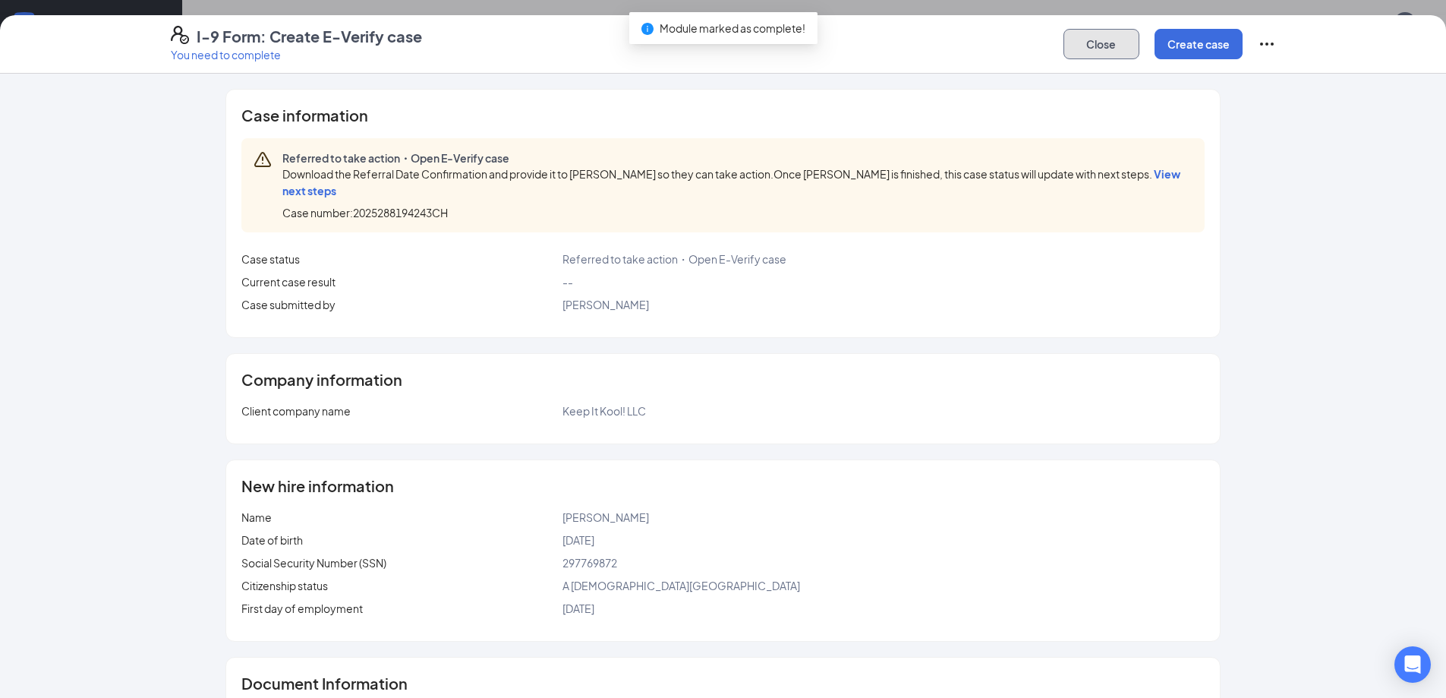
click at [1109, 52] on button "Close" at bounding box center [1101, 44] width 76 height 30
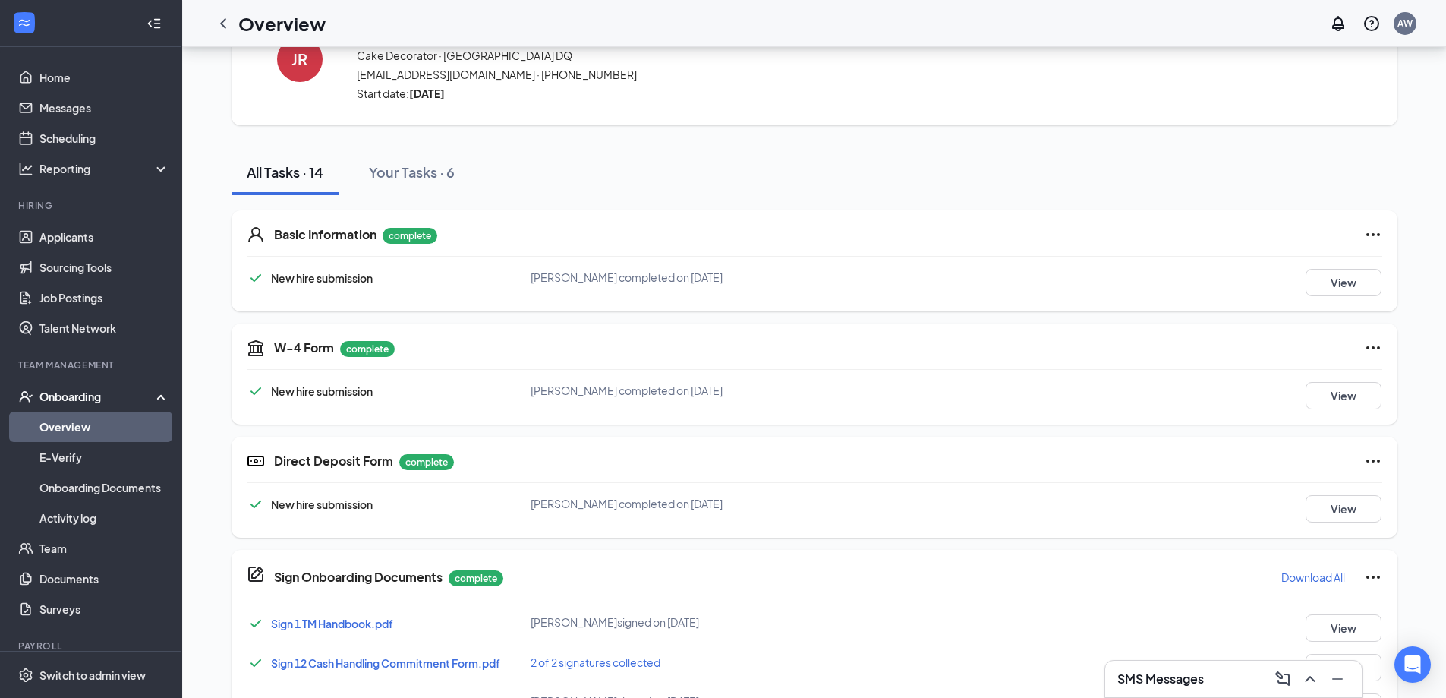
scroll to position [0, 0]
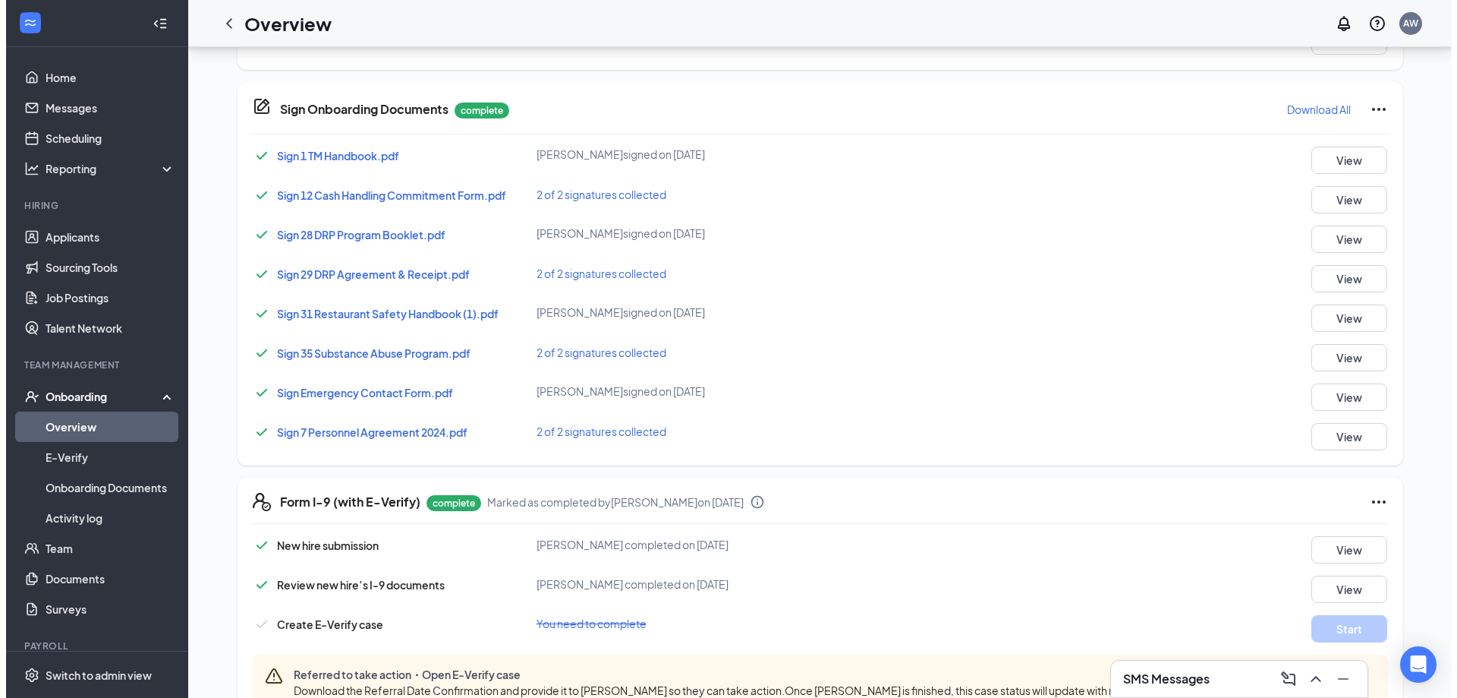
scroll to position [608, 0]
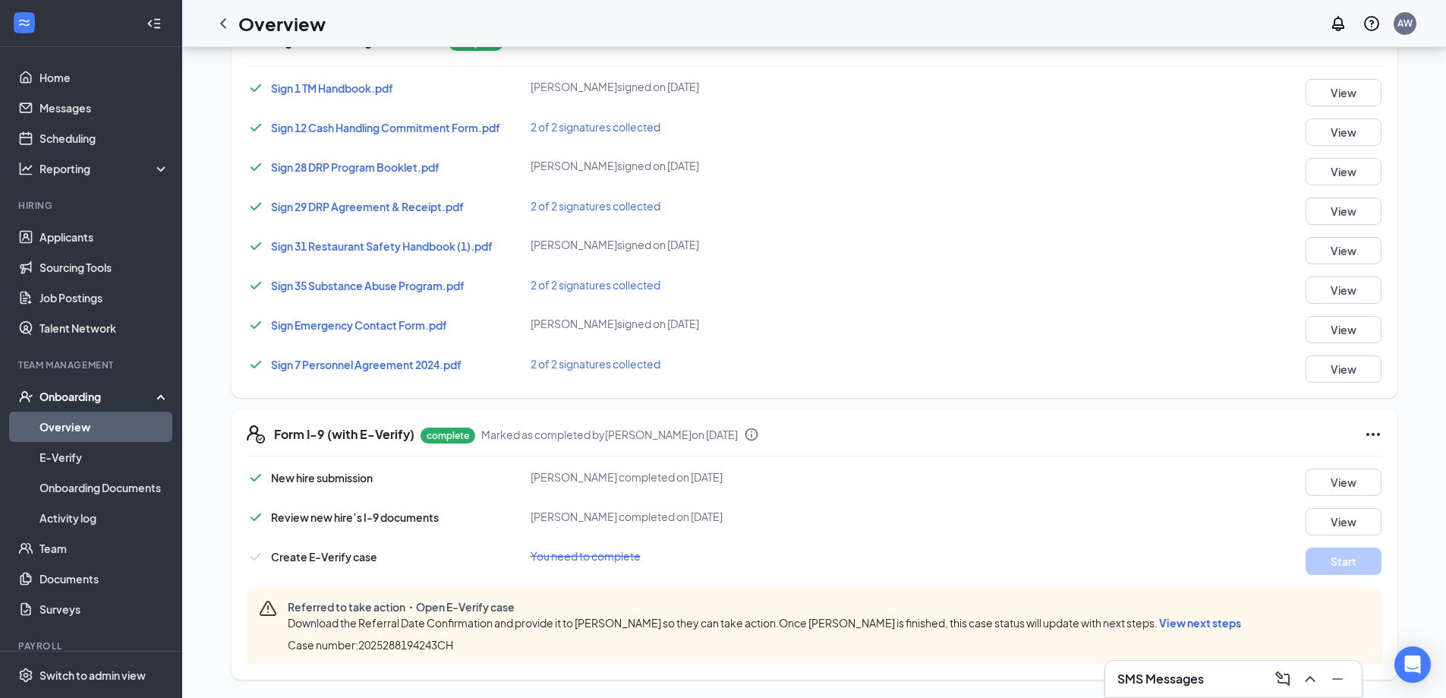
click at [546, 559] on span "You need to complete" at bounding box center [586, 556] width 110 height 14
click at [1371, 437] on icon "Ellipses" at bounding box center [1373, 434] width 18 height 18
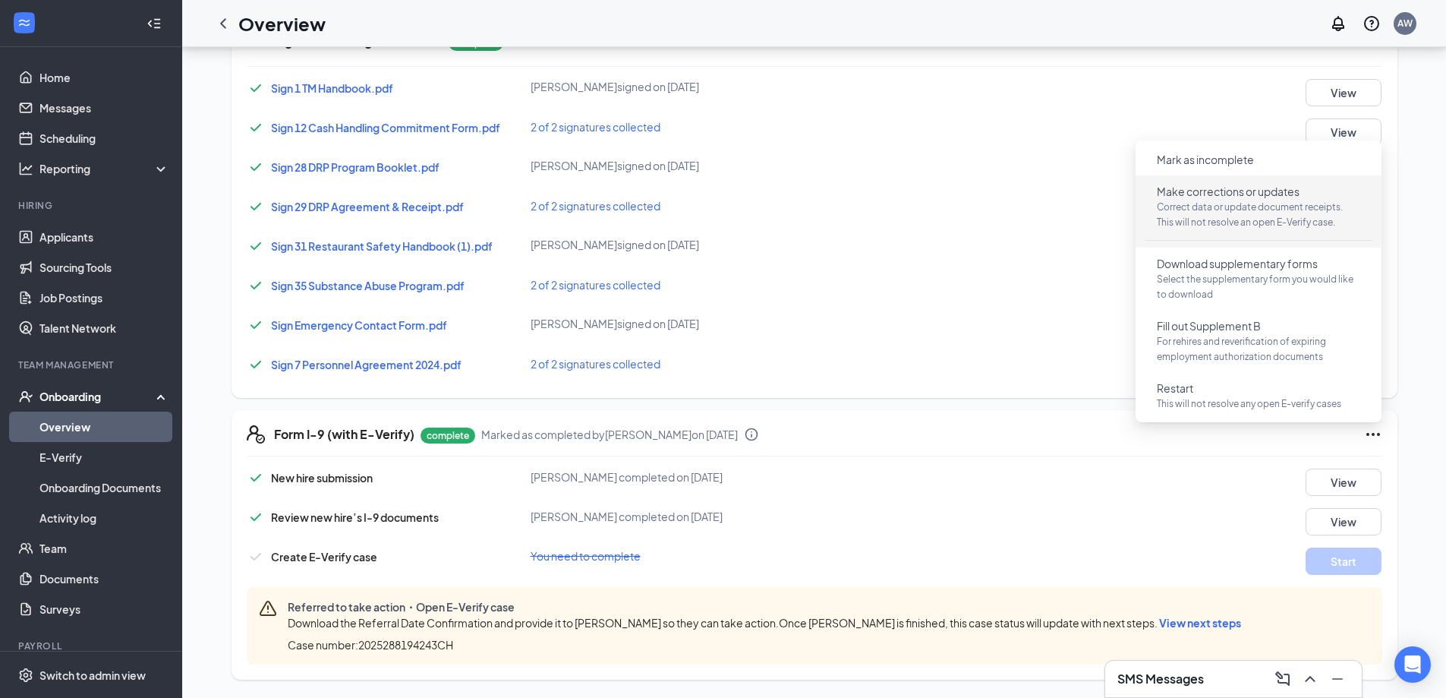
click at [1218, 213] on p "Correct data or update document receipts. This will not resolve an open E-Verif…" at bounding box center [1258, 215] width 203 height 30
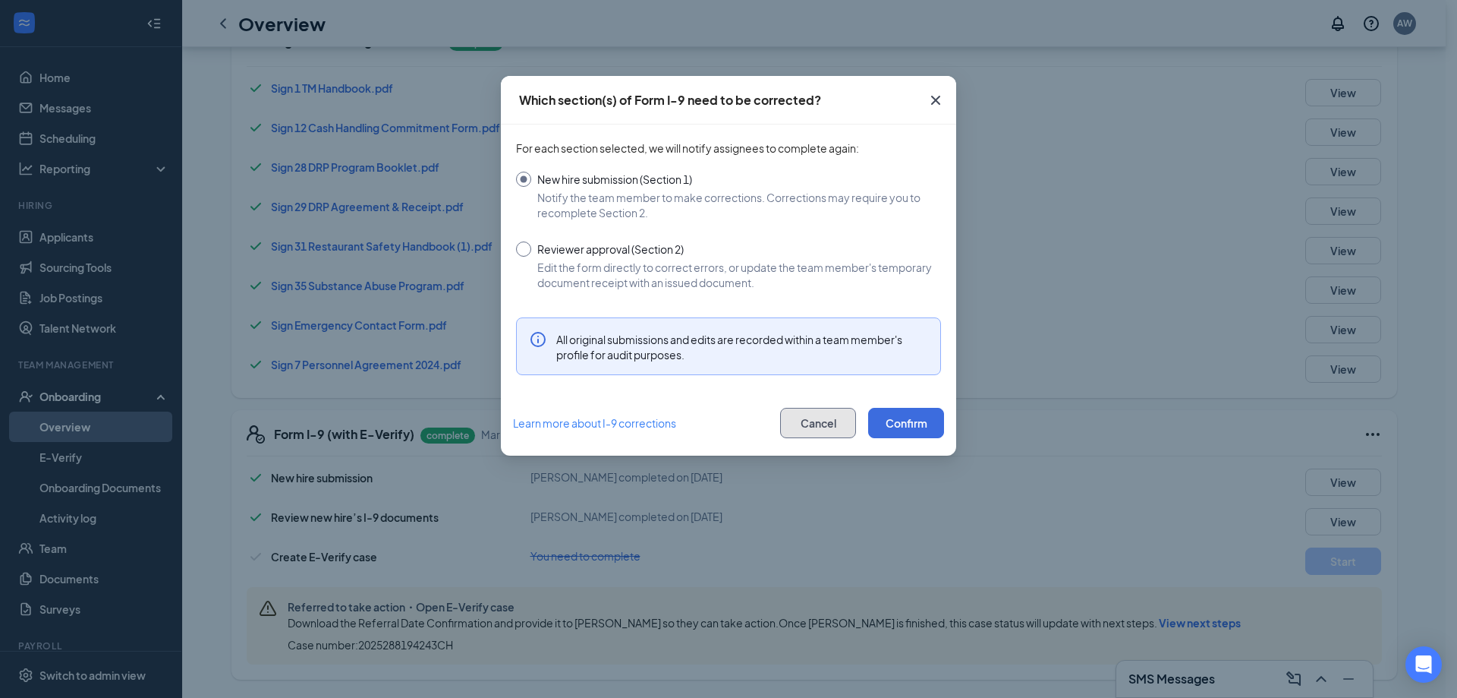
click at [823, 434] on button "Cancel" at bounding box center [818, 423] width 76 height 30
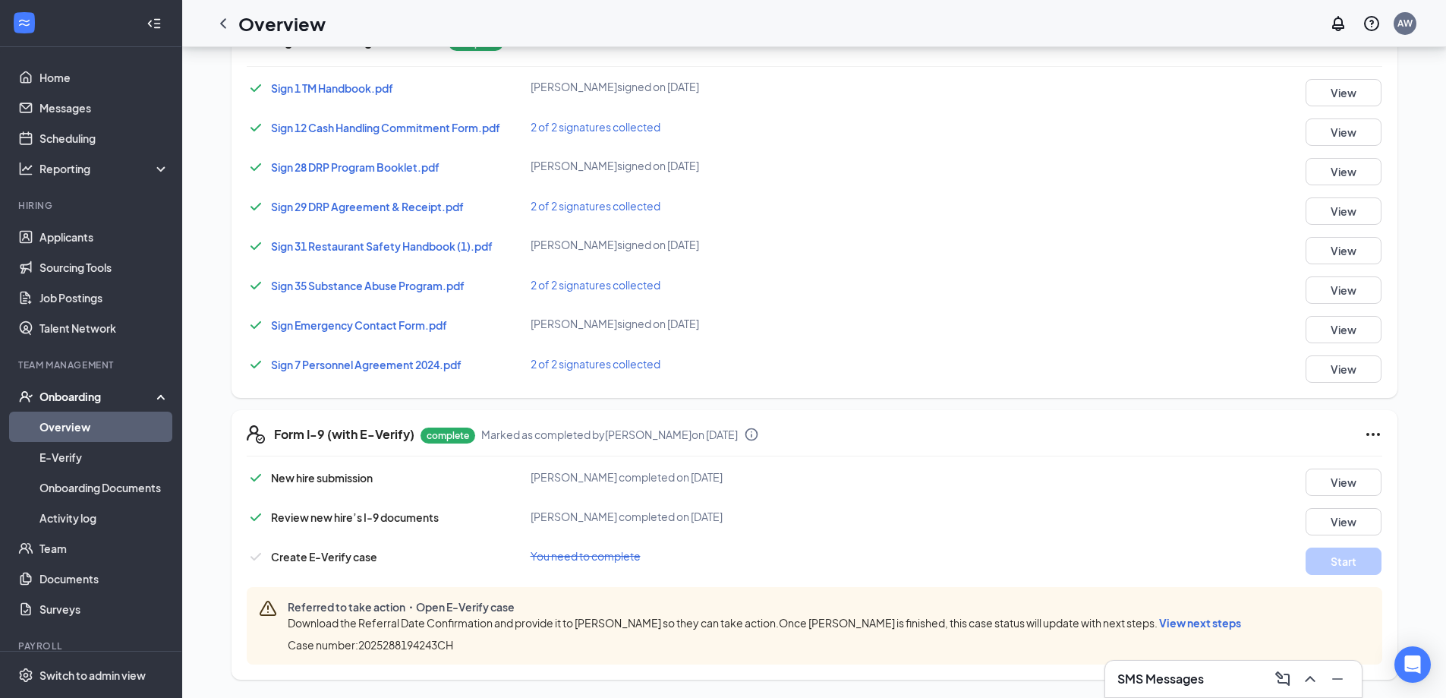
click at [1378, 436] on icon "Ellipses" at bounding box center [1373, 434] width 18 height 18
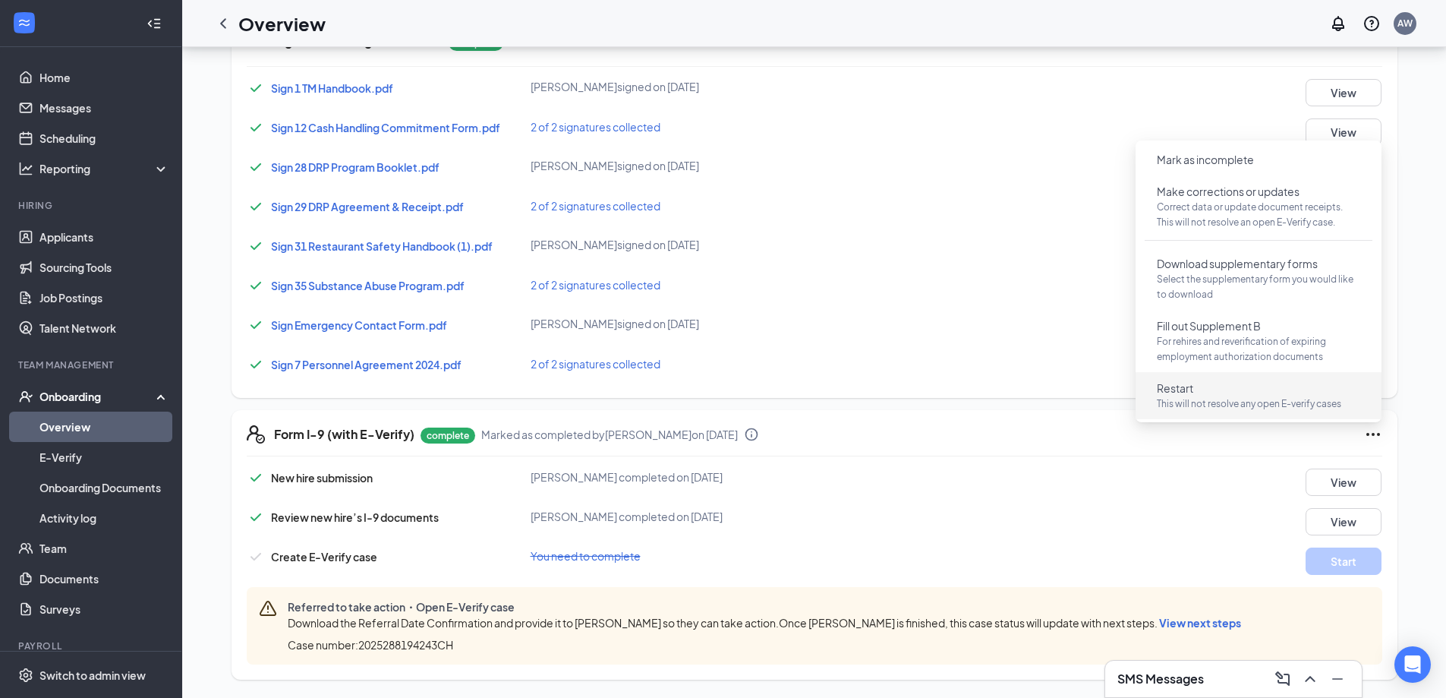
click at [1271, 397] on p "This will not resolve any open E-verify cases" at bounding box center [1258, 403] width 203 height 15
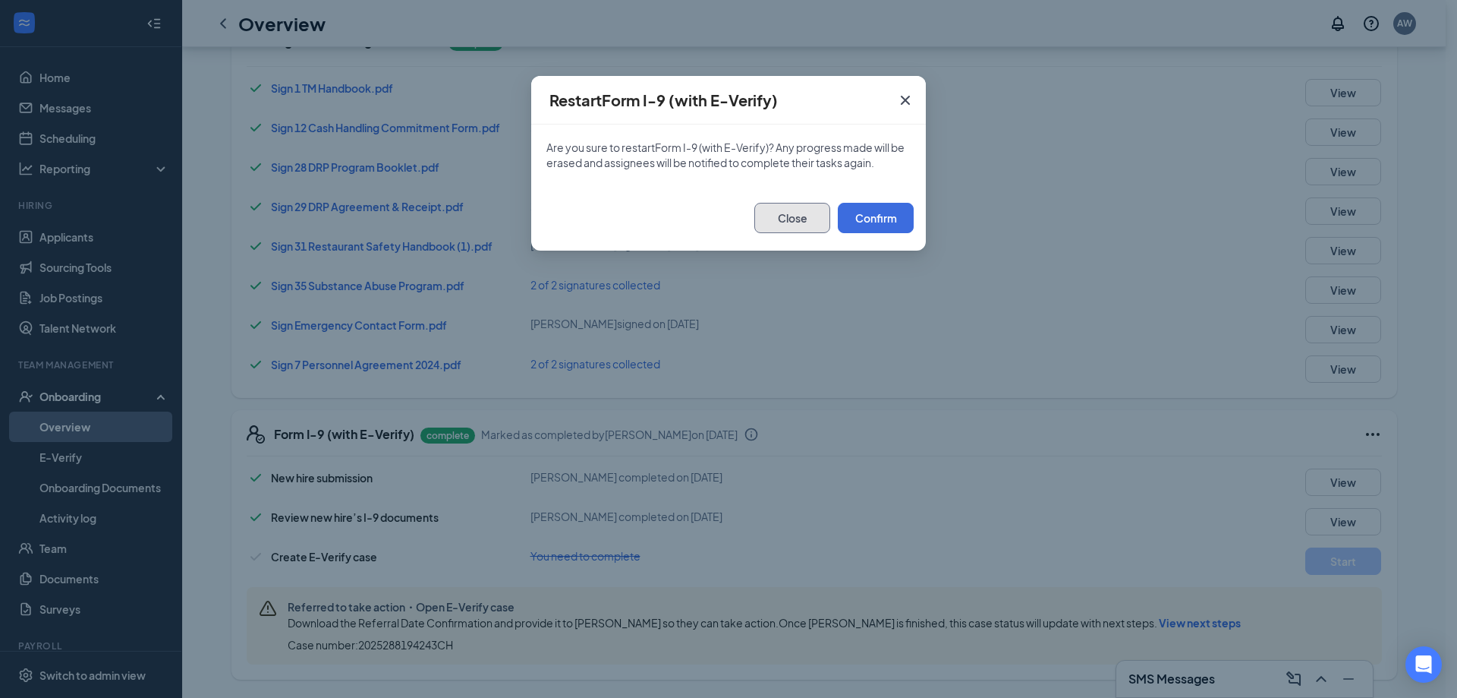
click at [818, 218] on button "Close" at bounding box center [793, 218] width 76 height 30
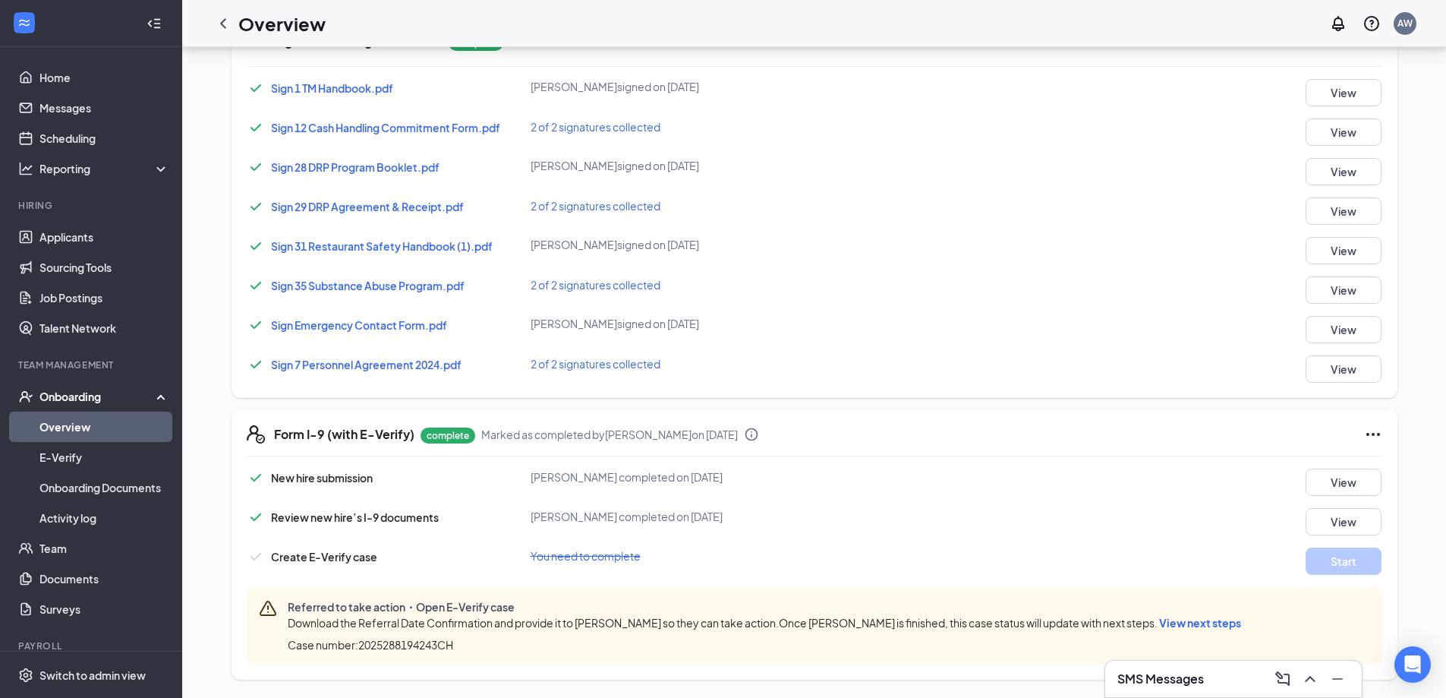
click at [1380, 436] on icon "Ellipses" at bounding box center [1373, 434] width 18 height 18
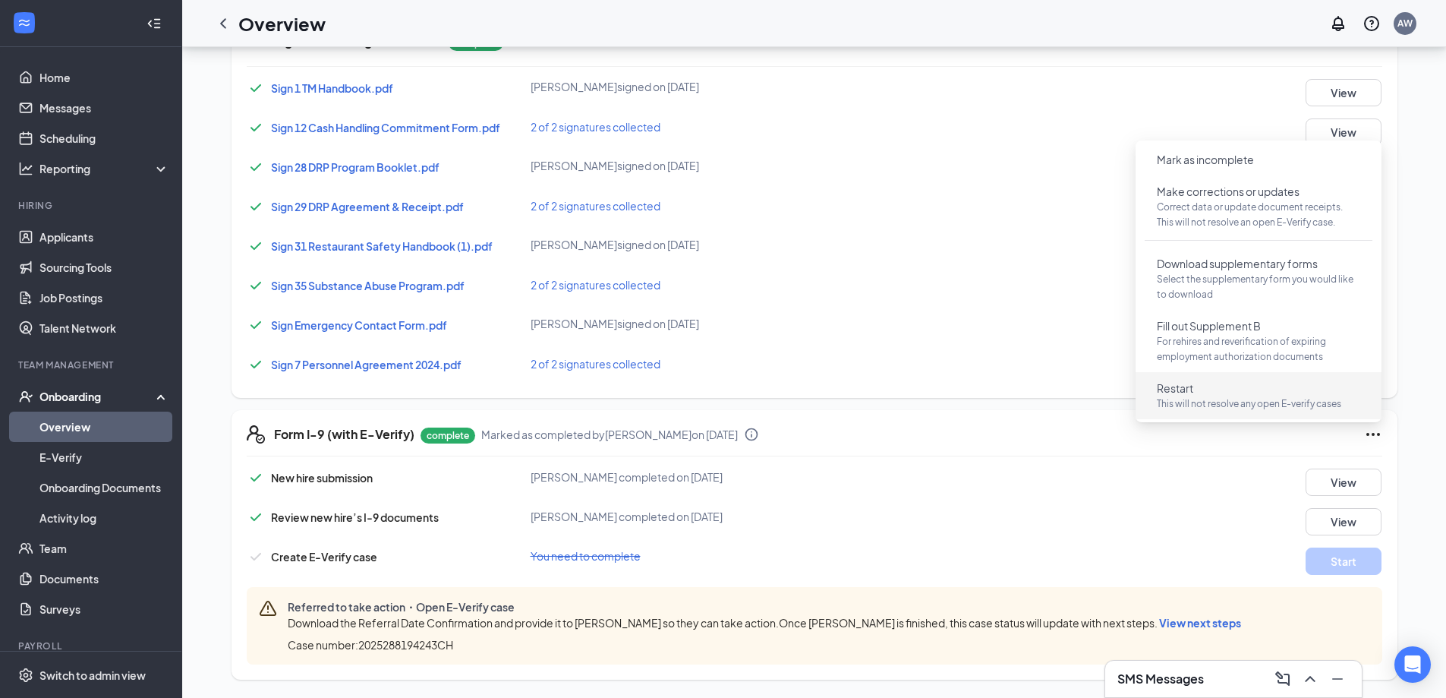
click at [1293, 394] on button "Restart This will not resolve any open E-verify cases" at bounding box center [1259, 395] width 228 height 39
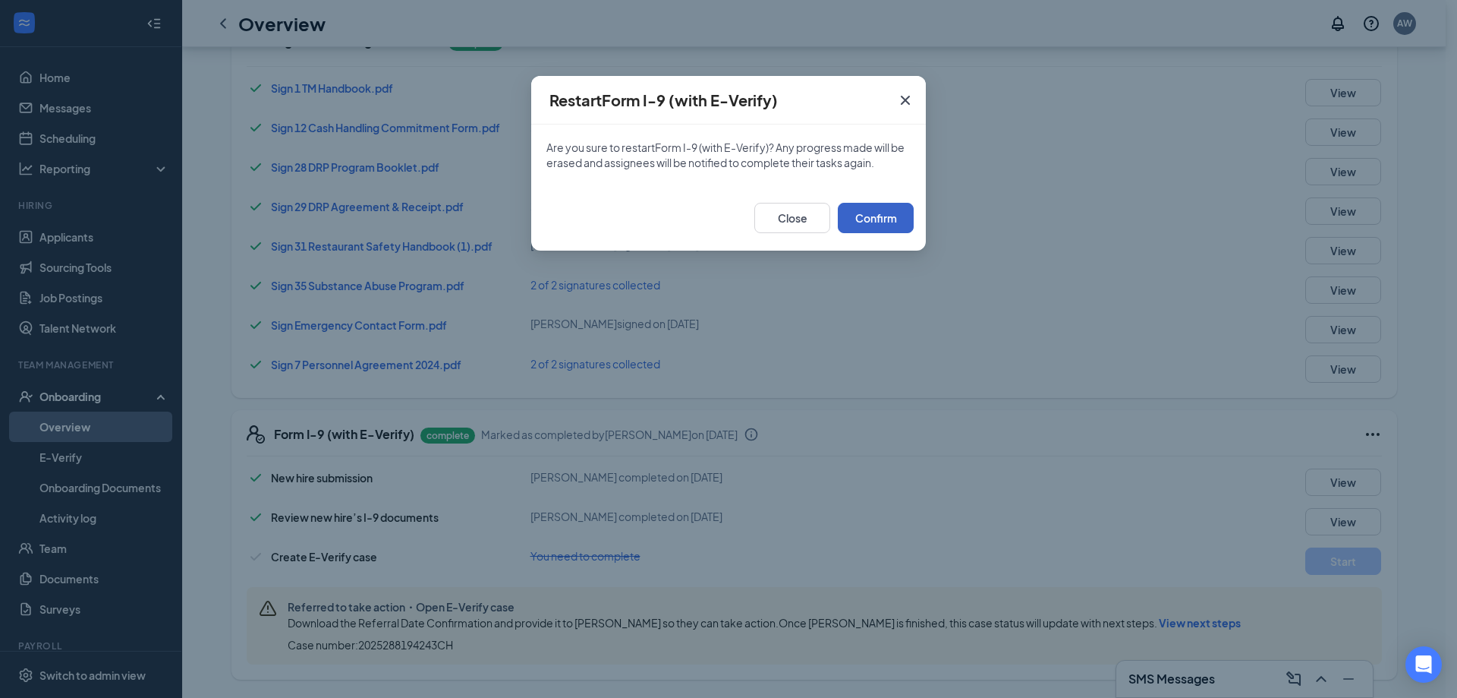
click at [871, 217] on button "Confirm" at bounding box center [876, 218] width 76 height 30
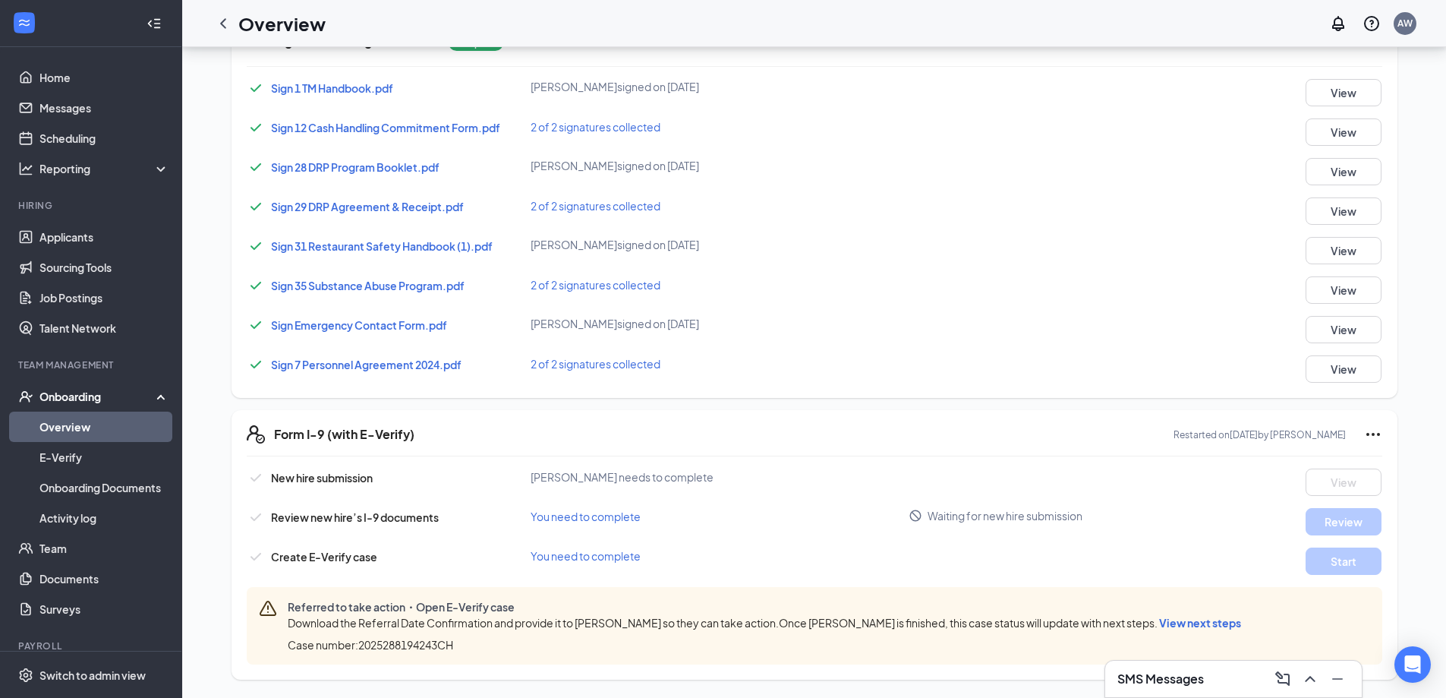
click at [1381, 432] on icon "Ellipses" at bounding box center [1373, 434] width 18 height 18
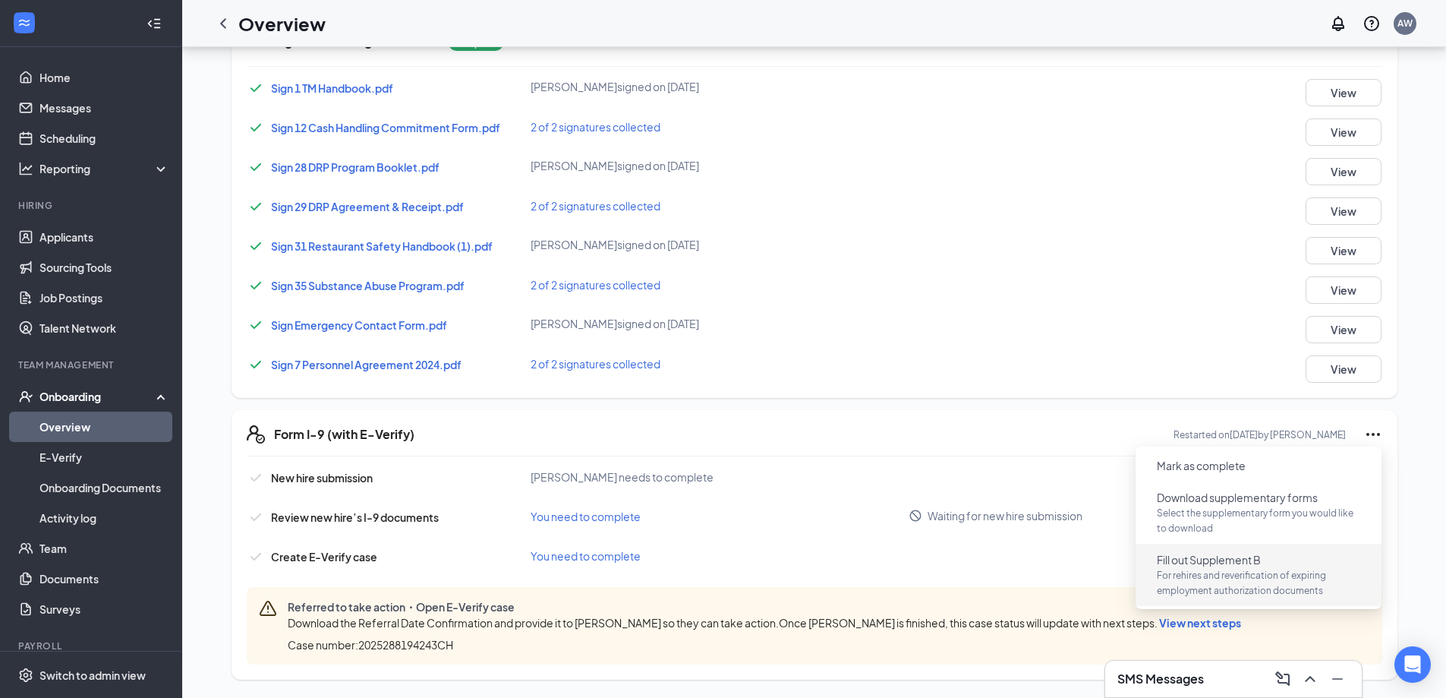
click at [1299, 590] on span "For rehires and reverification of expiring employment authorization documents" at bounding box center [1258, 583] width 203 height 30
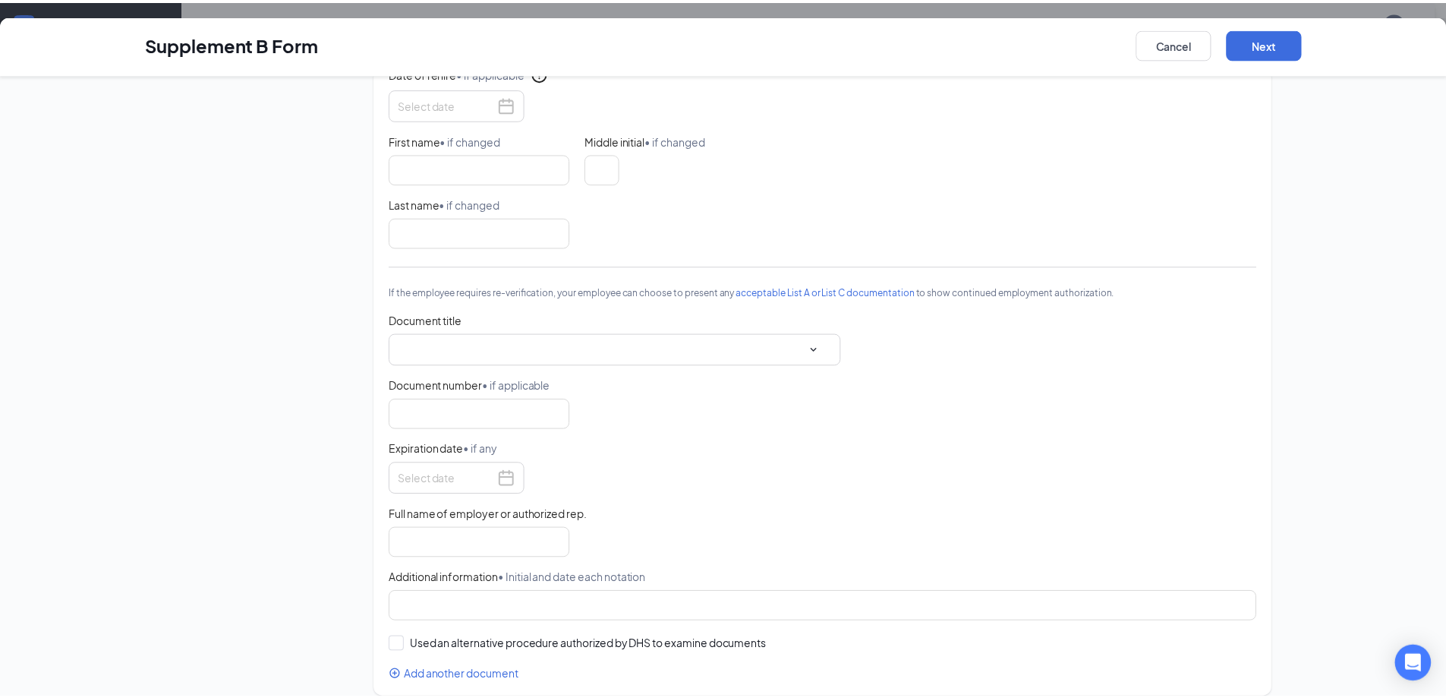
scroll to position [0, 0]
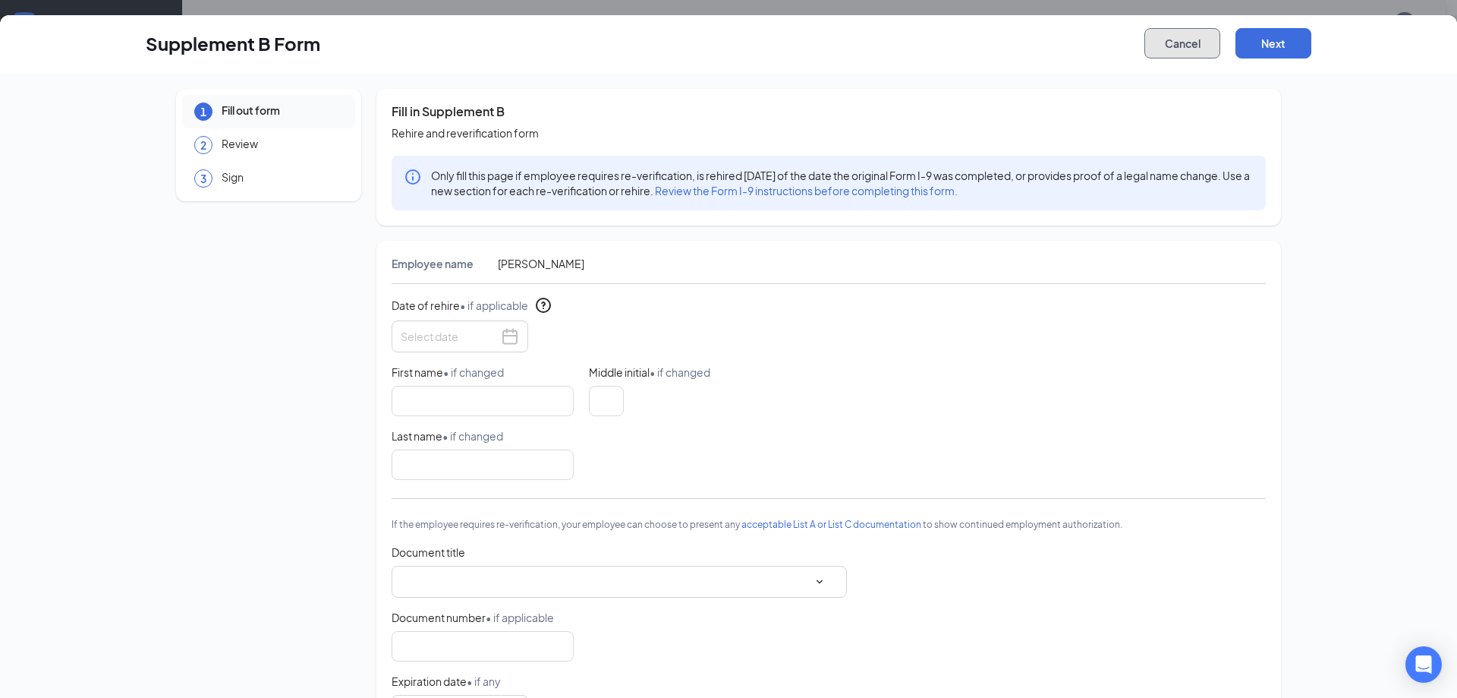
click at [1186, 49] on button "Cancel" at bounding box center [1183, 43] width 76 height 30
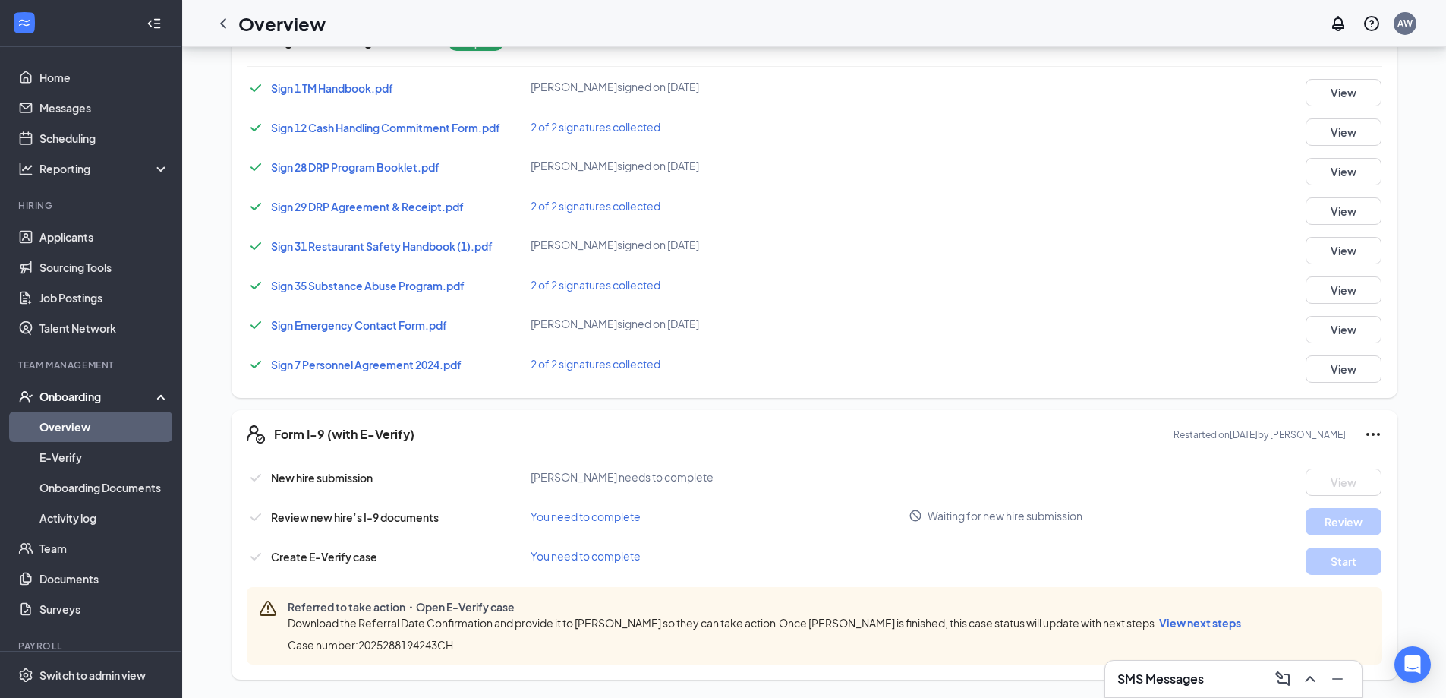
click at [607, 520] on span "You need to complete" at bounding box center [586, 516] width 110 height 14
click at [1003, 515] on span "Waiting for new hire submission" at bounding box center [1005, 515] width 155 height 15
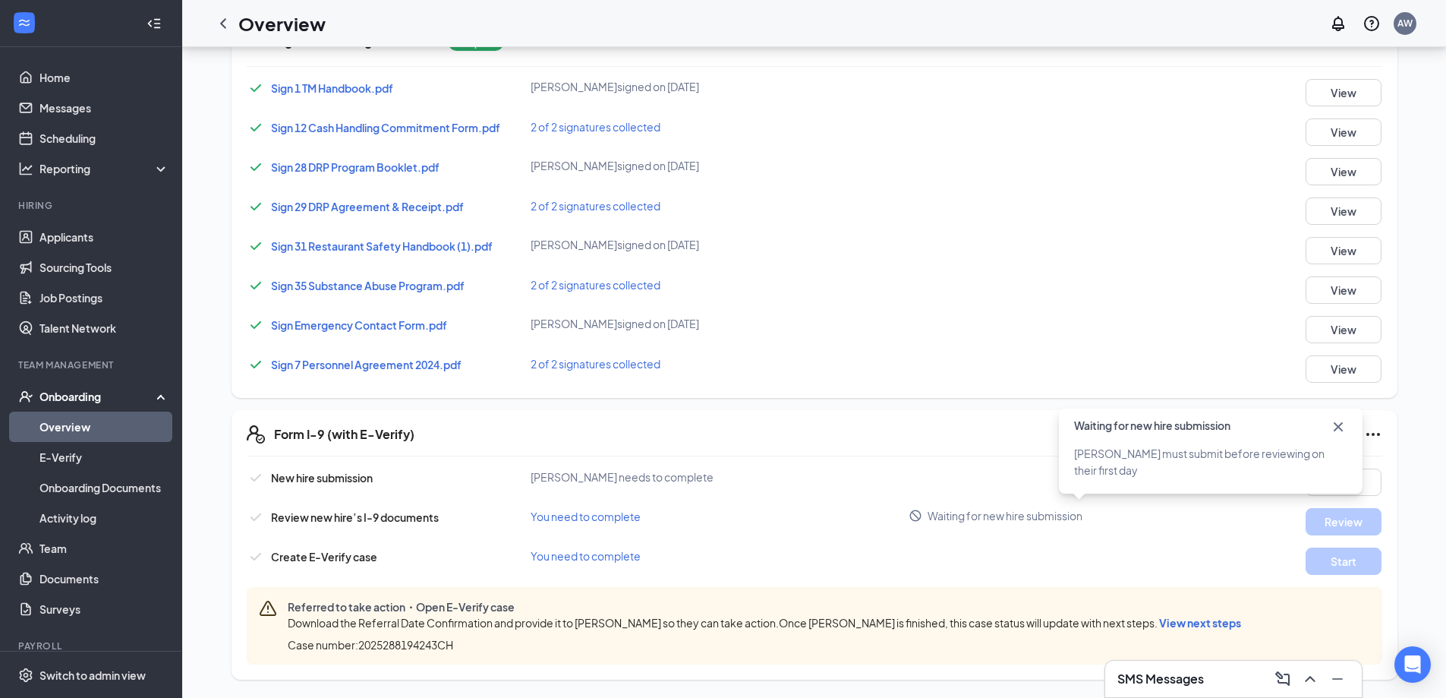
click at [1181, 537] on div "New hire submission Janell M Randall needs to complete View Review new hire’s I…" at bounding box center [815, 566] width 1136 height 196
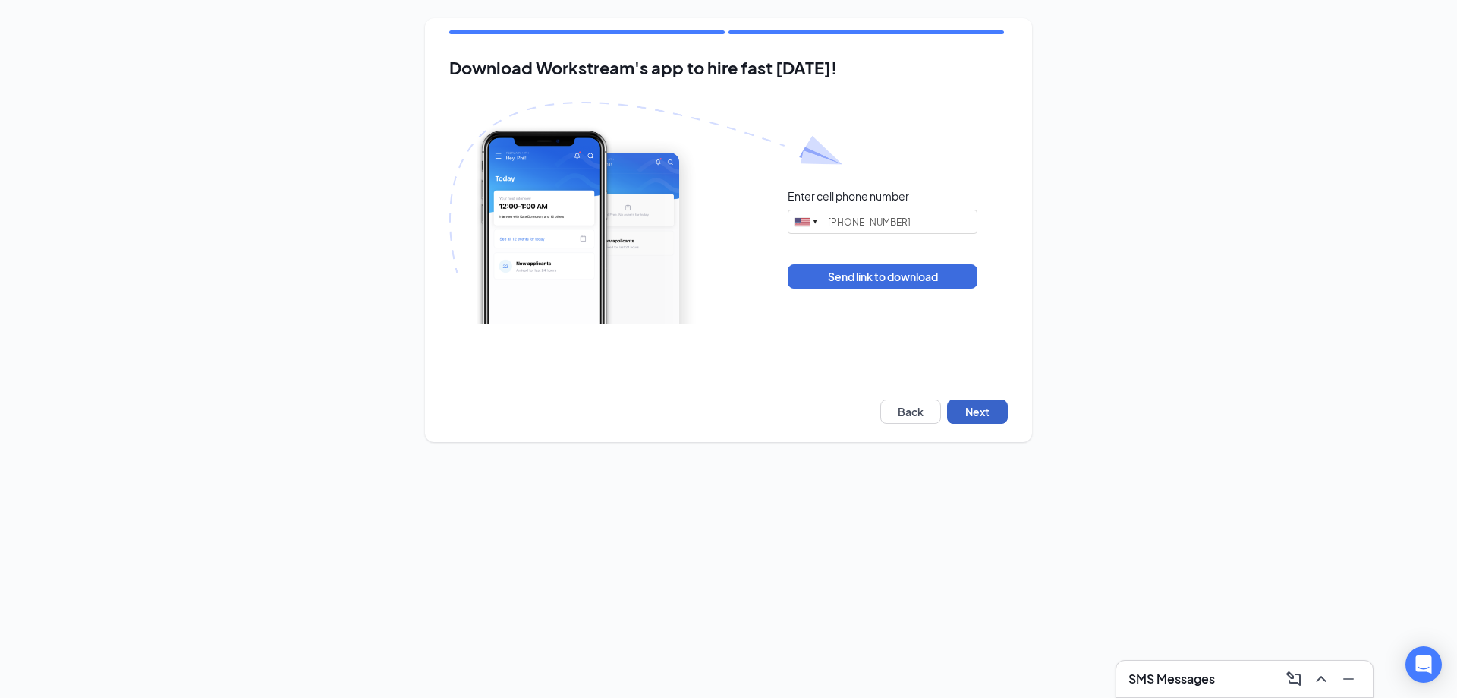
click at [959, 423] on button "Next" at bounding box center [977, 411] width 61 height 24
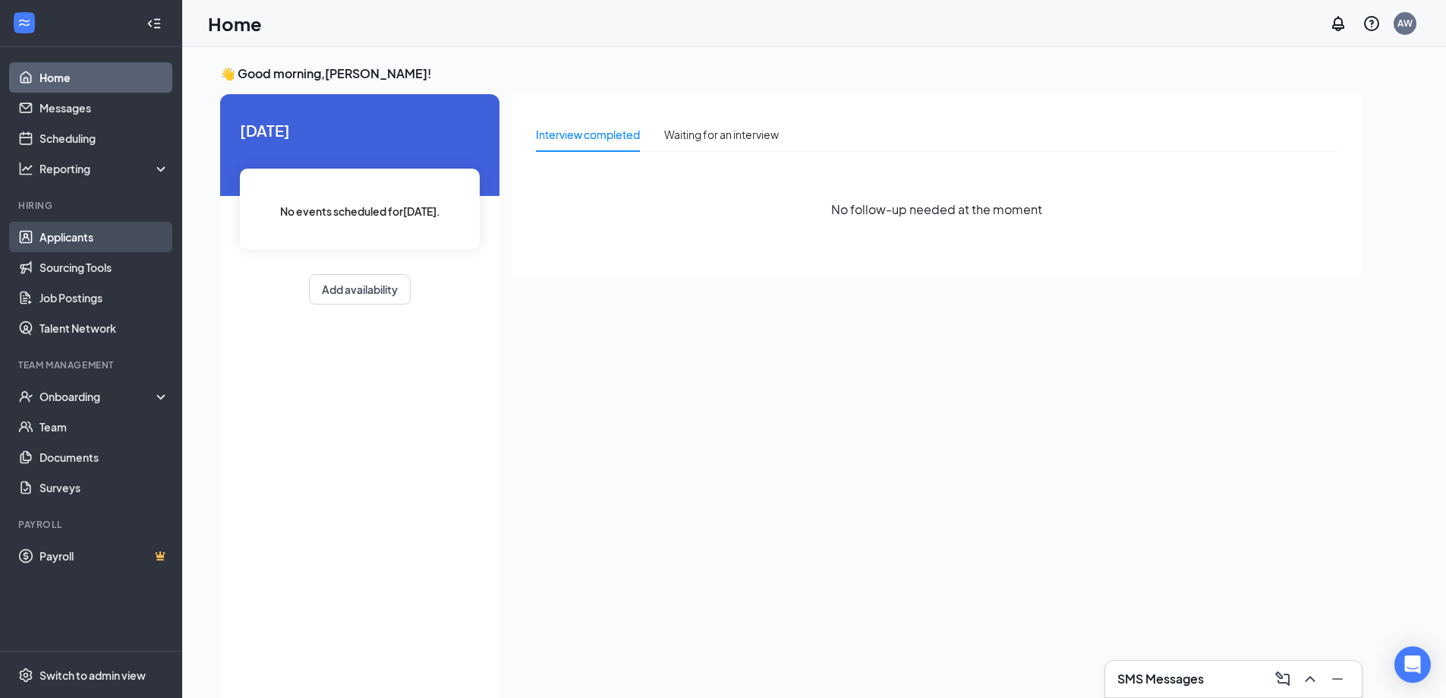
click at [115, 238] on link "Applicants" at bounding box center [104, 237] width 130 height 30
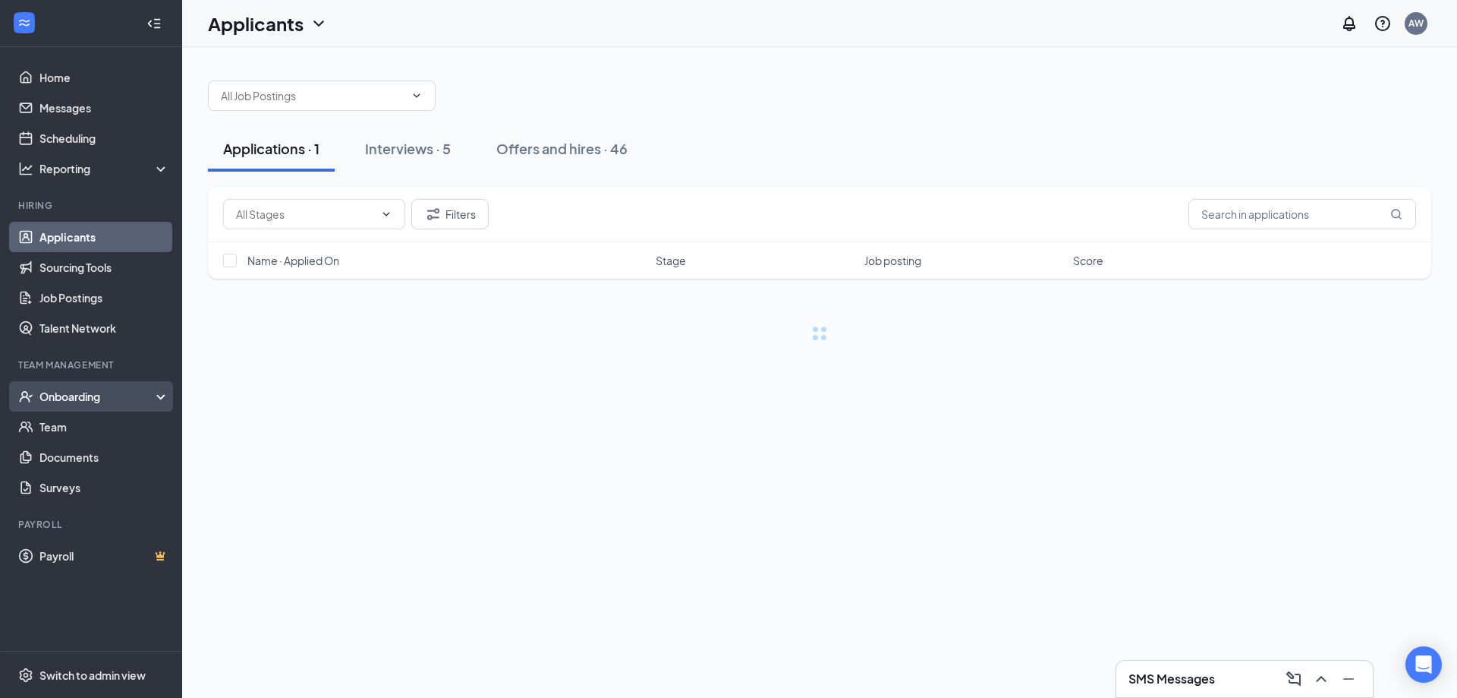
click at [108, 407] on div "Onboarding" at bounding box center [91, 396] width 182 height 30
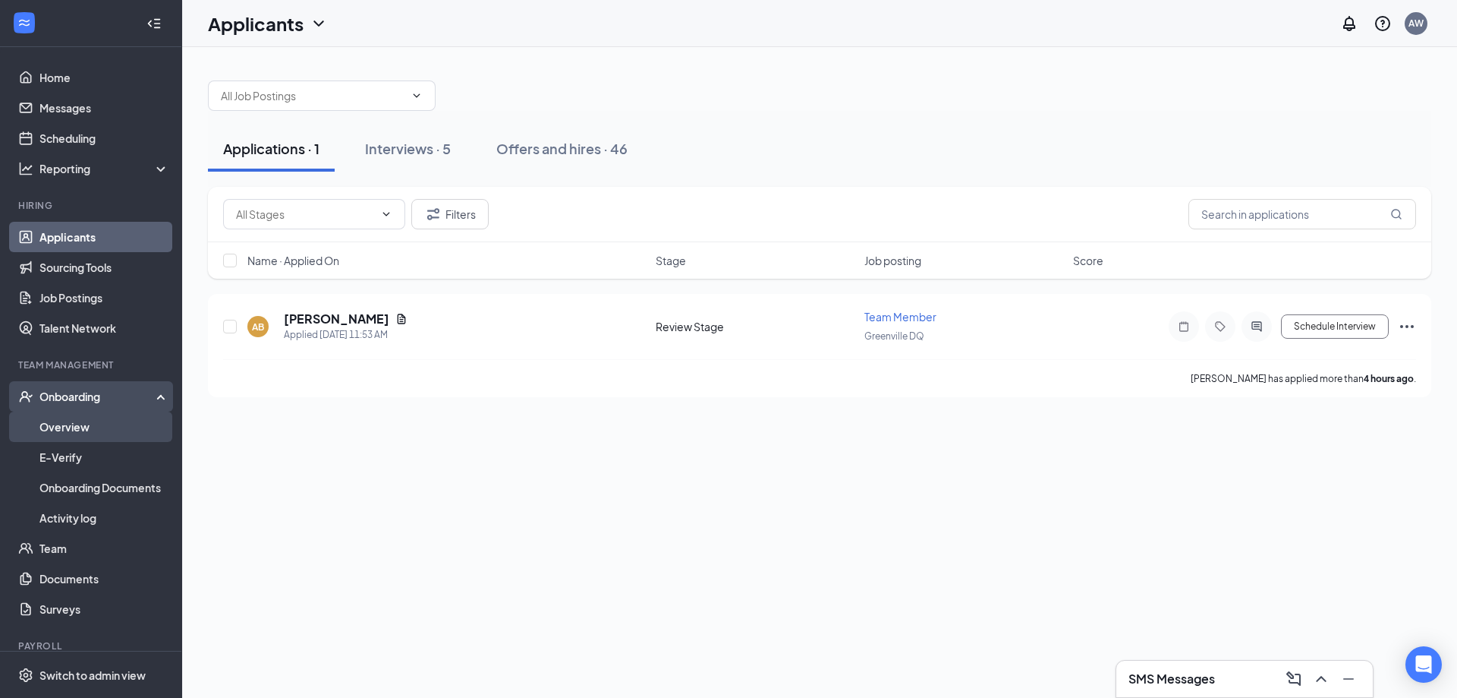
click at [106, 438] on link "Overview" at bounding box center [104, 426] width 130 height 30
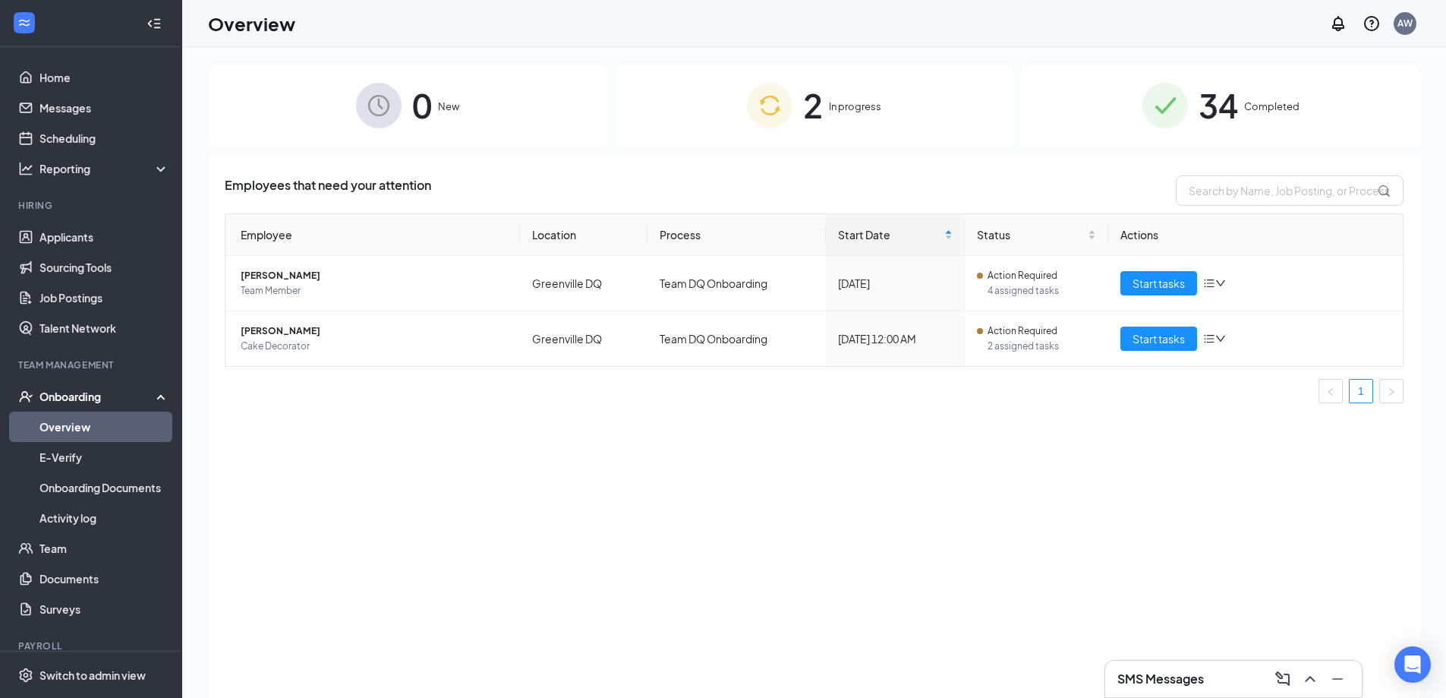
click at [794, 110] on div "2 In progress" at bounding box center [814, 105] width 399 height 80
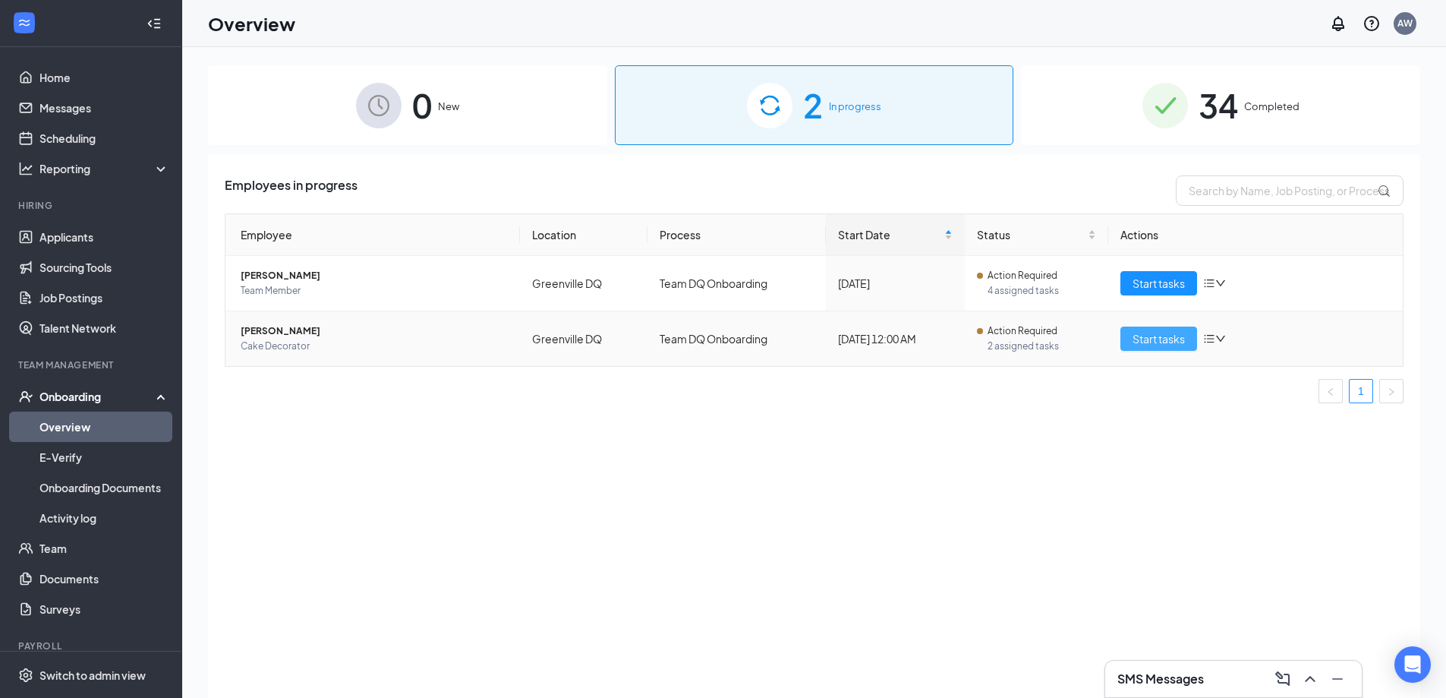
click at [1159, 344] on span "Start tasks" at bounding box center [1159, 338] width 52 height 17
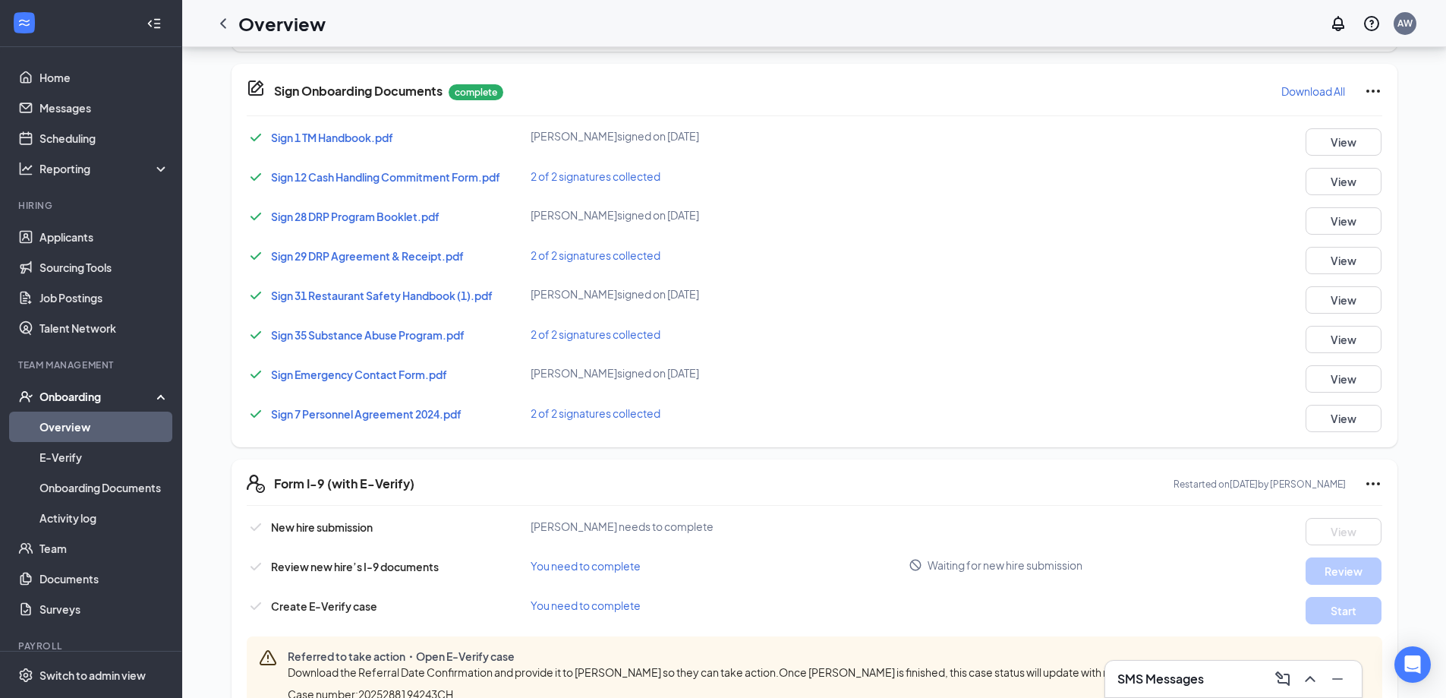
scroll to position [532, 0]
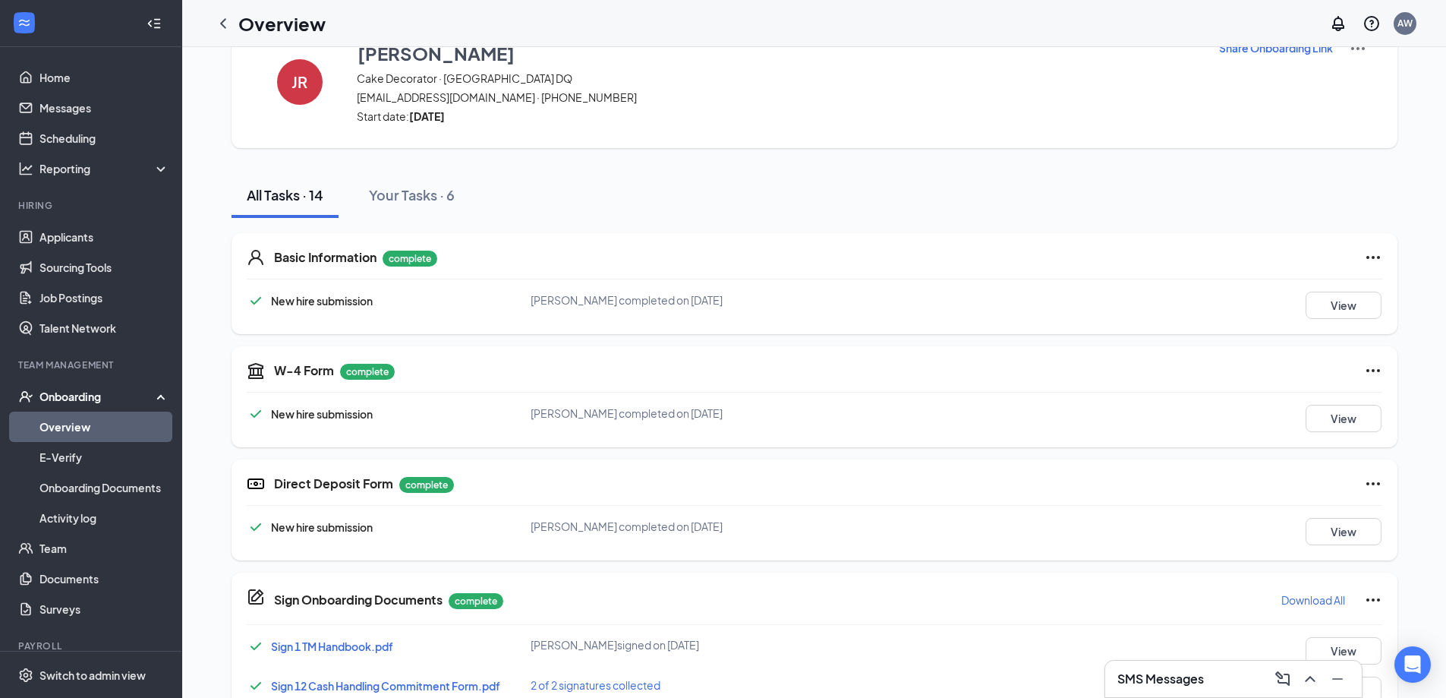
scroll to position [1, 0]
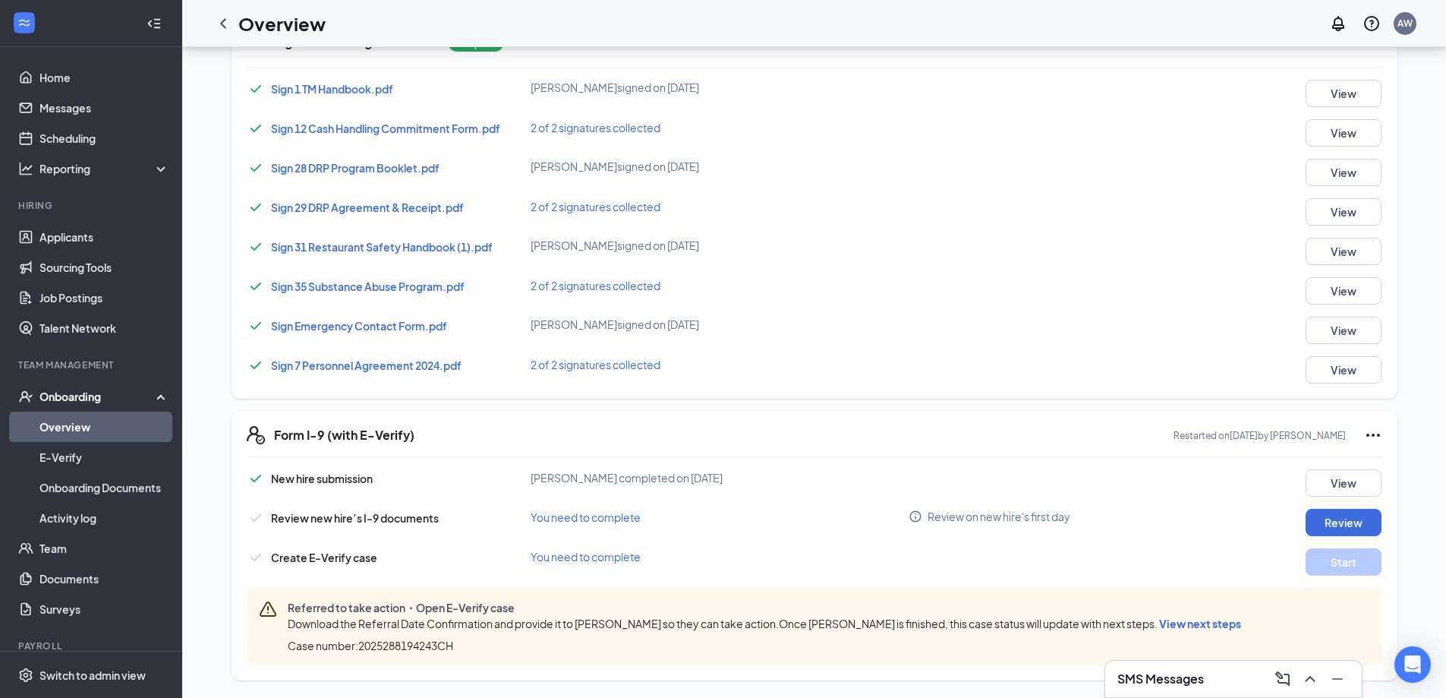
scroll to position [608, 0]
click at [1332, 528] on p "Needs to be submitted before viewing." at bounding box center [1311, 525] width 168 height 13
click at [1363, 518] on button "Review" at bounding box center [1344, 521] width 76 height 27
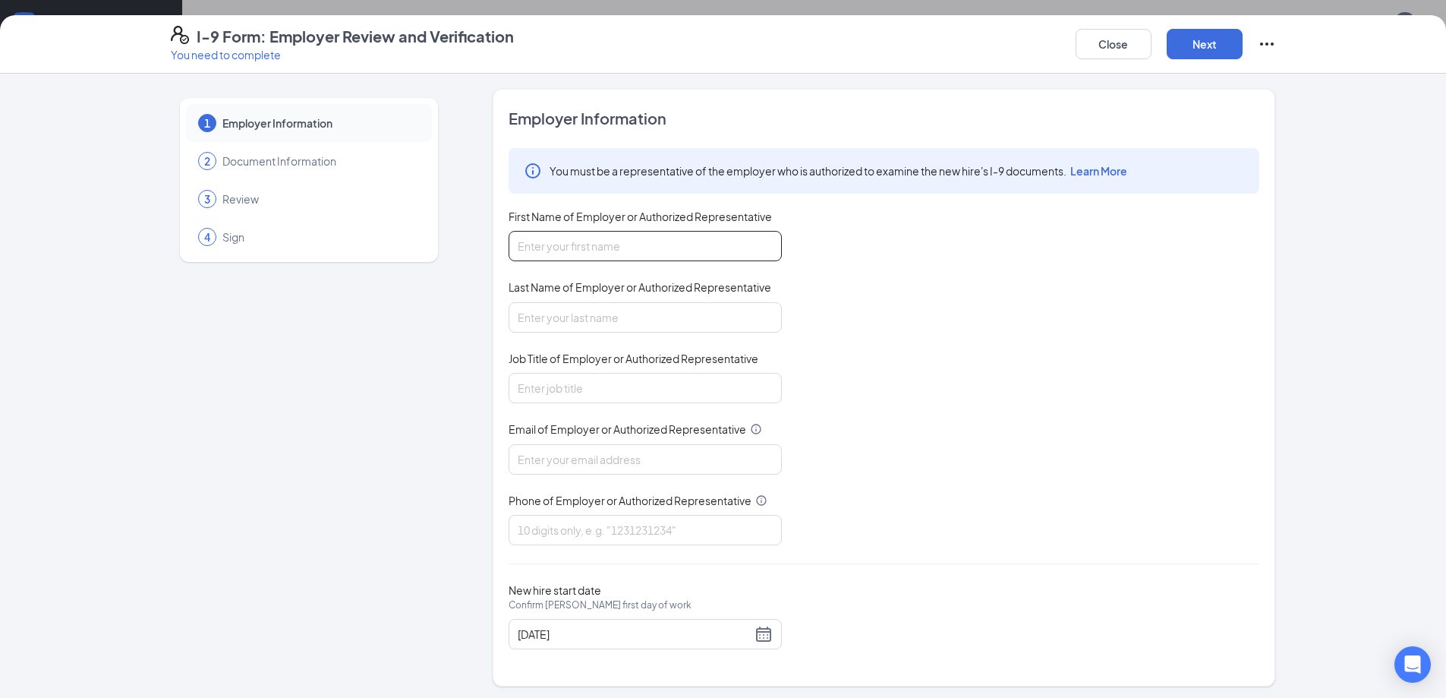
click at [620, 257] on input "First Name of Employer or Authorized Representative" at bounding box center [645, 246] width 273 height 30
type input "Kayla"
click at [587, 326] on input "Last Name of Employer or Authorized Representative" at bounding box center [645, 317] width 273 height 30
type input "[PERSON_NAME]"
click at [625, 384] on input "Job Title of Employer or Authorized Representative" at bounding box center [645, 388] width 273 height 30
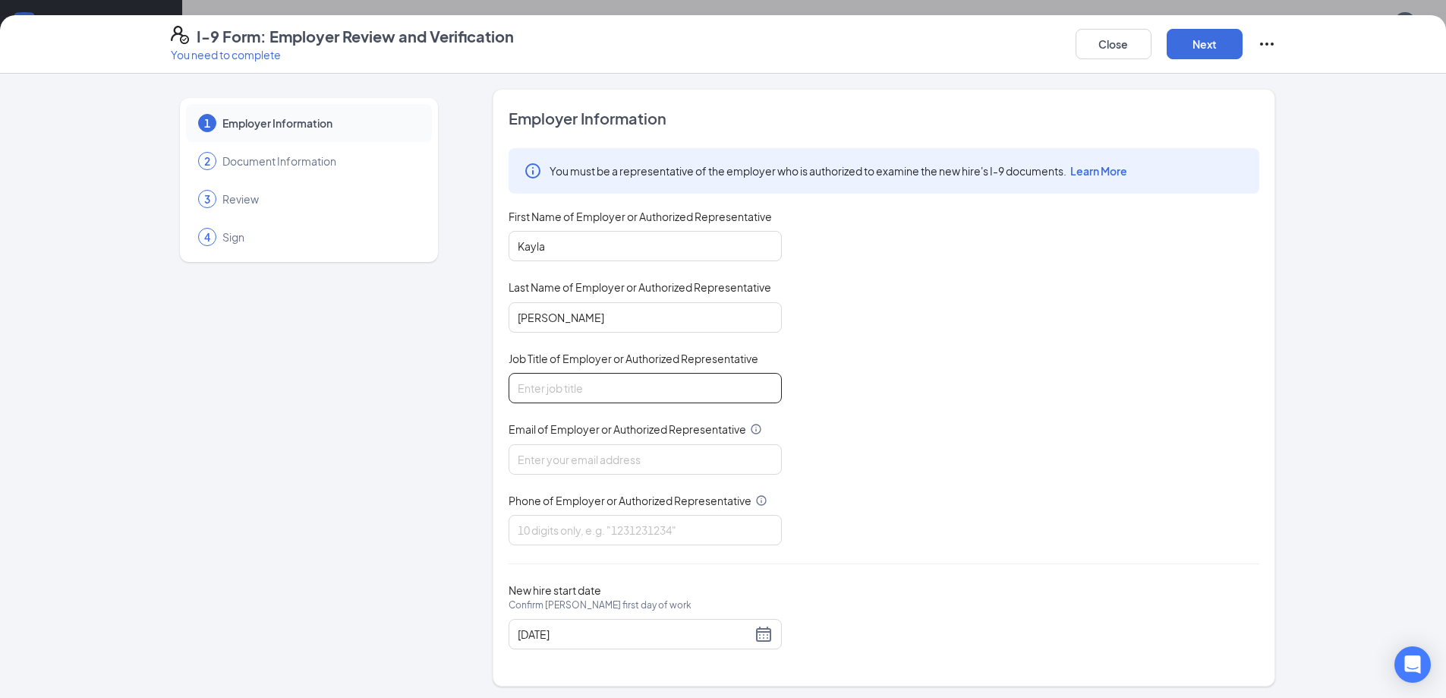
type input "Assistant Manager"
click at [595, 471] on input "Email of Employer or Authorized Representative" at bounding box center [645, 459] width 273 height 30
type input "[EMAIL_ADDRESS][DOMAIN_NAME]"
type input "9374594548"
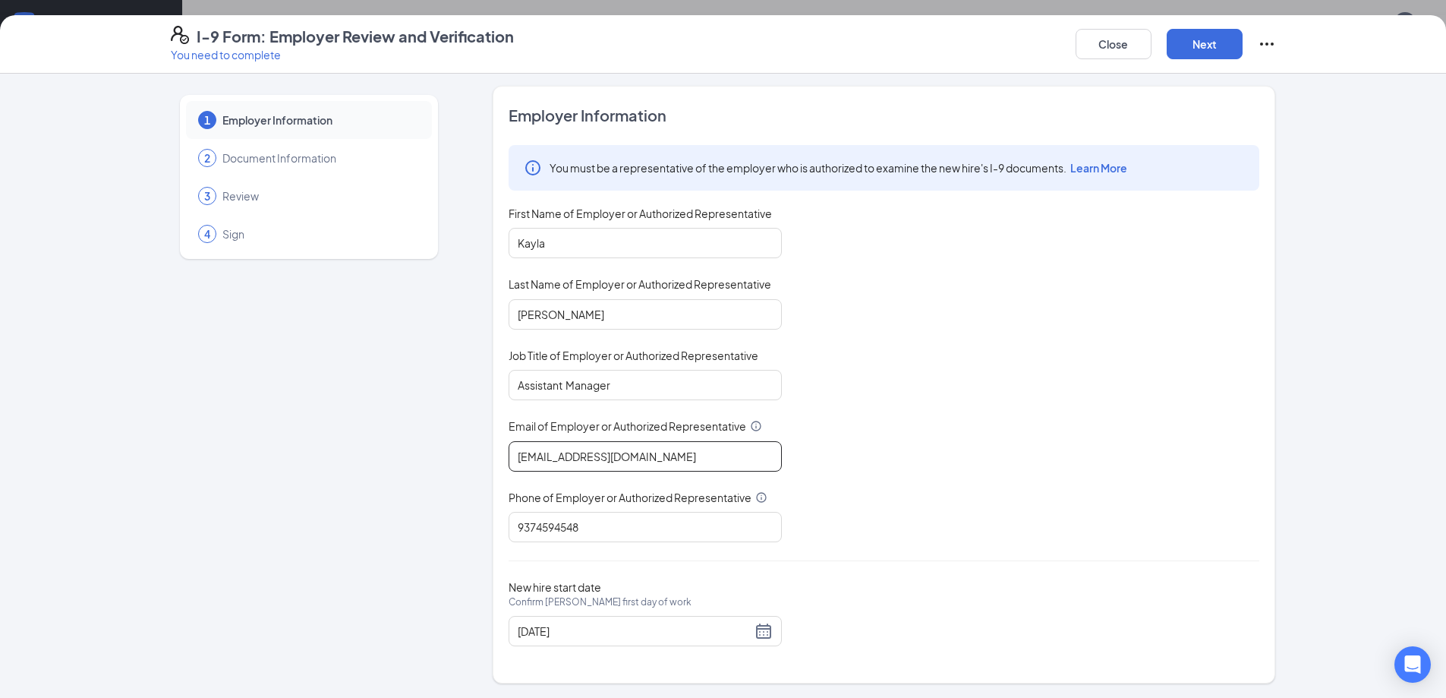
scroll to position [4, 0]
click at [1186, 51] on button "Next" at bounding box center [1205, 44] width 76 height 30
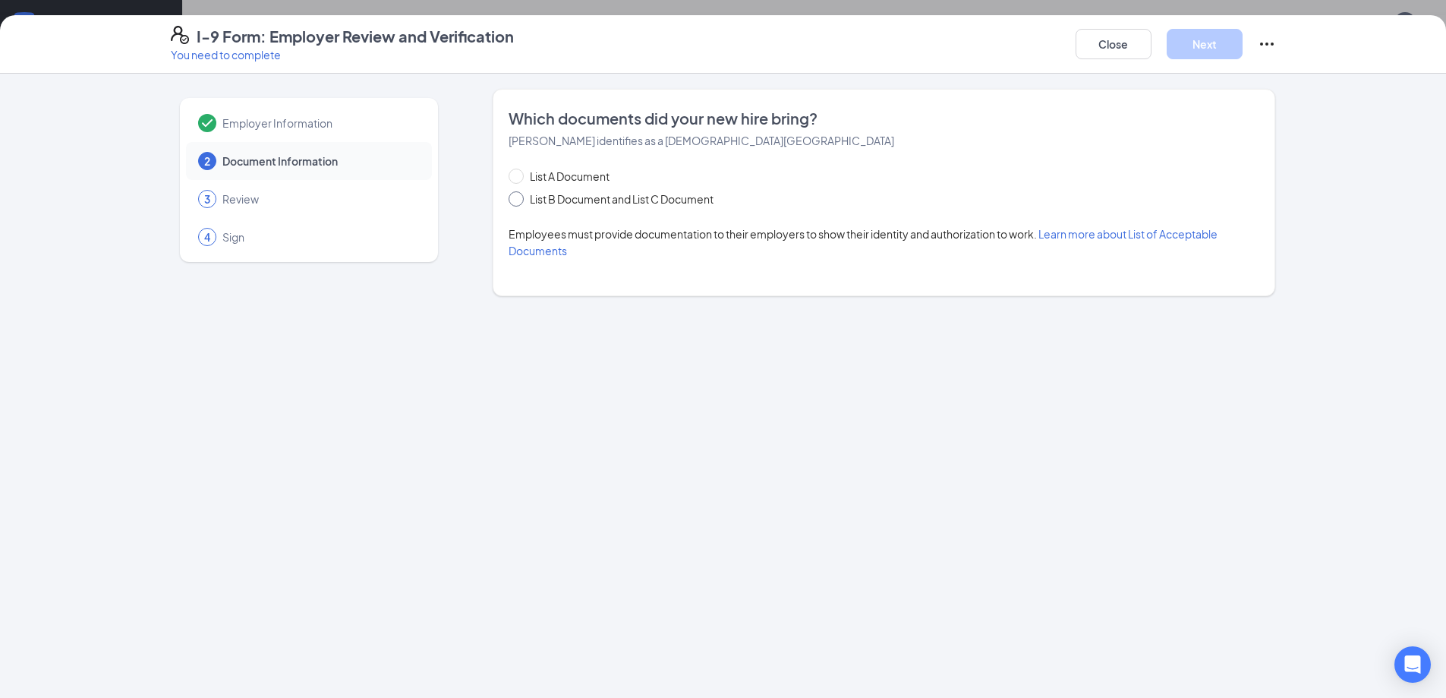
click at [569, 204] on span "List B Document and List C Document" at bounding box center [622, 199] width 196 height 17
click at [519, 202] on input "List B Document and List C Document" at bounding box center [514, 196] width 11 height 11
radio input "true"
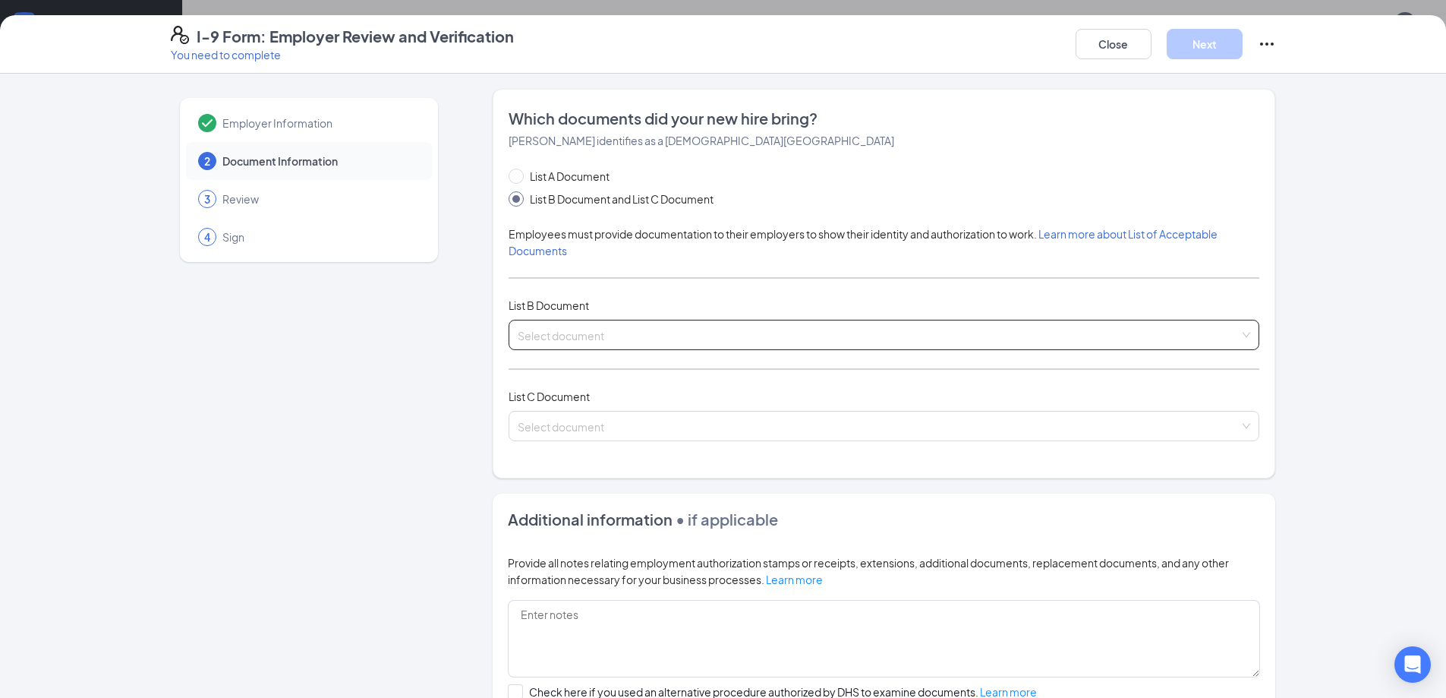
click at [581, 325] on input "search" at bounding box center [879, 331] width 722 height 23
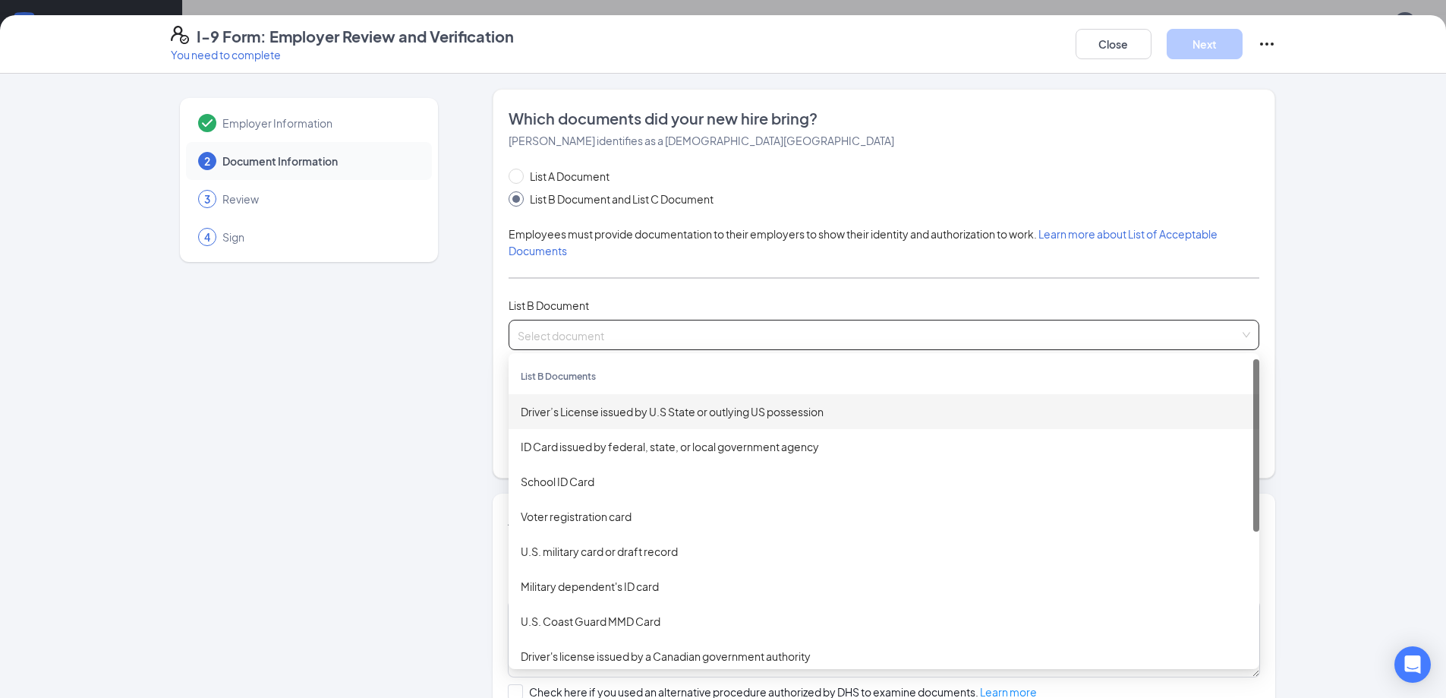
click at [578, 410] on div "Driver’s License issued by U.S State or outlying US possession" at bounding box center [884, 411] width 726 height 17
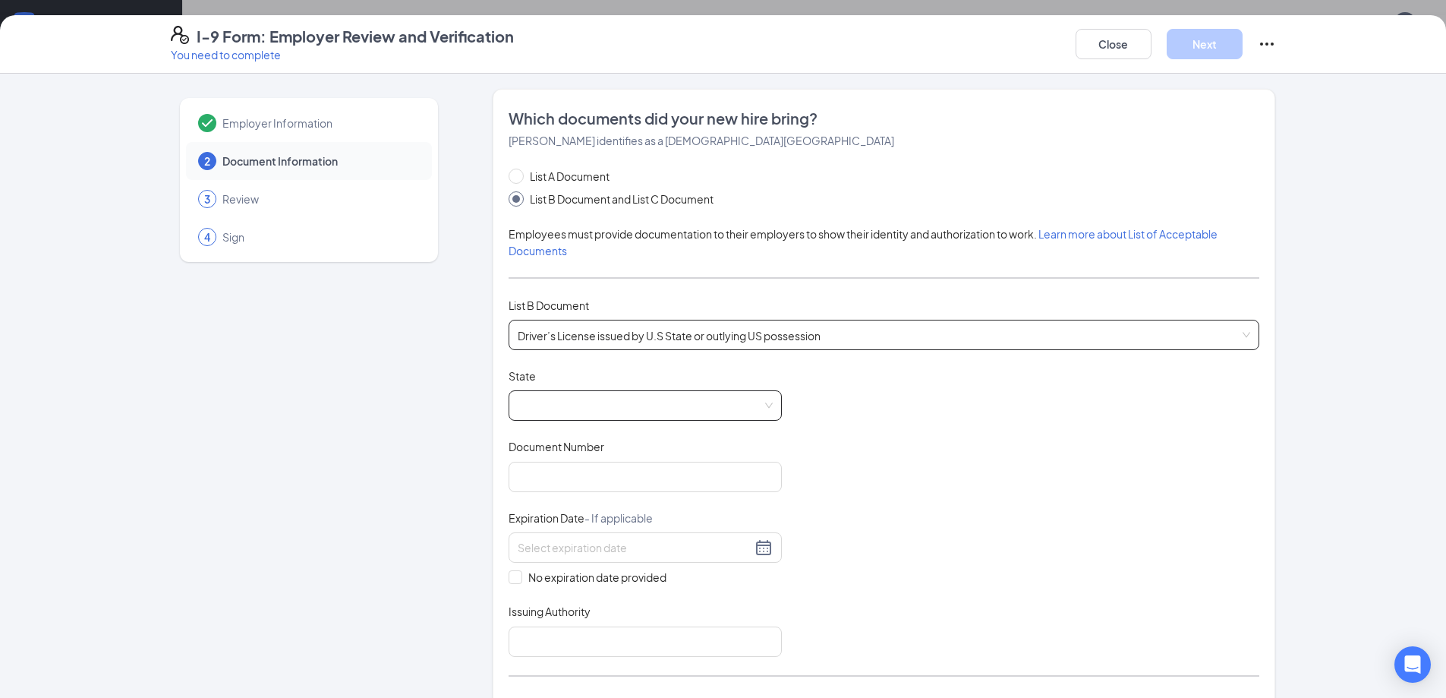
click at [593, 405] on span at bounding box center [645, 405] width 255 height 29
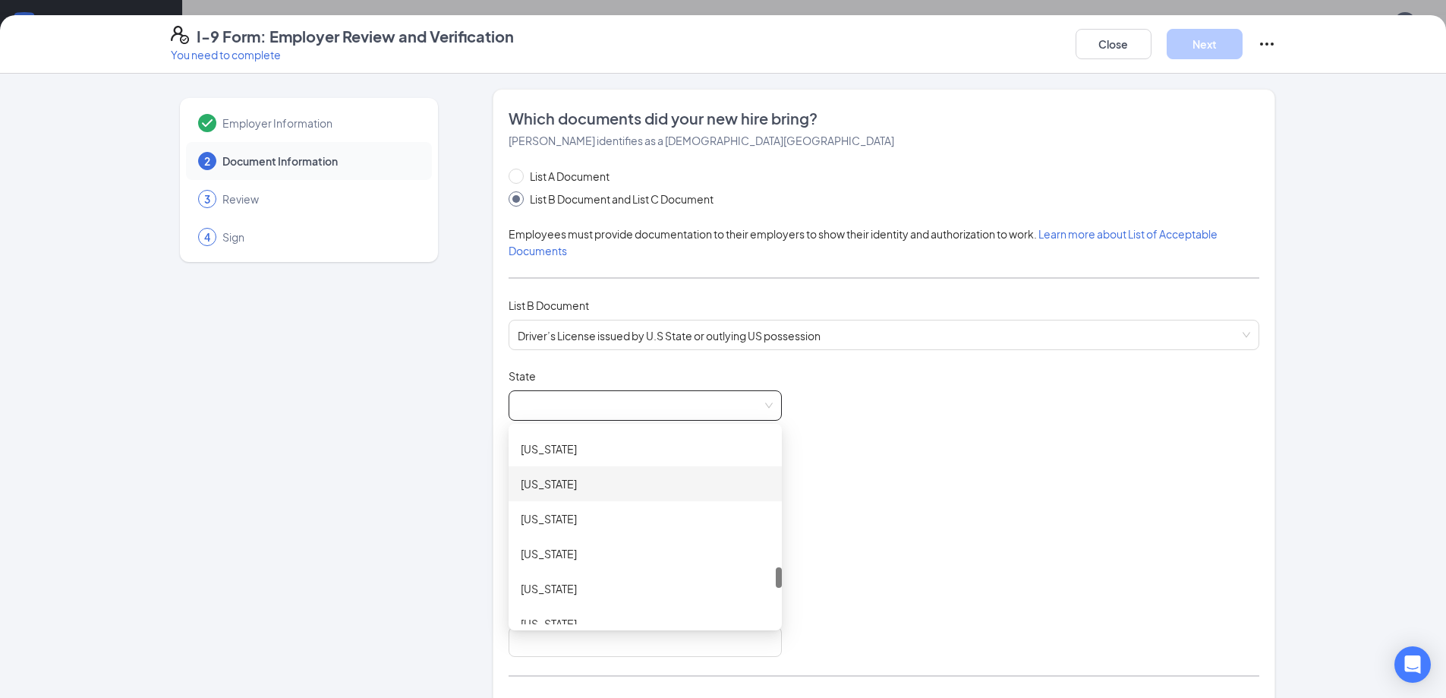
click at [537, 487] on div "[US_STATE]" at bounding box center [645, 483] width 249 height 17
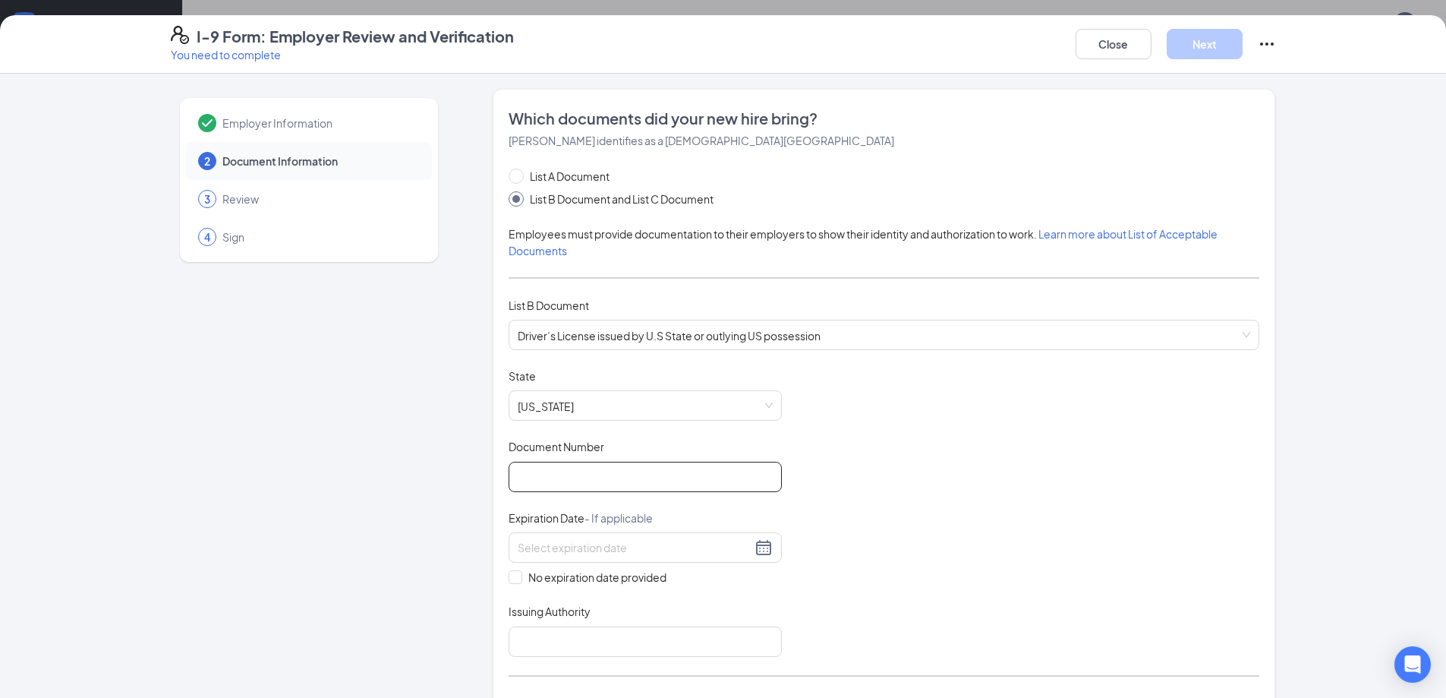
click at [557, 485] on input "Document Number" at bounding box center [645, 477] width 273 height 30
type input "RP248551"
click at [763, 550] on div at bounding box center [645, 547] width 255 height 18
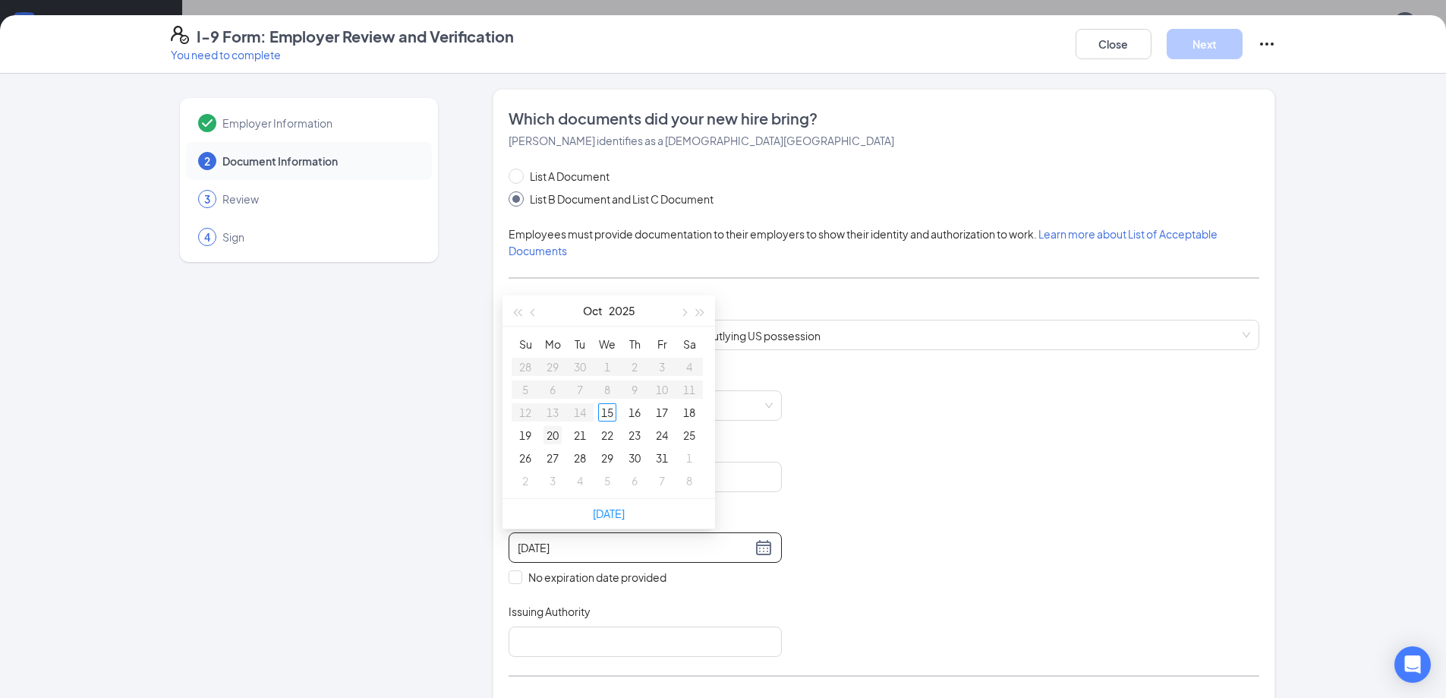
type input "[DATE]"
click at [699, 315] on span "button" at bounding box center [701, 313] width 8 height 8
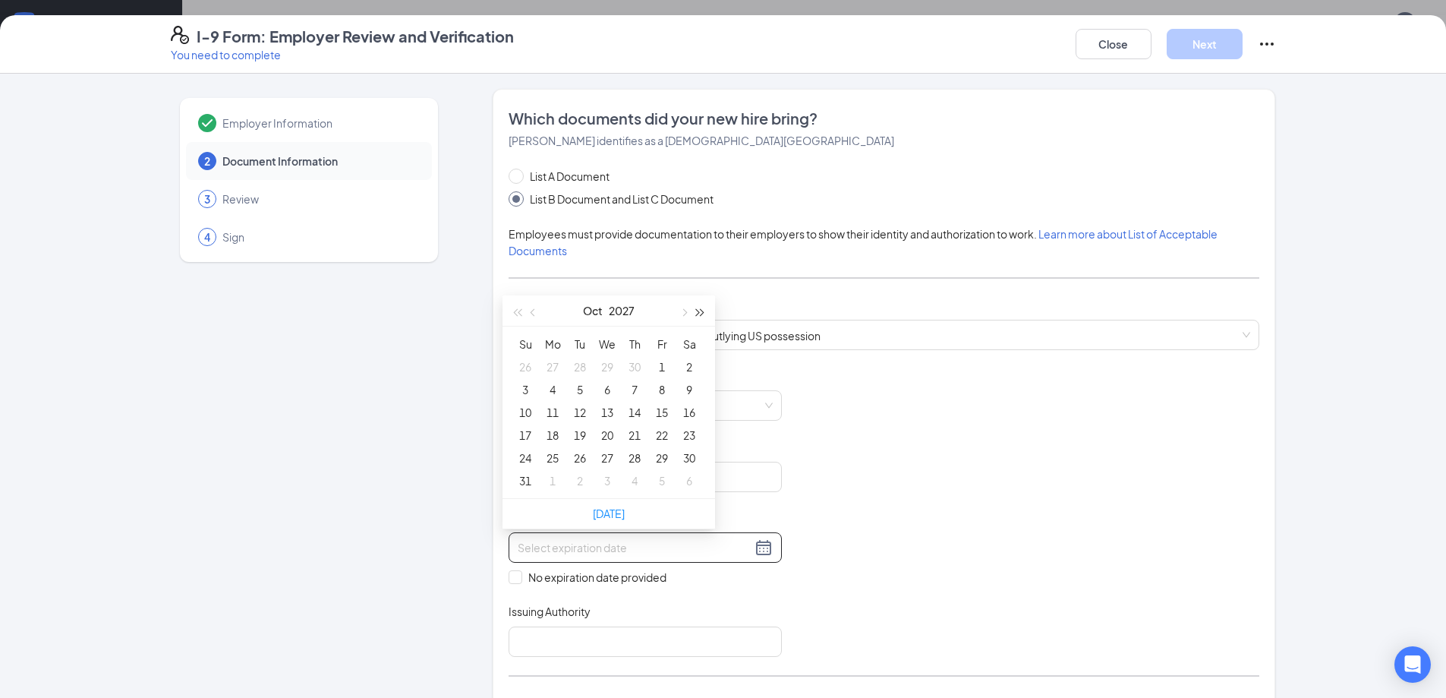
click at [699, 315] on span "button" at bounding box center [701, 313] width 8 height 8
click at [531, 314] on button "button" at bounding box center [533, 310] width 17 height 30
type input "[DATE]"
click at [701, 312] on span "button" at bounding box center [701, 313] width 8 height 8
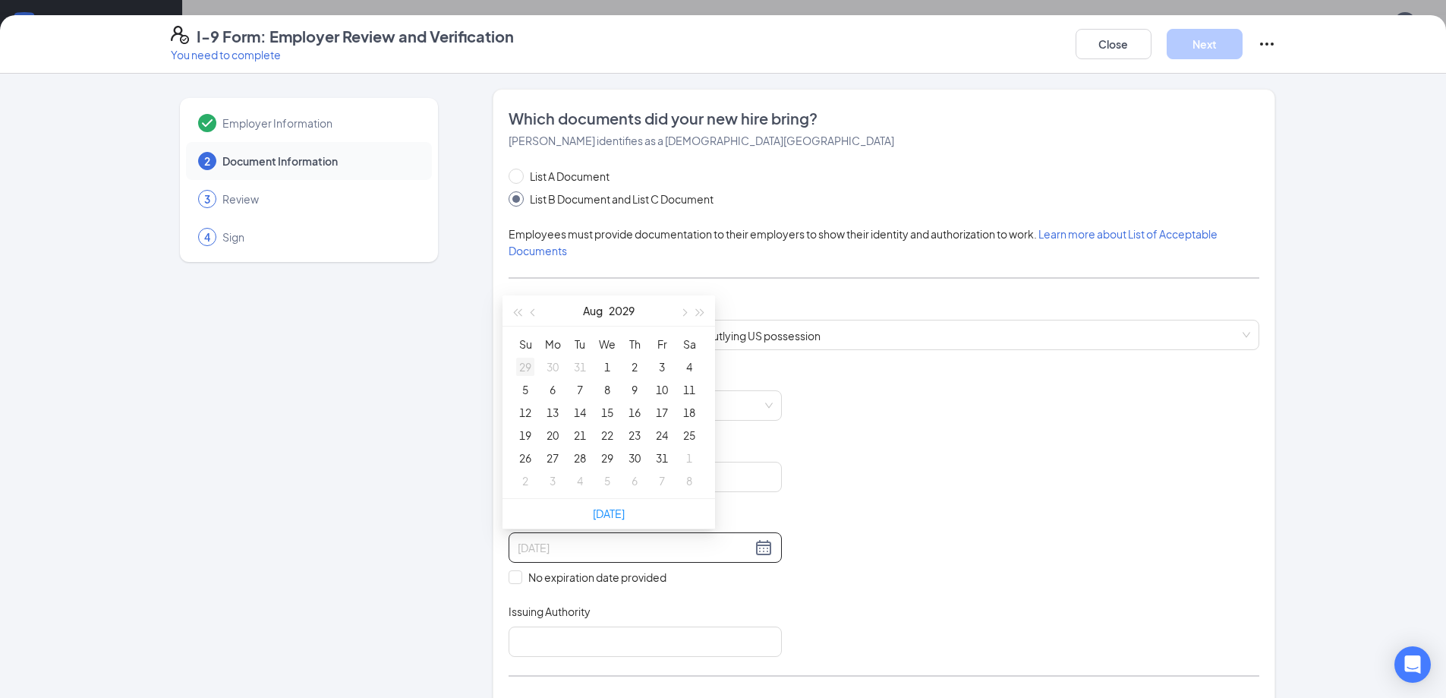
type input "[DATE]"
click at [687, 364] on div "4" at bounding box center [689, 367] width 18 height 18
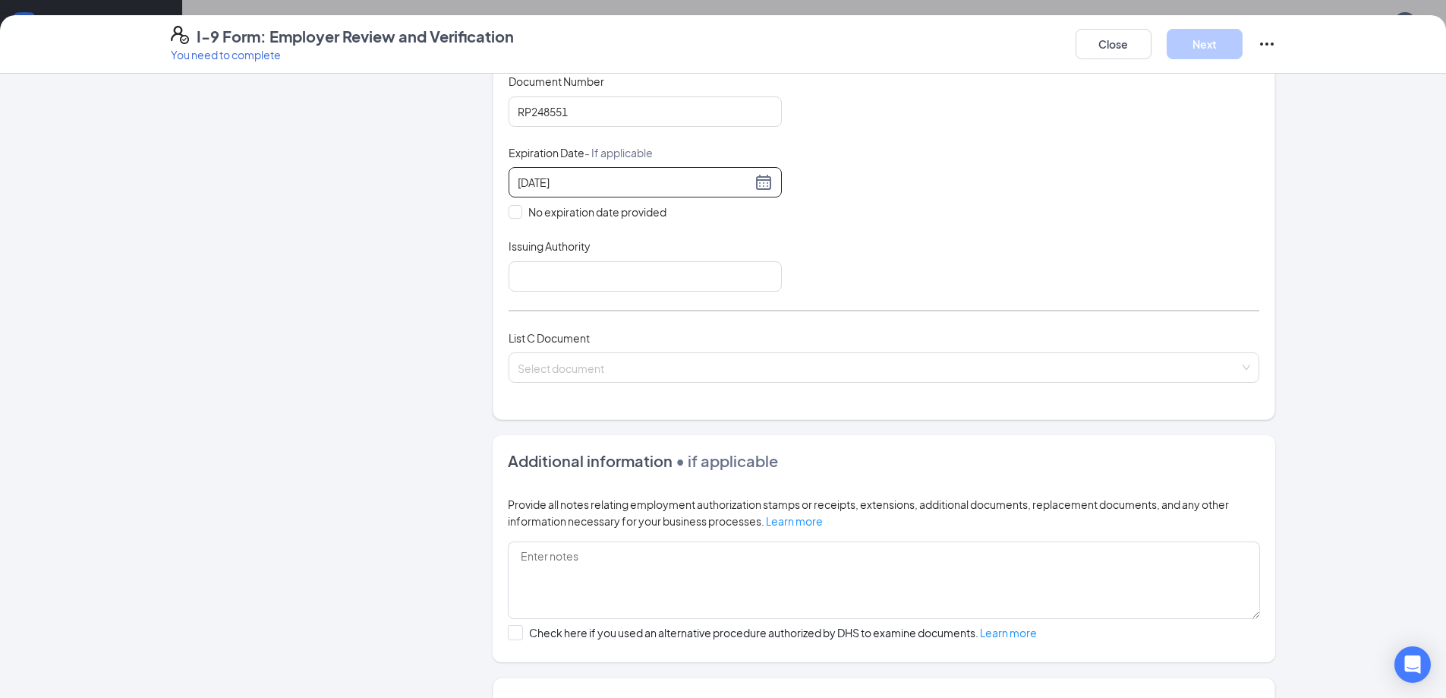
scroll to position [380, 0]
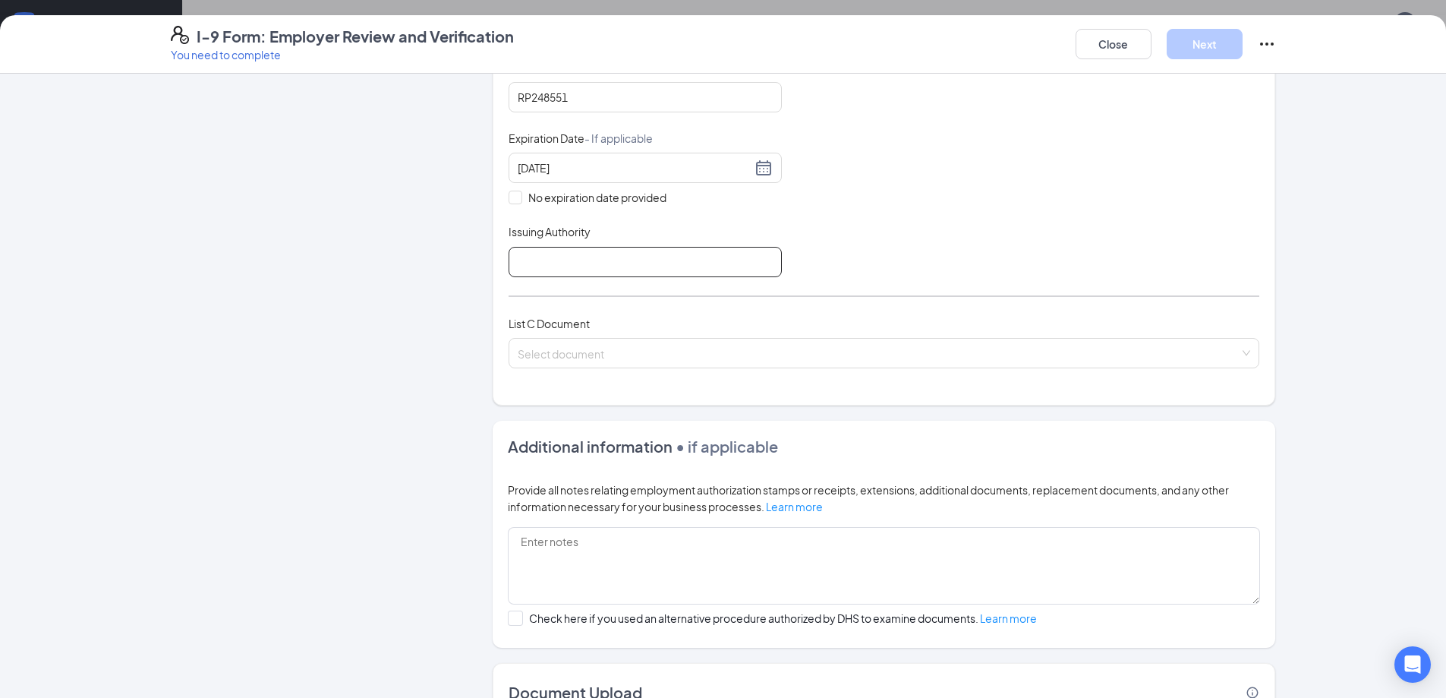
click at [679, 263] on input "Issuing Authority" at bounding box center [645, 262] width 273 height 30
type input "[US_STATE]"
click at [683, 347] on input "search" at bounding box center [879, 350] width 722 height 23
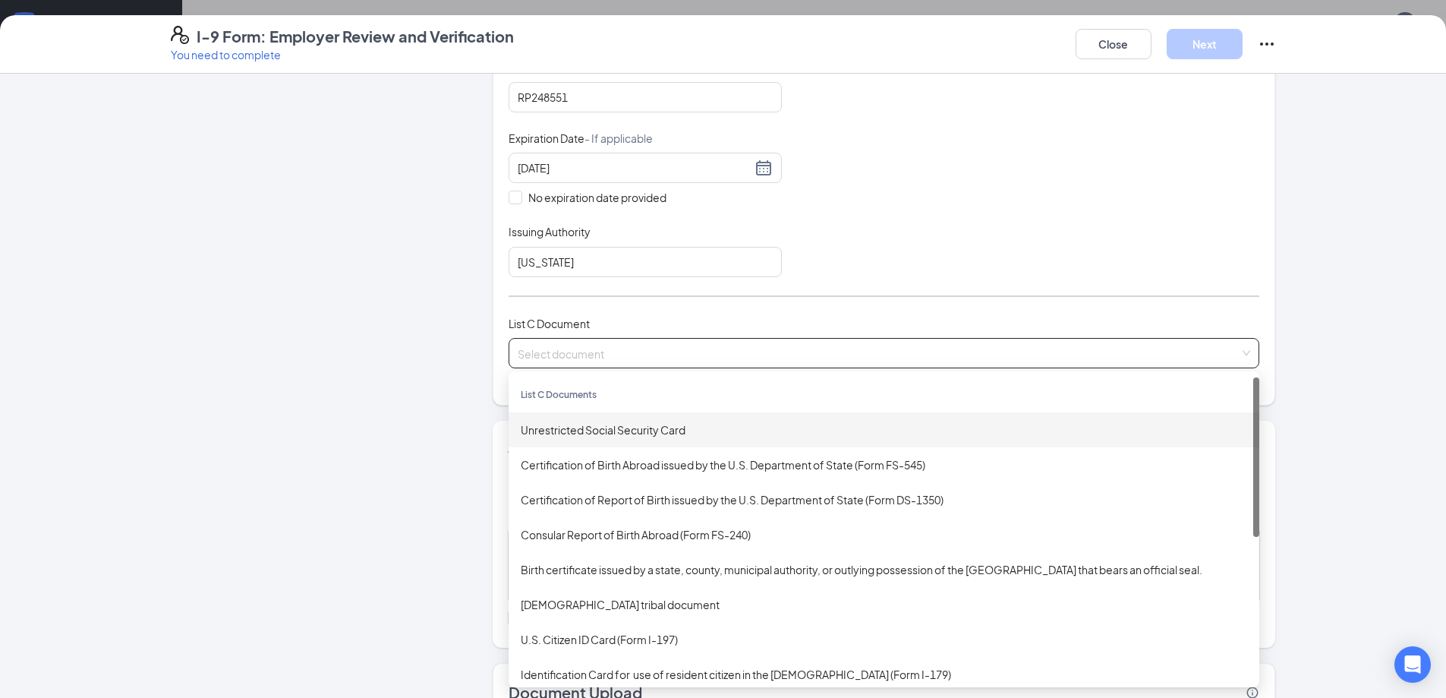
click at [687, 425] on div "Unrestricted Social Security Card" at bounding box center [884, 429] width 726 height 17
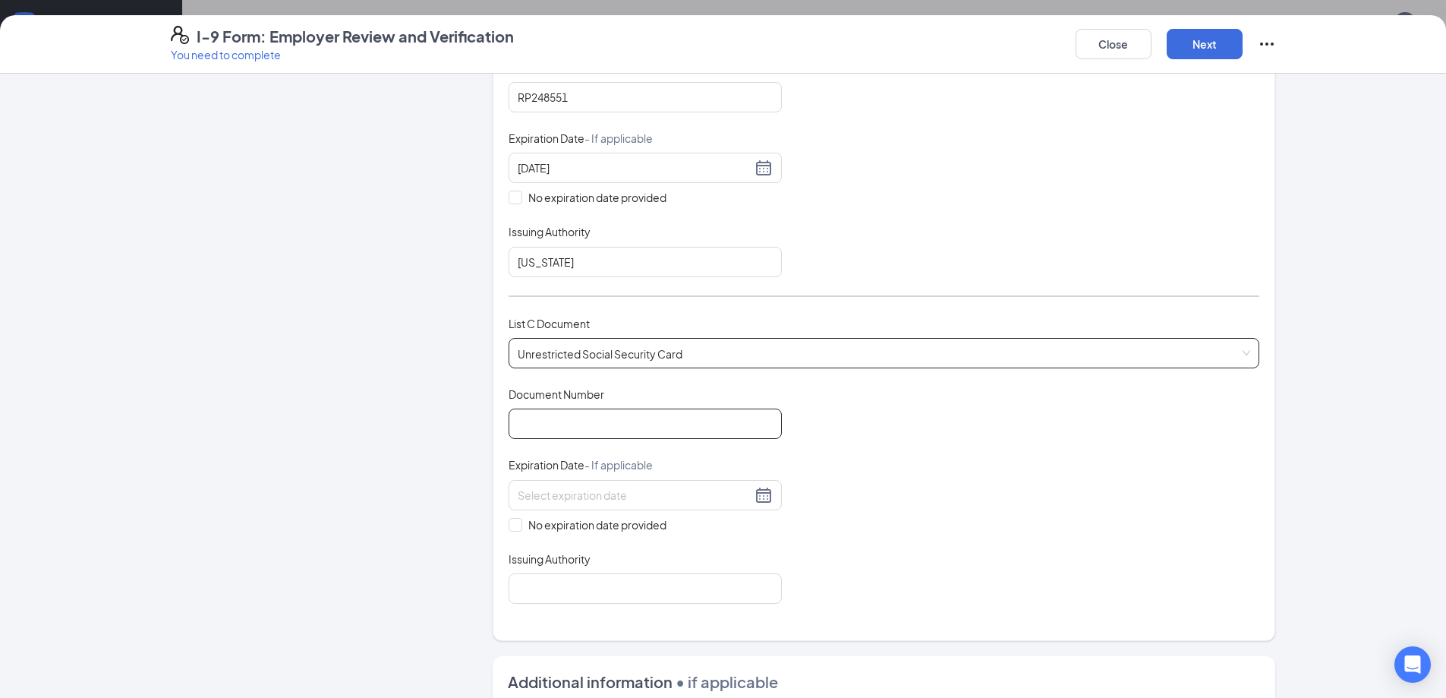
click at [637, 419] on input "Document Number" at bounding box center [645, 423] width 273 height 30
type input "297769872"
click at [615, 515] on div "No expiration date provided" at bounding box center [645, 506] width 273 height 53
click at [615, 528] on span "No expiration date provided" at bounding box center [597, 524] width 150 height 17
click at [519, 528] on input "No expiration date provided" at bounding box center [514, 523] width 11 height 11
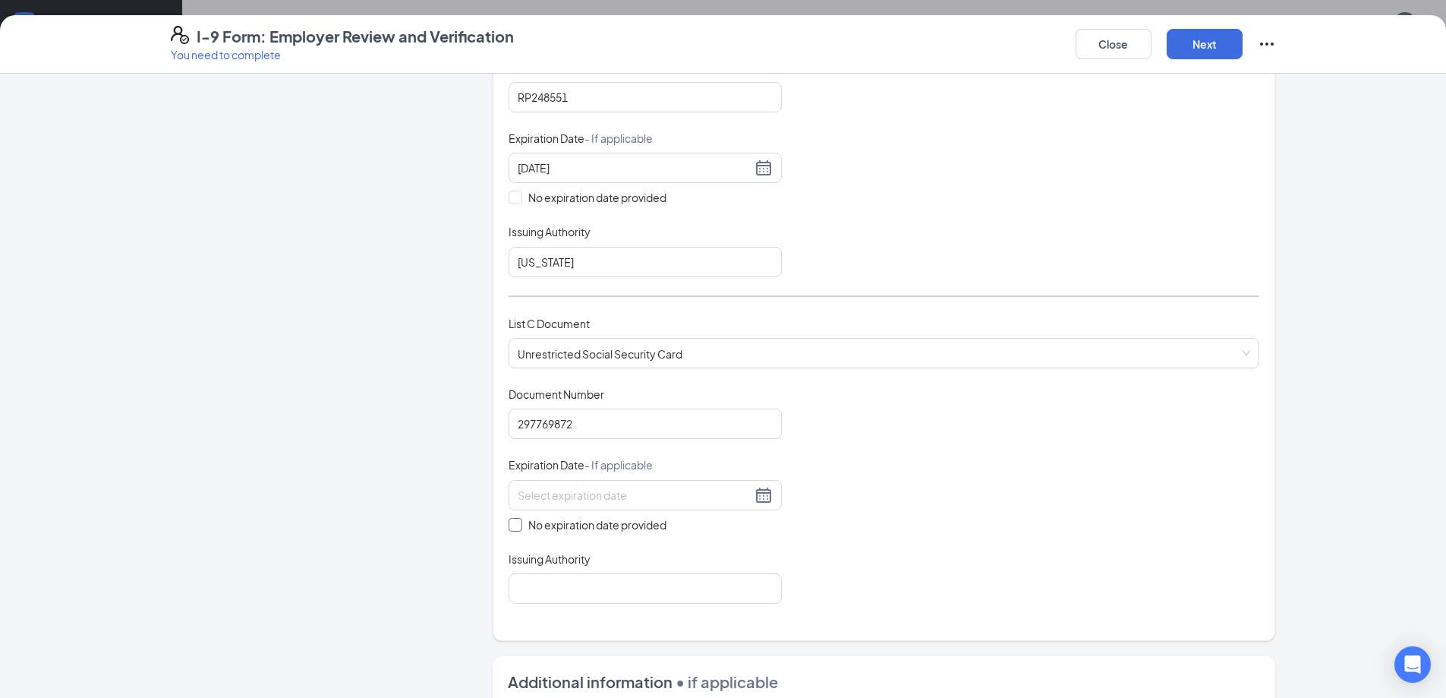
checkbox input "true"
click at [607, 591] on input "Issuing Authority" at bounding box center [645, 591] width 273 height 30
type input "Unrestricted Social Security"
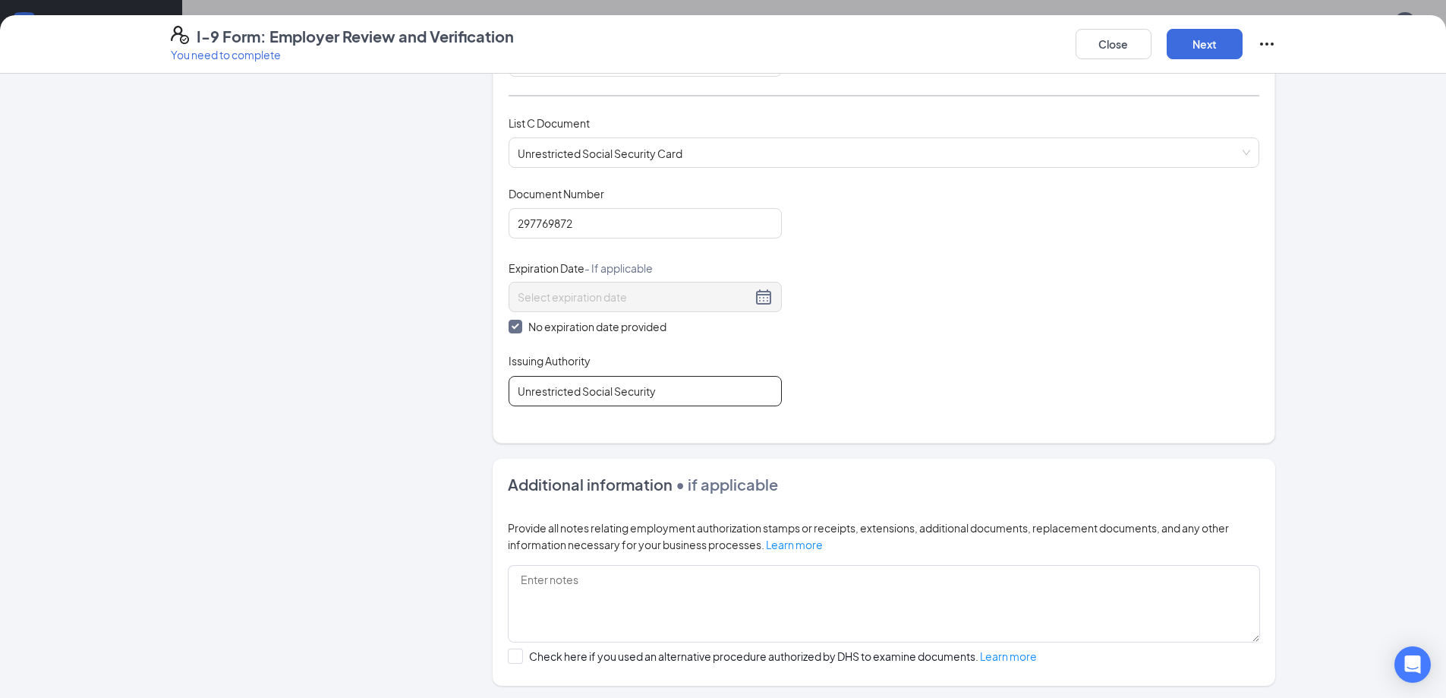
scroll to position [607, 0]
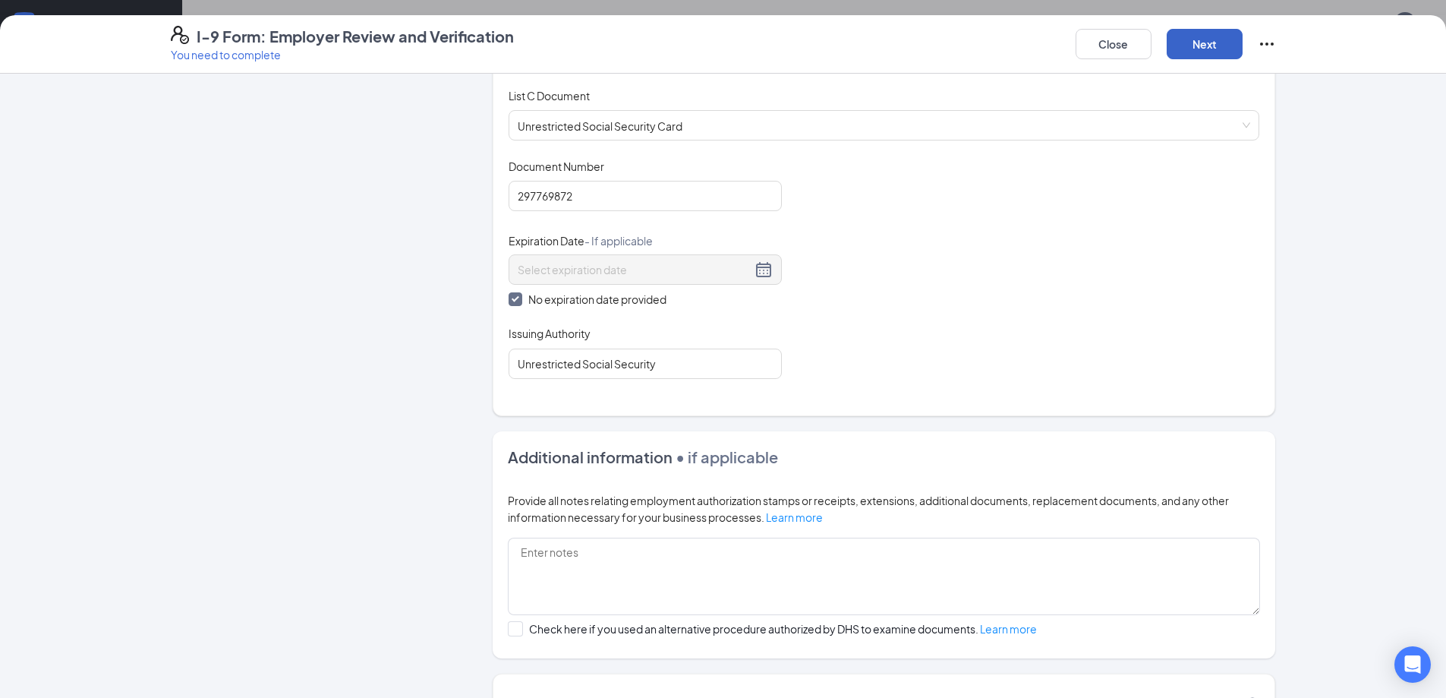
click at [1232, 52] on button "Next" at bounding box center [1205, 44] width 76 height 30
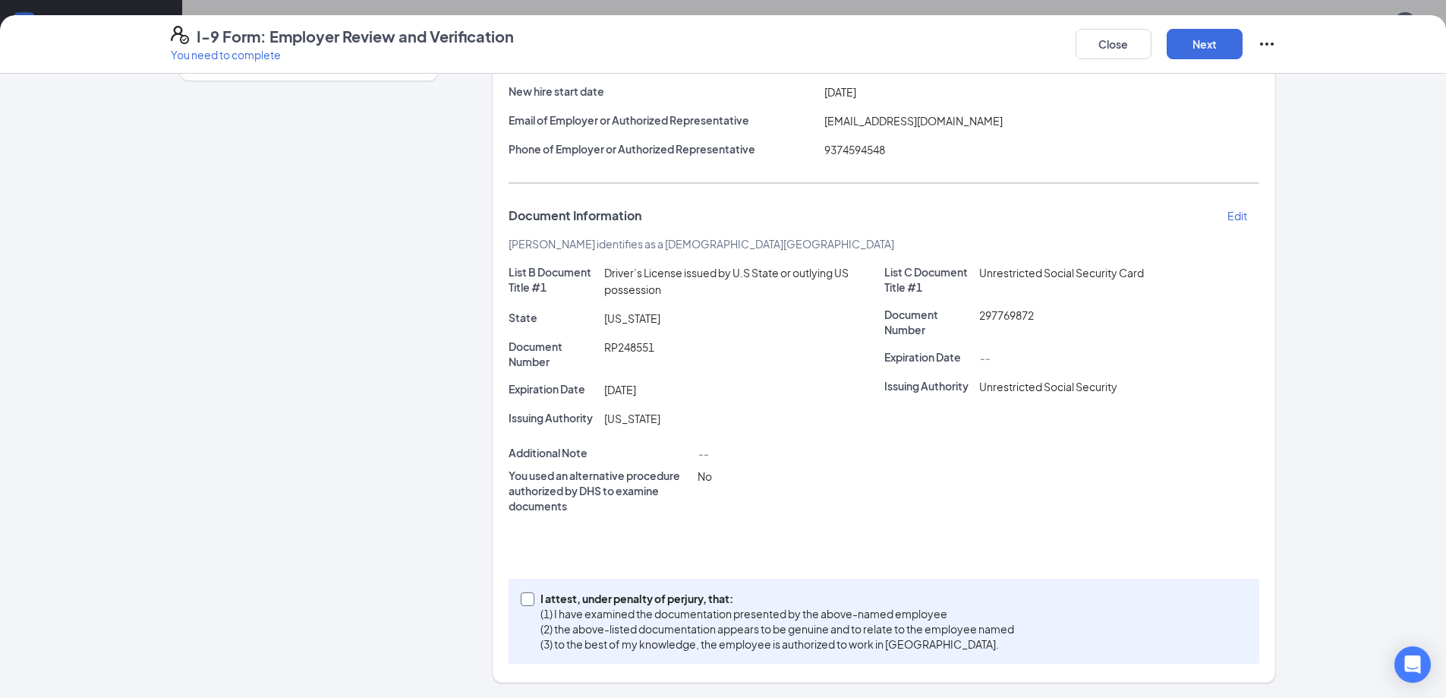
click at [521, 597] on input "I attest, under penalty of [PERSON_NAME], that: (1) I have examined the documen…" at bounding box center [526, 597] width 11 height 11
checkbox input "true"
click at [1195, 39] on button "Next" at bounding box center [1205, 44] width 76 height 30
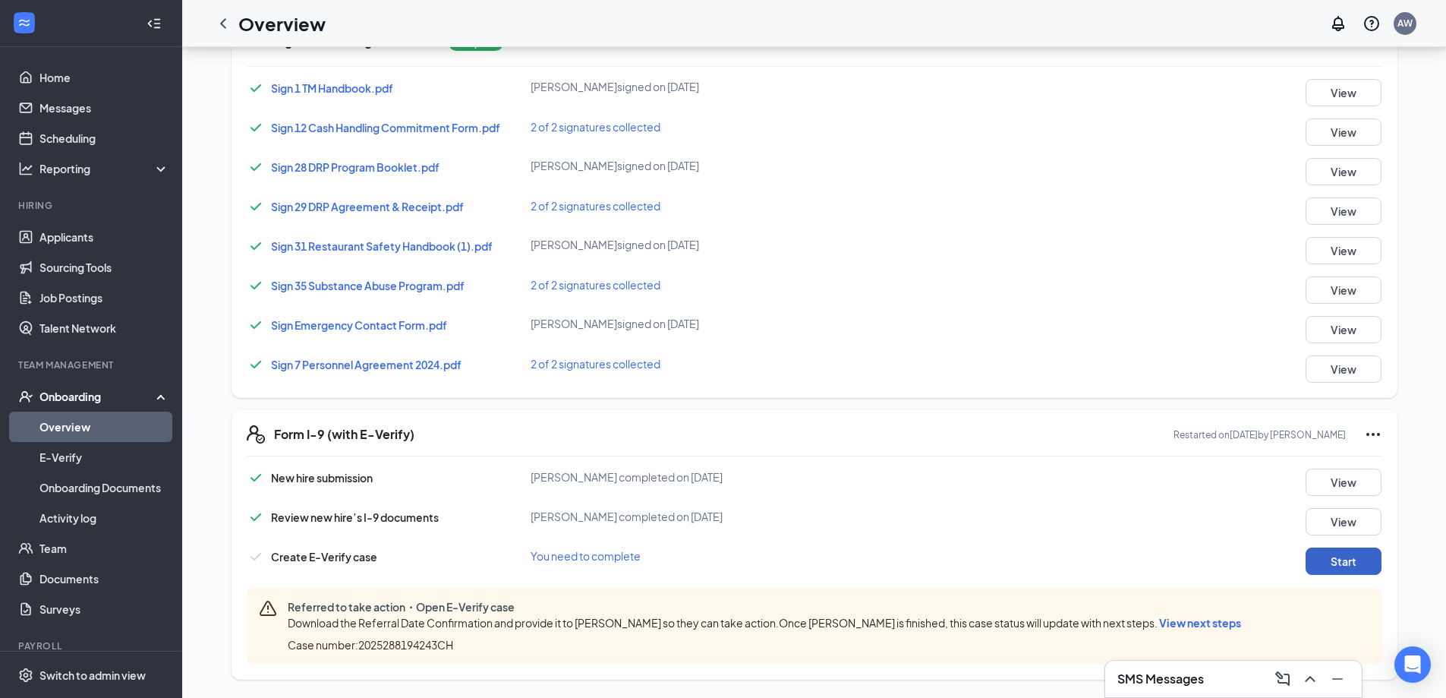
click at [1344, 562] on button "Start" at bounding box center [1344, 560] width 76 height 27
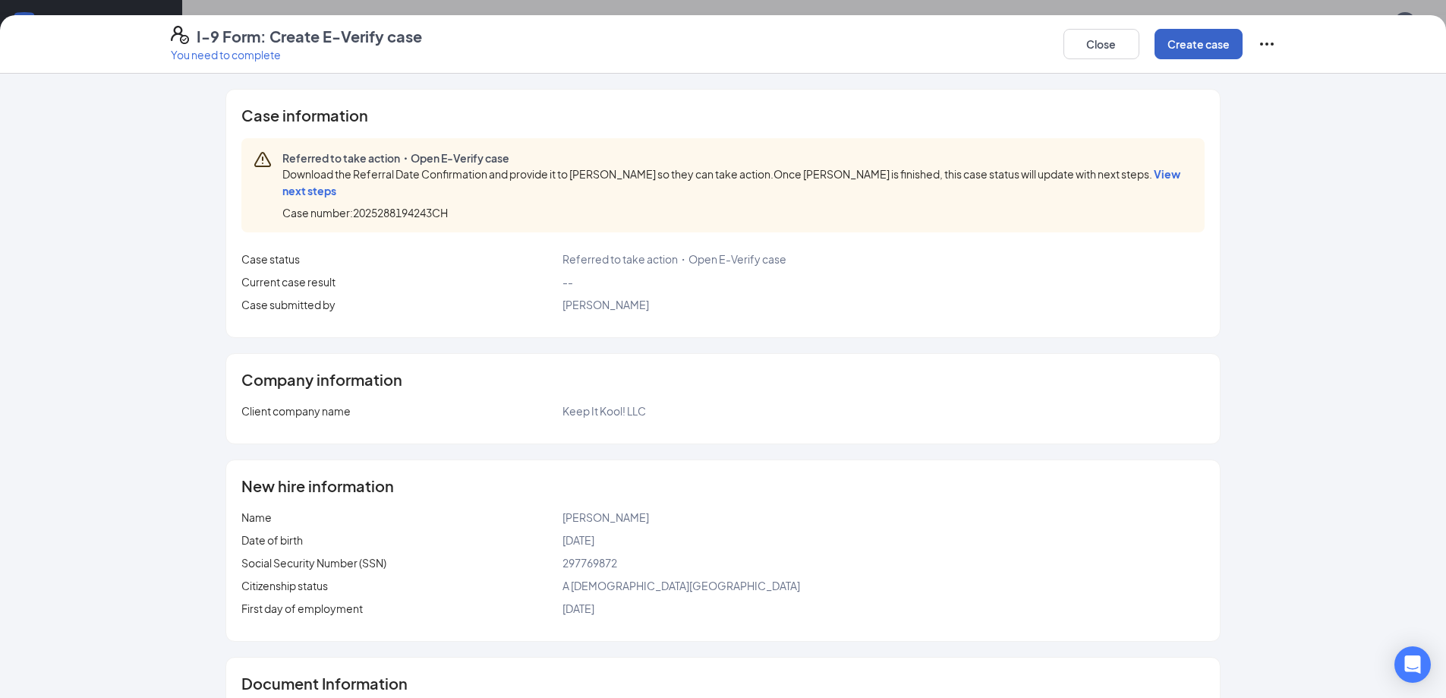
click at [1214, 47] on button "Create case" at bounding box center [1199, 44] width 88 height 30
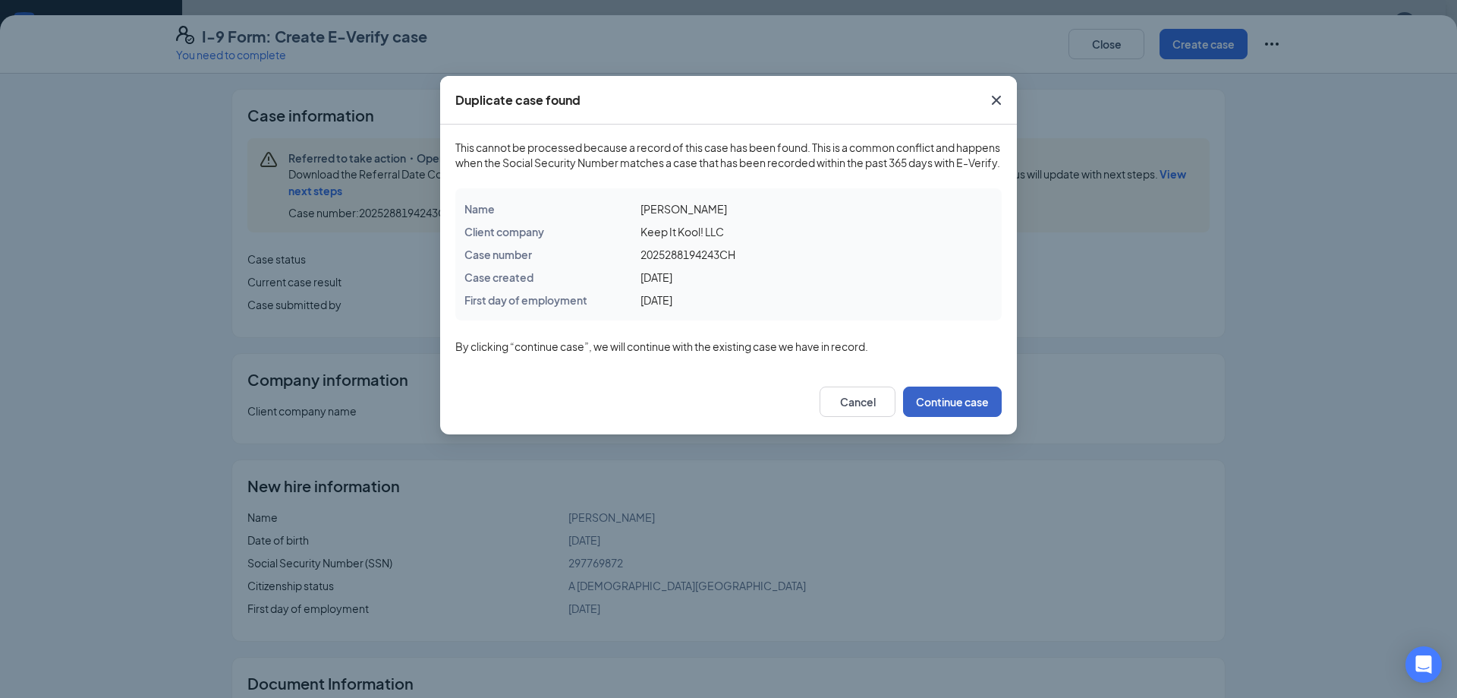
click at [955, 417] on button "Continue case" at bounding box center [952, 401] width 99 height 30
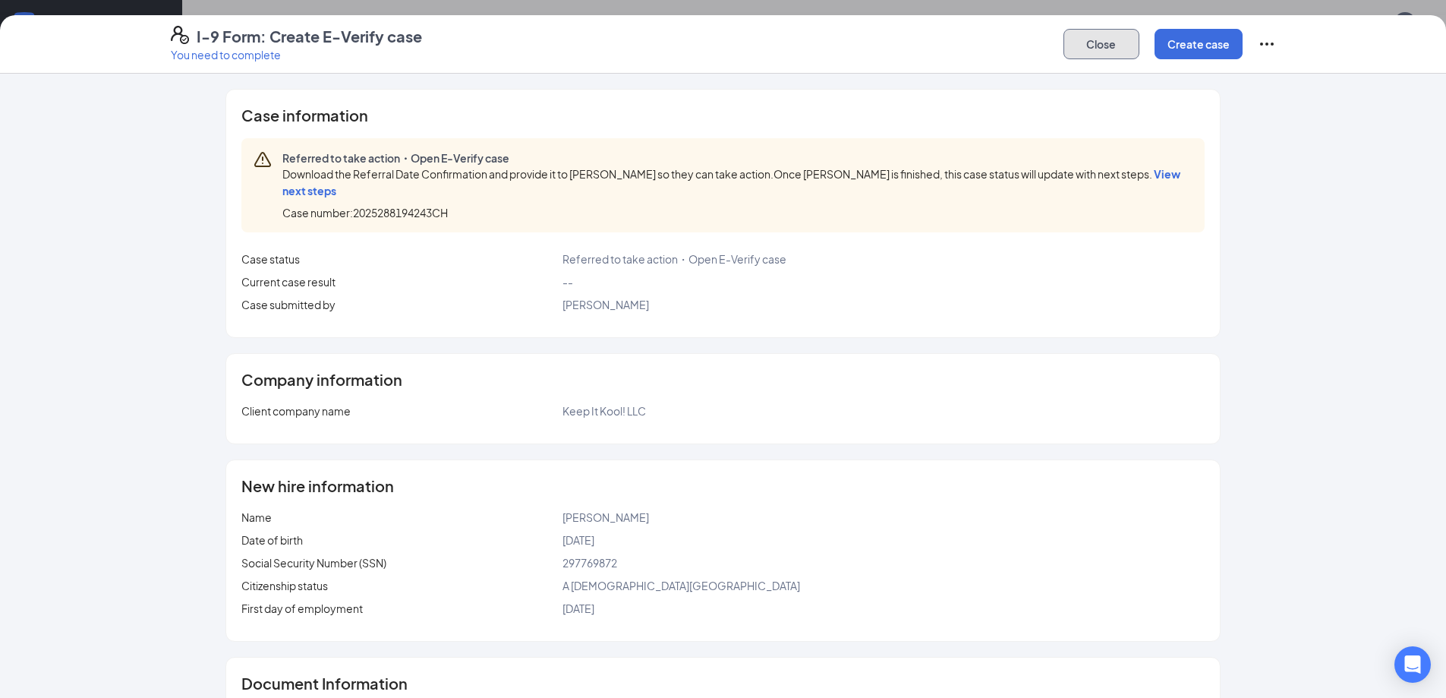
click at [1098, 53] on button "Close" at bounding box center [1101, 44] width 76 height 30
